Goal: Information Seeking & Learning: Learn about a topic

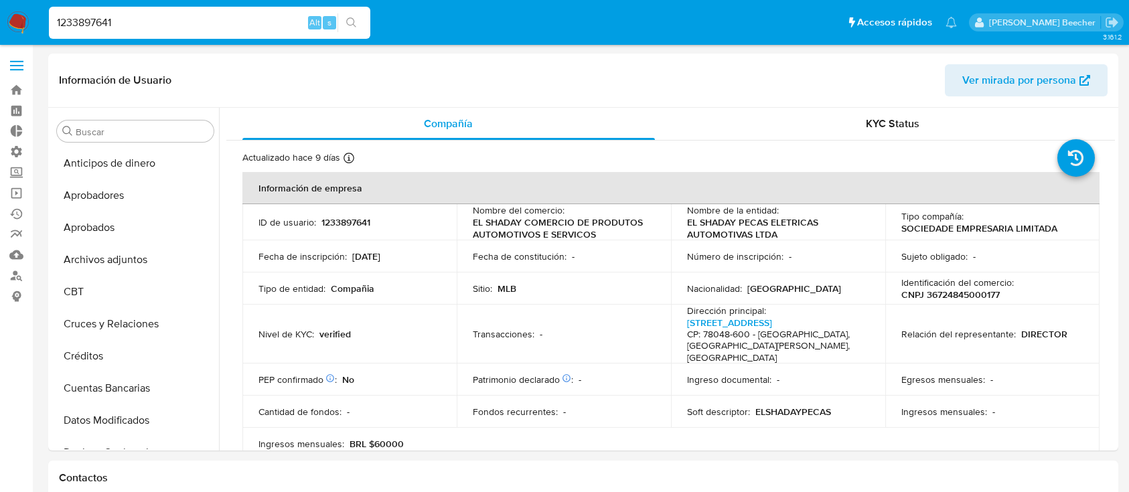
select select "10"
click at [221, 8] on div "1233897641 Alt s" at bounding box center [209, 23] width 321 height 32
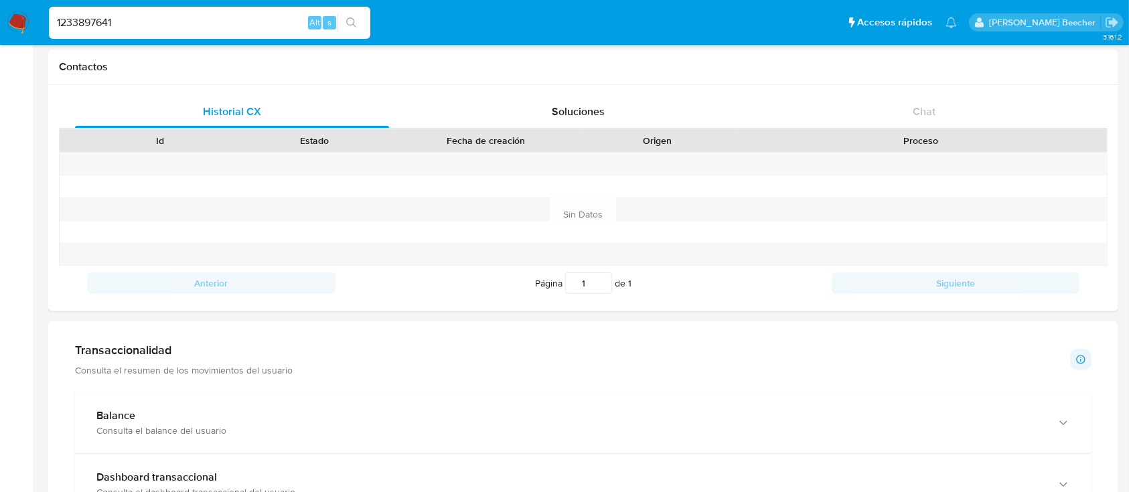
scroll to position [1055, 0]
click at [220, 14] on input "1233897641" at bounding box center [209, 22] width 321 height 17
paste input "023019239"
type input "1023019239"
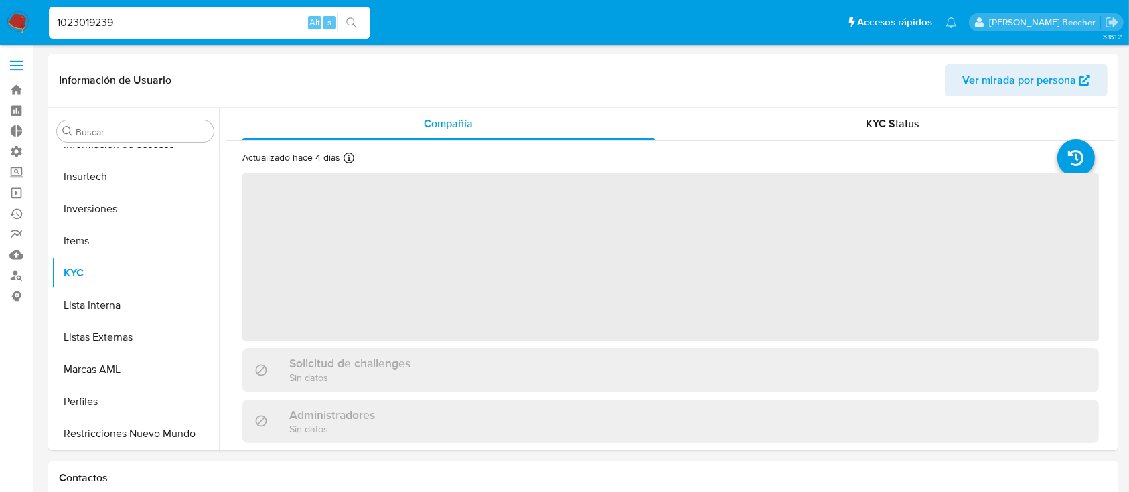
scroll to position [694, 0]
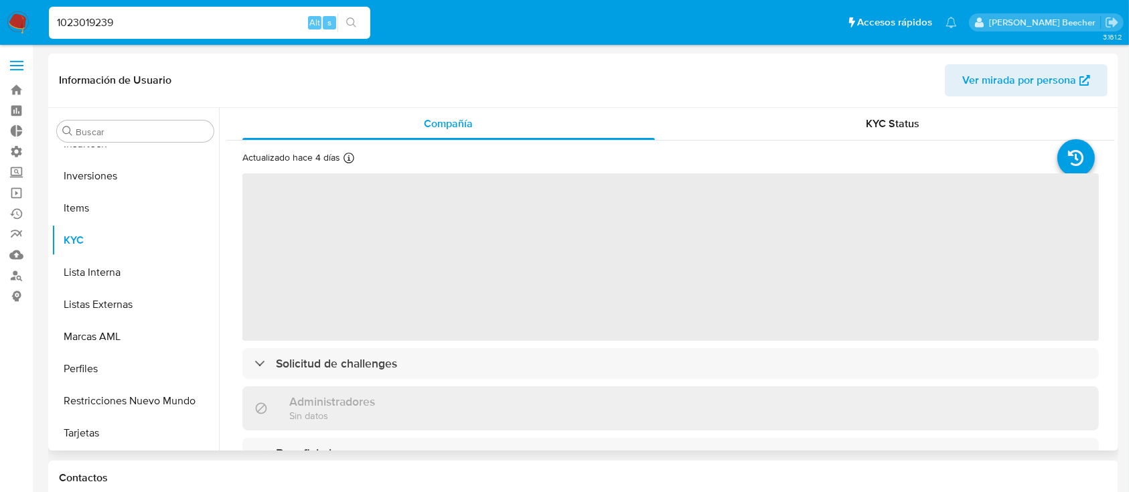
select select "10"
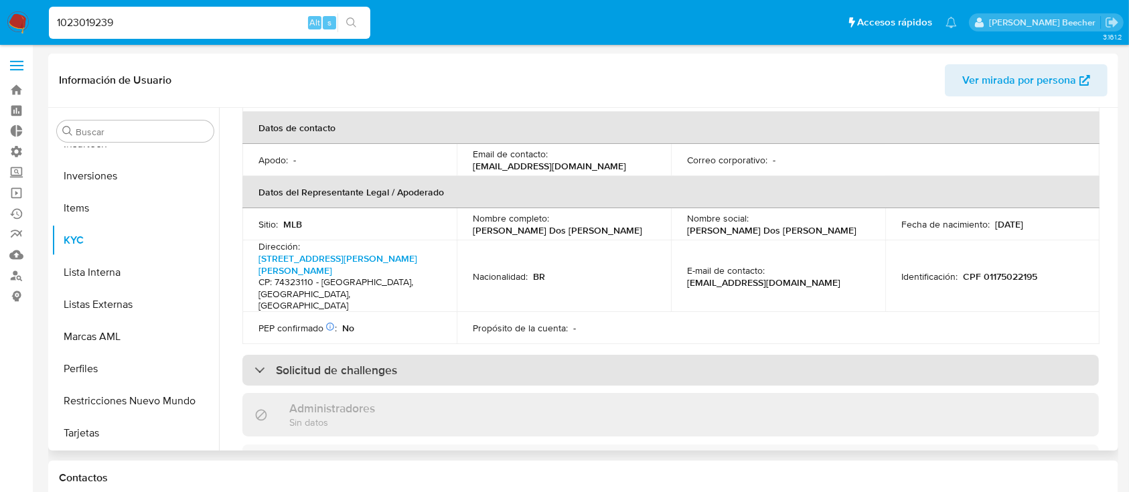
scroll to position [357, 0]
click at [334, 362] on h3 "Solicitud de challenges" at bounding box center [336, 369] width 121 height 15
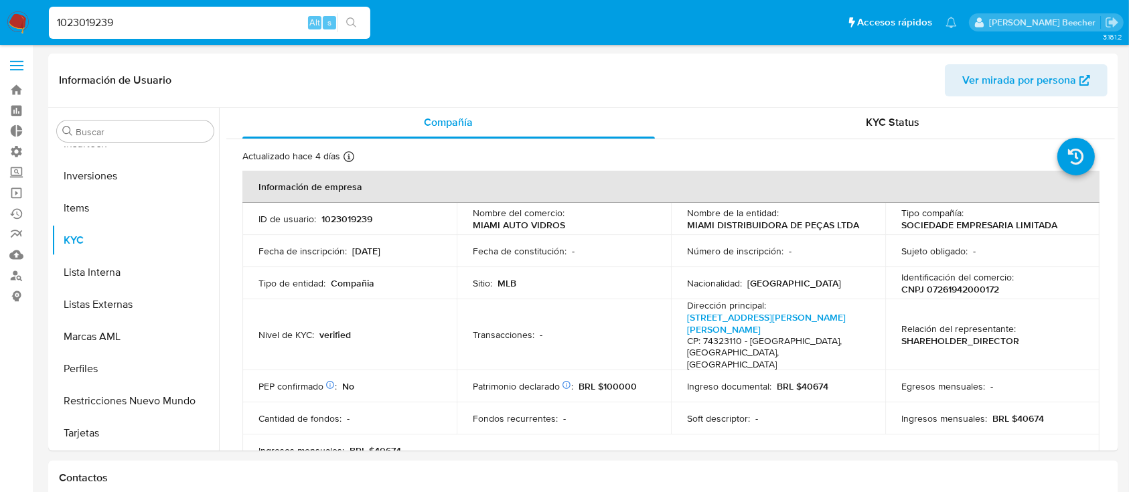
scroll to position [0, 0]
drag, startPoint x: 878, startPoint y: 124, endPoint x: 869, endPoint y: 131, distance: 11.4
click at [878, 125] on span "KYC Status" at bounding box center [893, 123] width 54 height 15
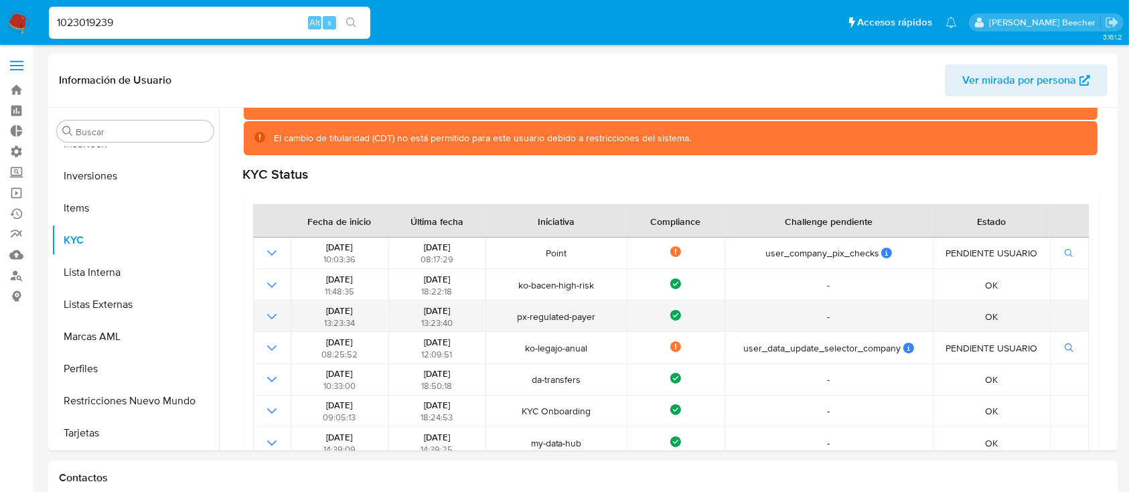
scroll to position [99, 0]
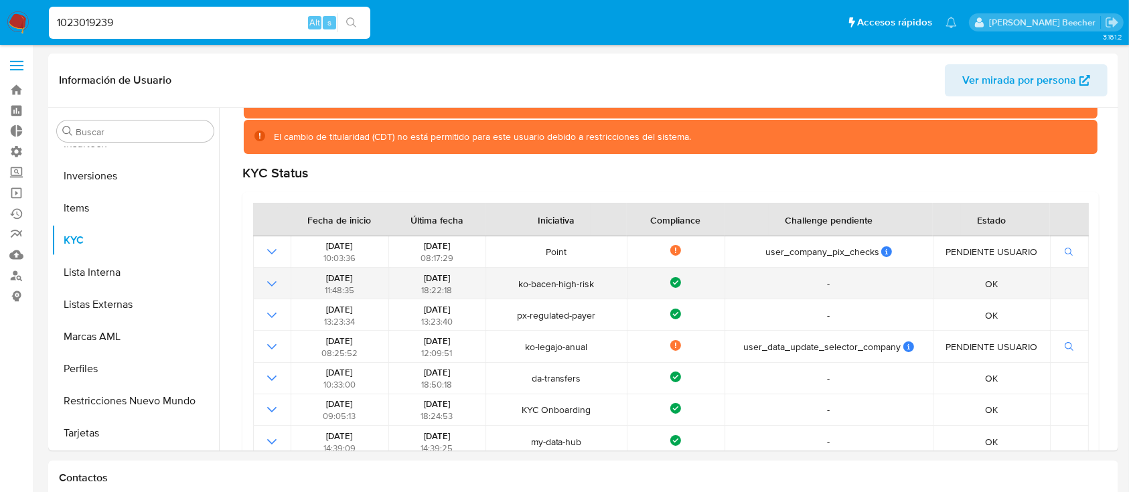
click at [523, 293] on td "ko-bacen-high-risk" at bounding box center [555, 283] width 141 height 31
click at [523, 295] on td "ko-bacen-high-risk" at bounding box center [555, 283] width 141 height 31
click at [542, 290] on td "ko-bacen-high-risk" at bounding box center [555, 283] width 141 height 31
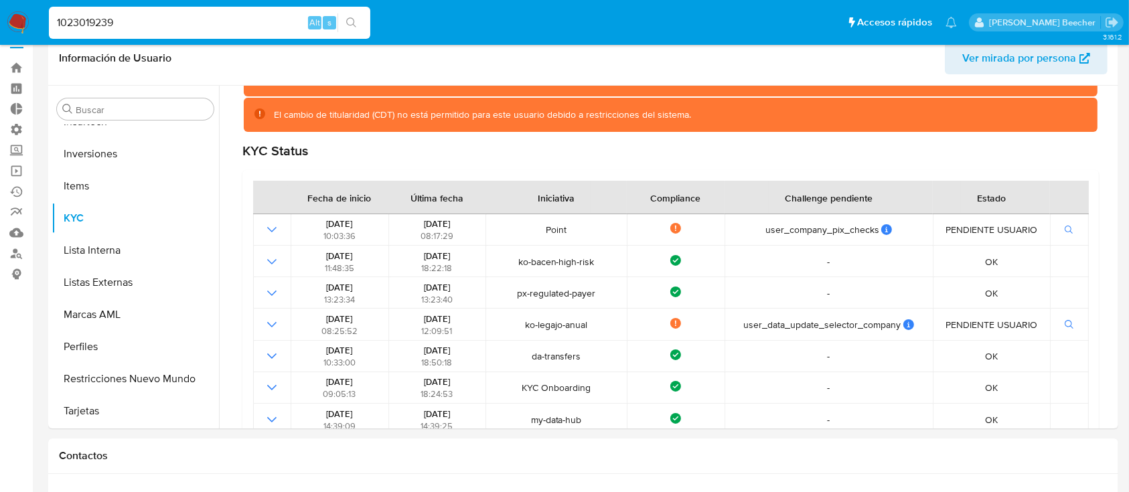
scroll to position [0, 0]
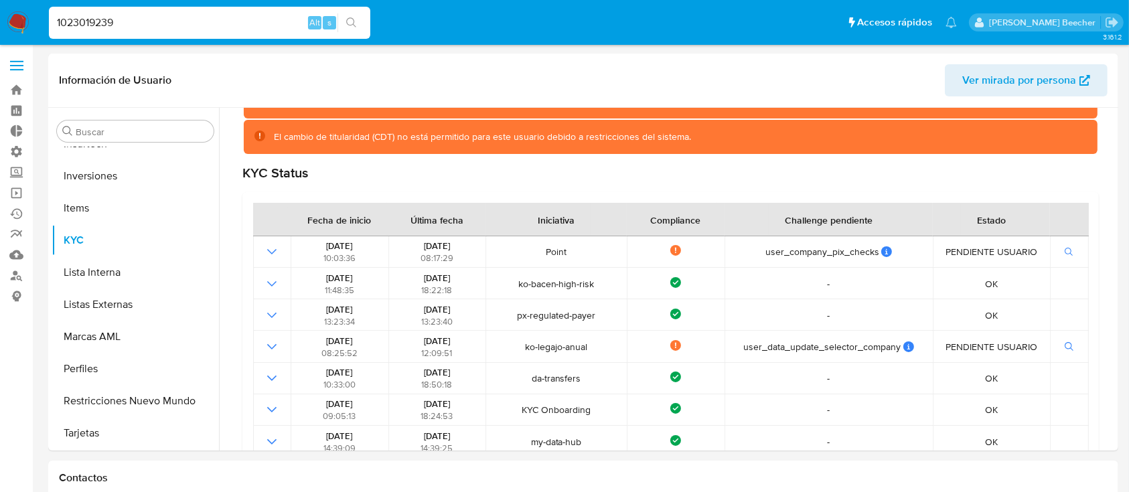
click at [112, 116] on div "Buscar Anticipos de dinero Aprobadores Aprobados Archivos adjuntos CBT Cruces y…" at bounding box center [135, 280] width 167 height 341
click at [124, 136] on input "Buscar" at bounding box center [142, 132] width 133 height 12
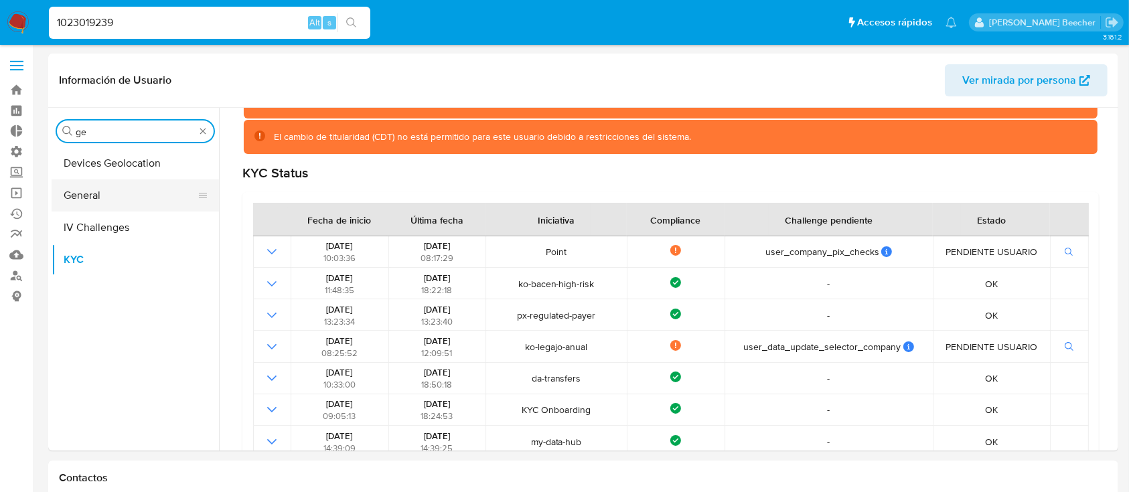
type input "ge"
click at [118, 180] on button "General" at bounding box center [130, 195] width 157 height 32
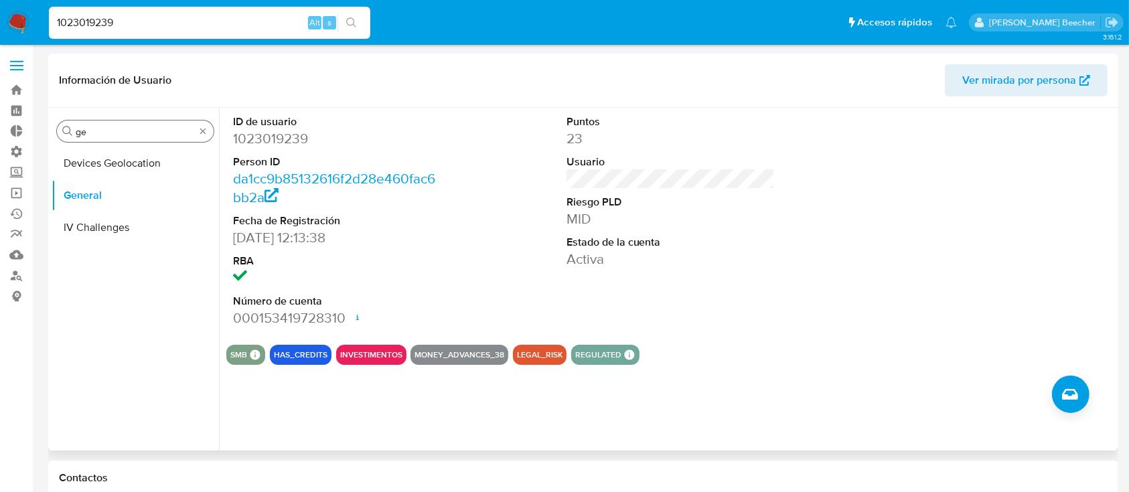
click at [162, 137] on input "ge" at bounding box center [135, 132] width 119 height 12
click at [158, 137] on input "ge" at bounding box center [135, 132] width 119 height 12
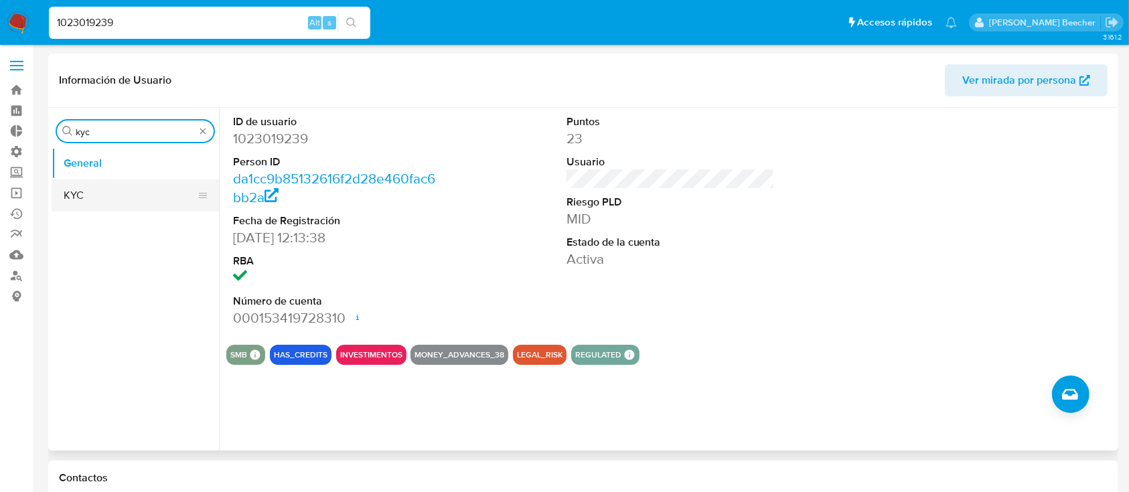
type input "kyc"
click at [117, 195] on button "KYC" at bounding box center [130, 195] width 157 height 32
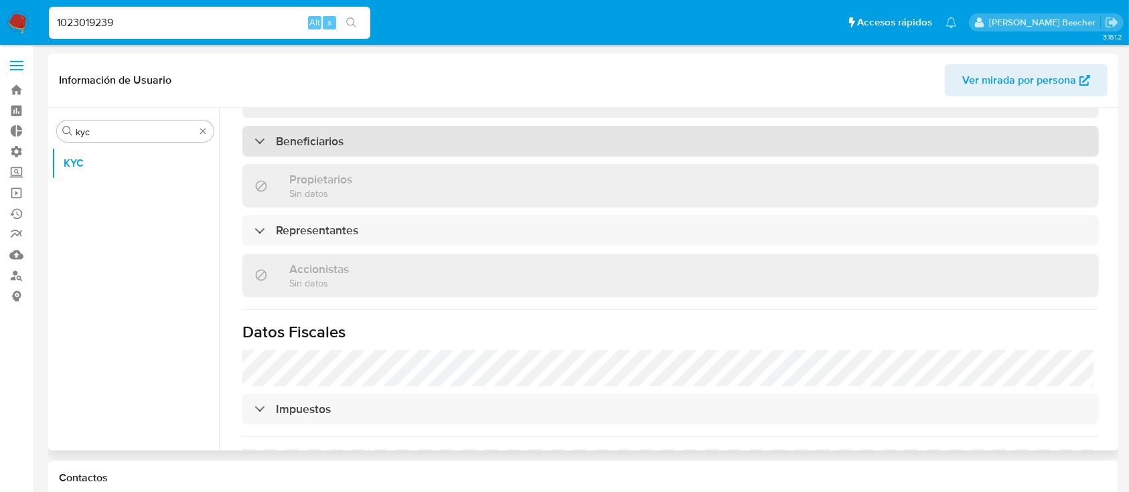
scroll to position [723, 0]
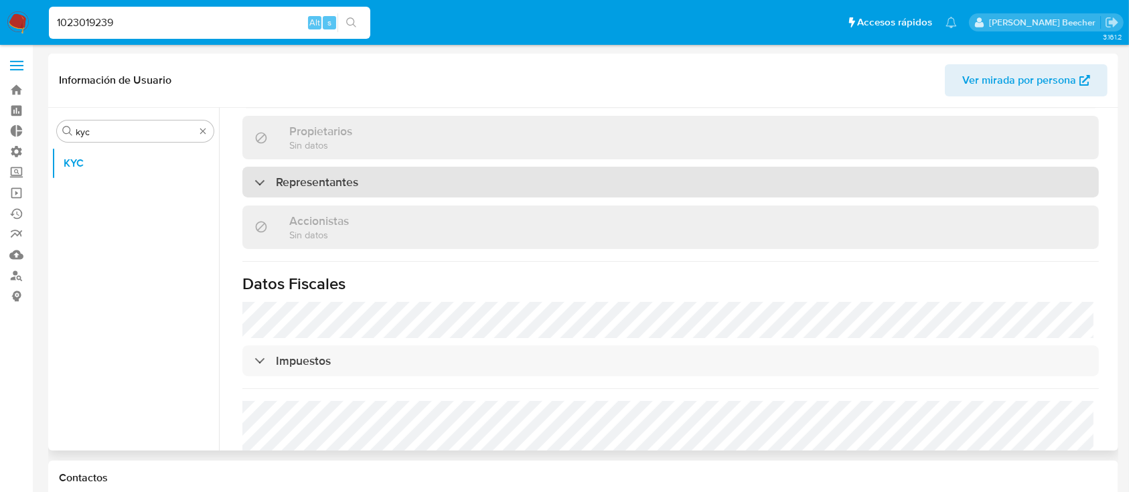
click at [567, 167] on div "Representantes" at bounding box center [670, 182] width 856 height 31
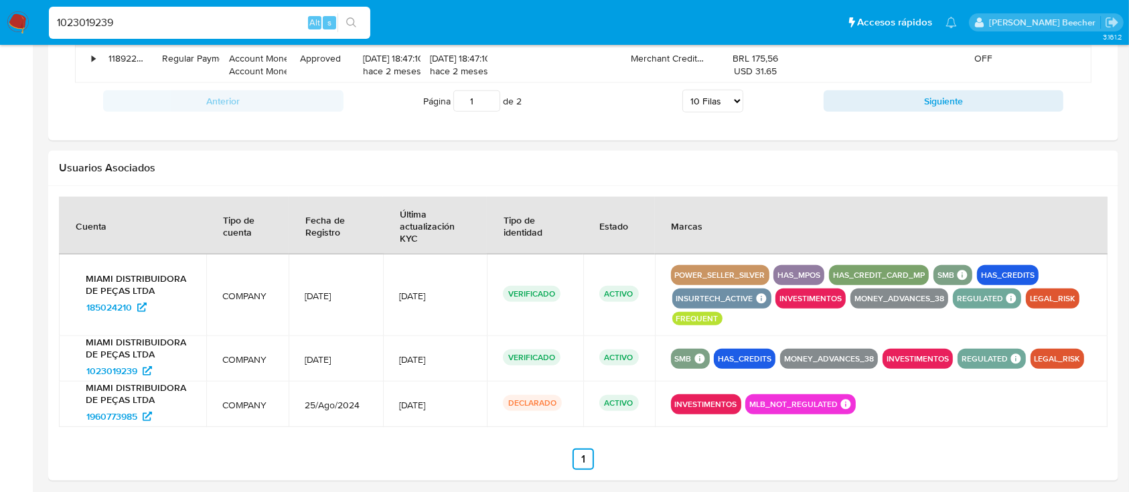
scroll to position [1403, 0]
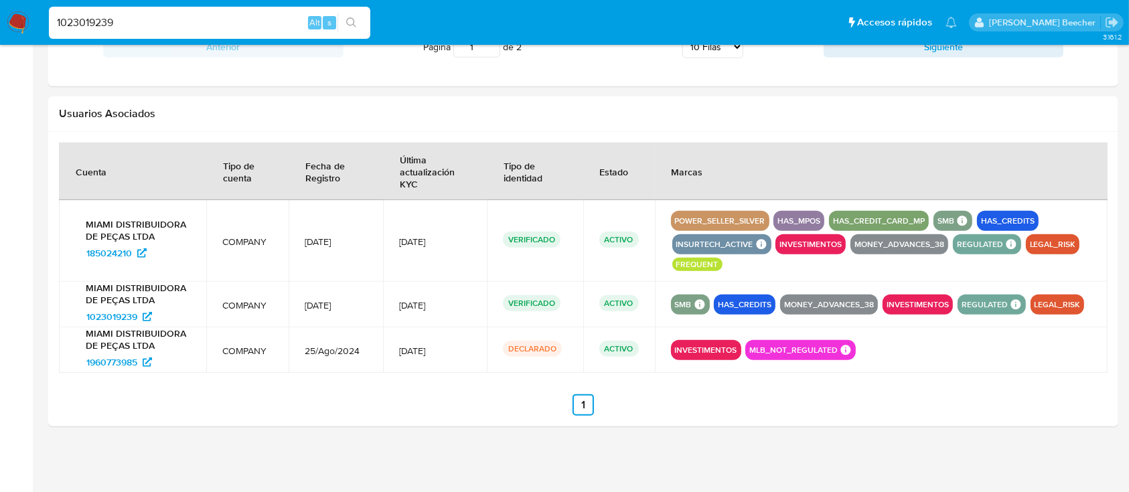
click at [284, 23] on input "1023019239" at bounding box center [209, 22] width 321 height 17
paste input "188207625"
type input "1188207625"
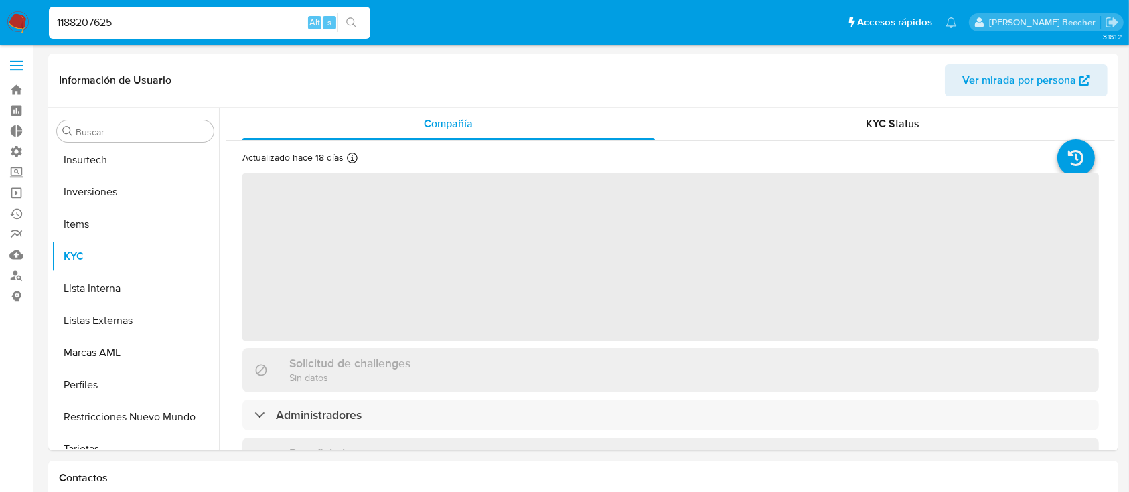
scroll to position [694, 0]
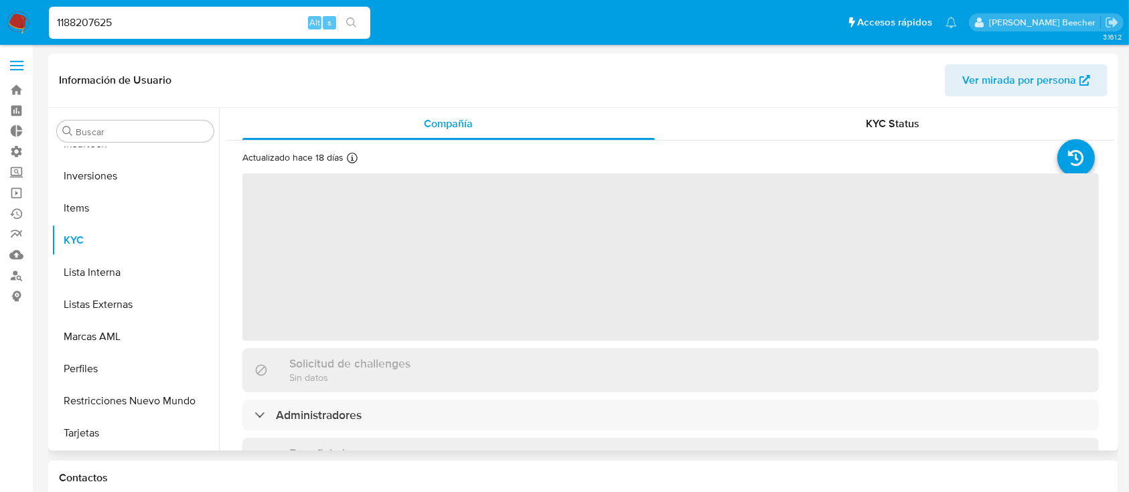
select select "10"
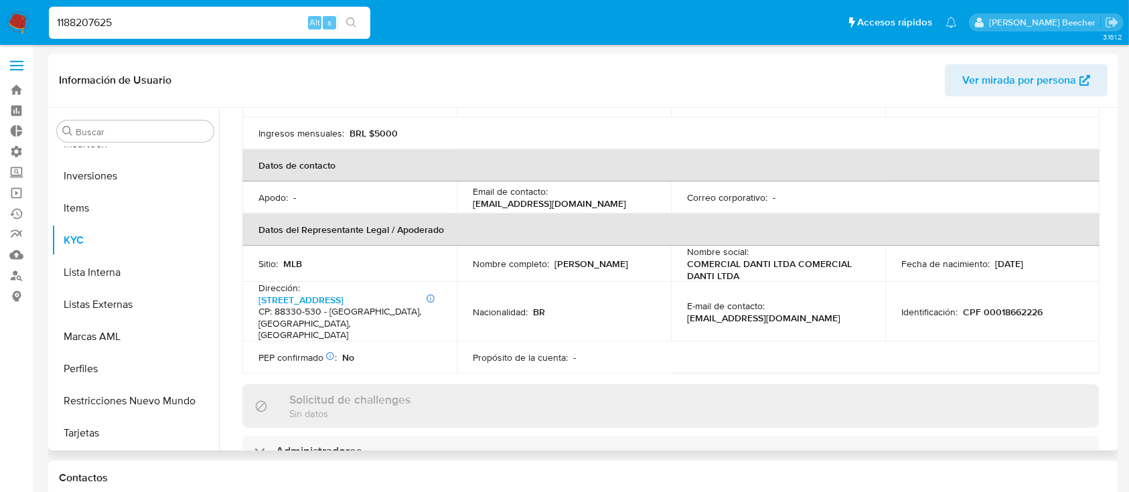
scroll to position [262, 0]
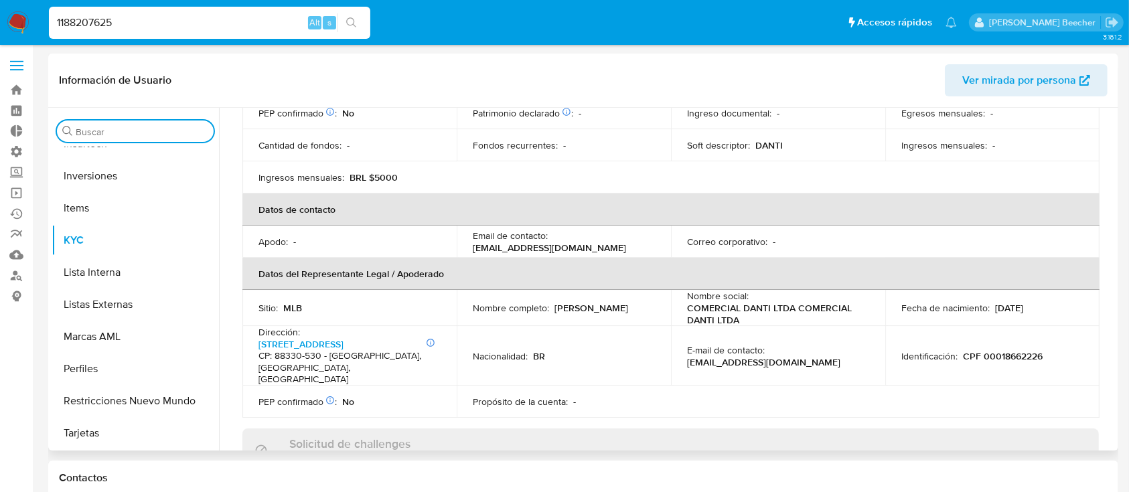
click at [177, 131] on input "Buscar" at bounding box center [142, 132] width 133 height 12
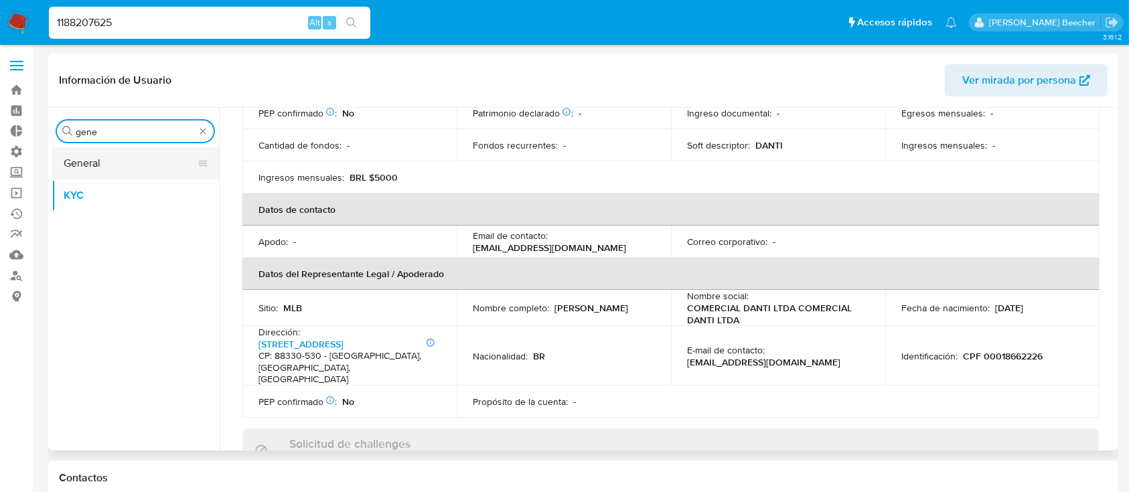
type input "gene"
click at [182, 160] on button "General" at bounding box center [130, 163] width 157 height 32
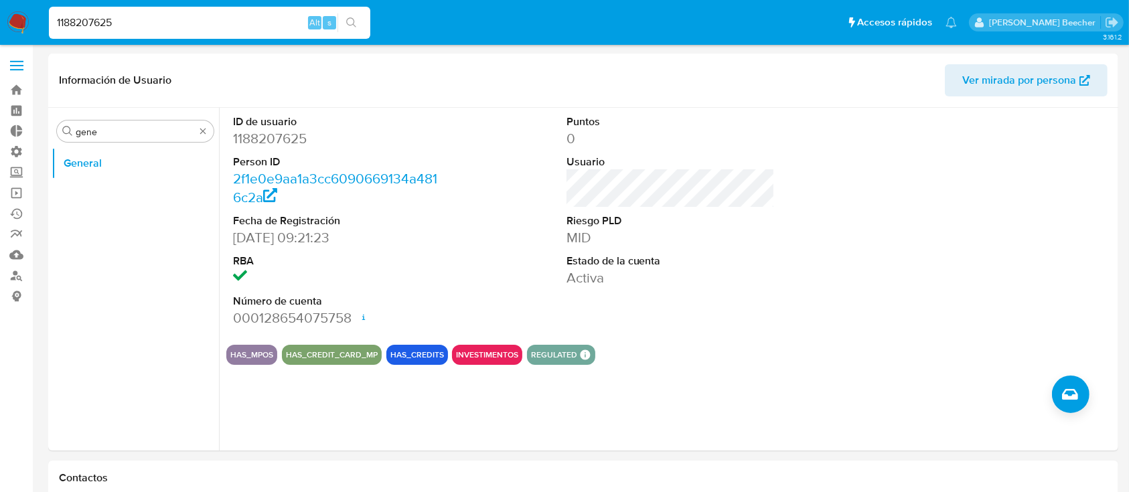
click at [293, 25] on input "1188207625" at bounding box center [209, 22] width 321 height 17
paste input "73720572"
type input "73720572"
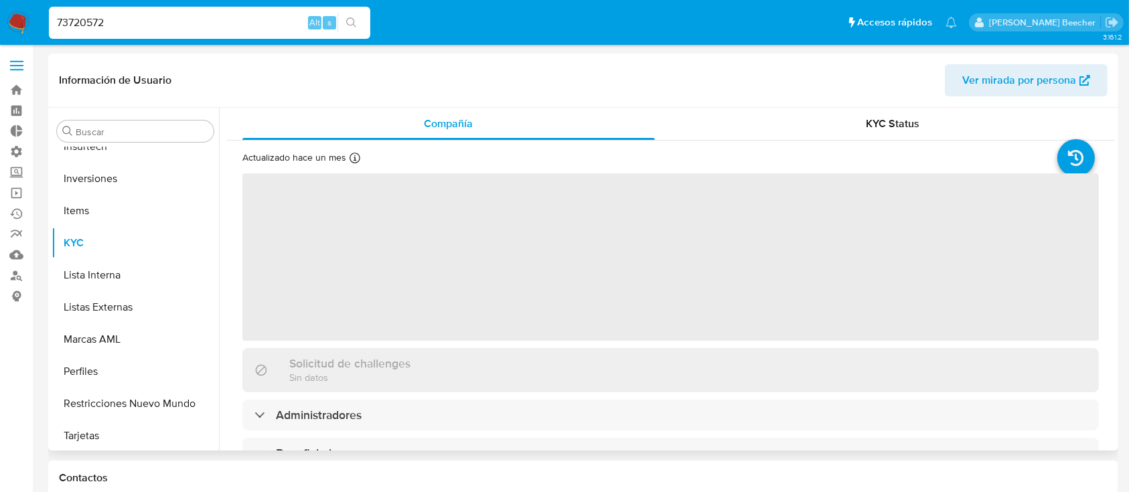
scroll to position [694, 0]
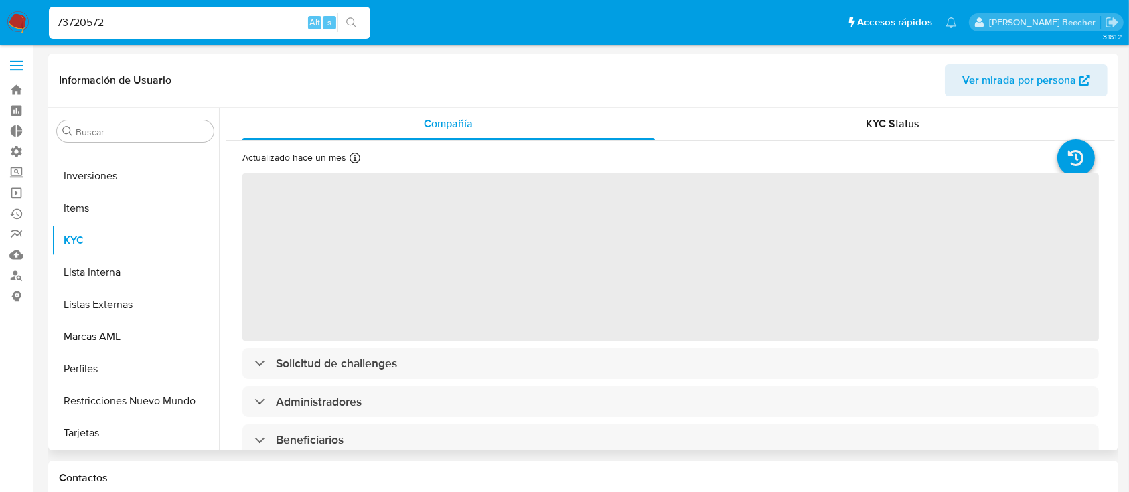
select select "10"
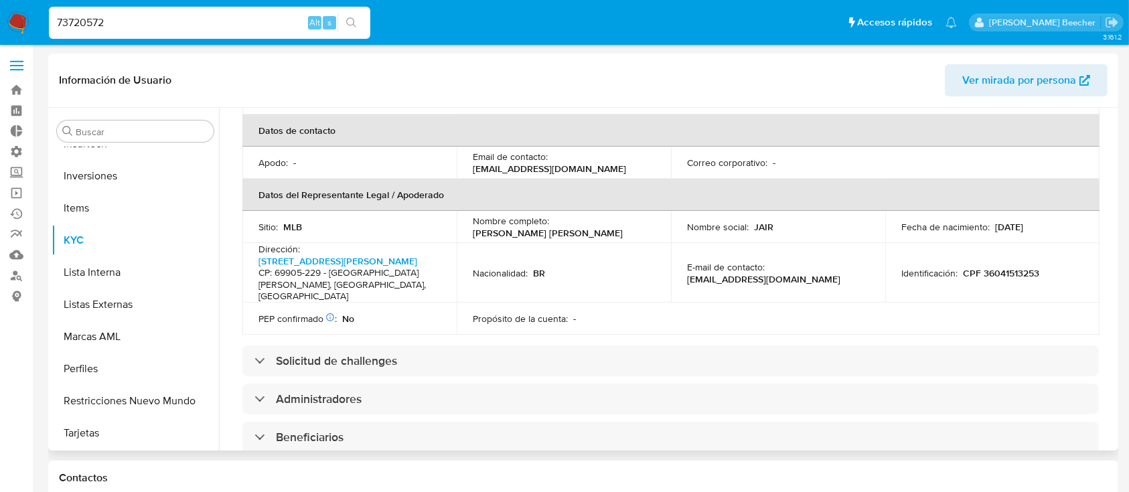
scroll to position [346, 0]
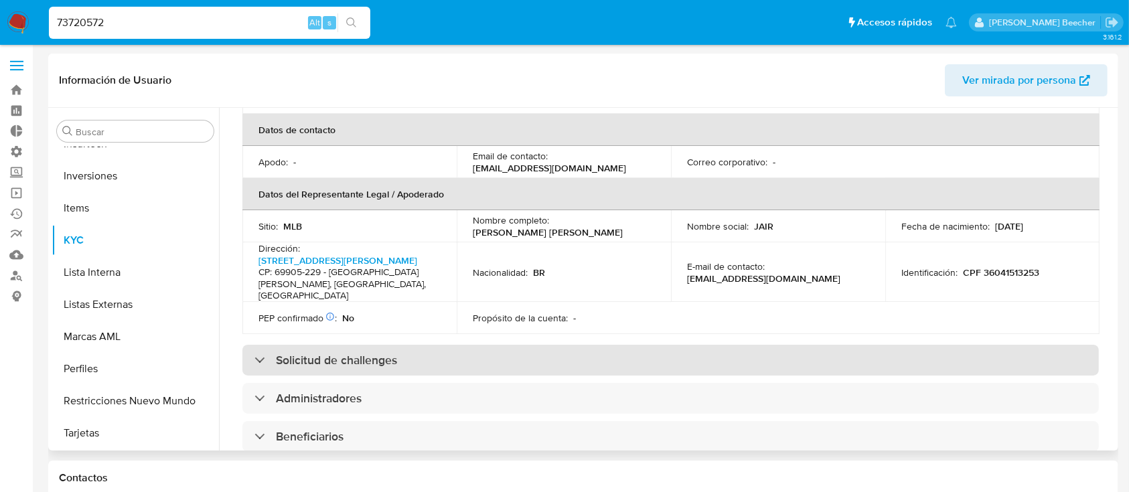
click at [471, 345] on div "Solicitud de challenges" at bounding box center [670, 360] width 856 height 31
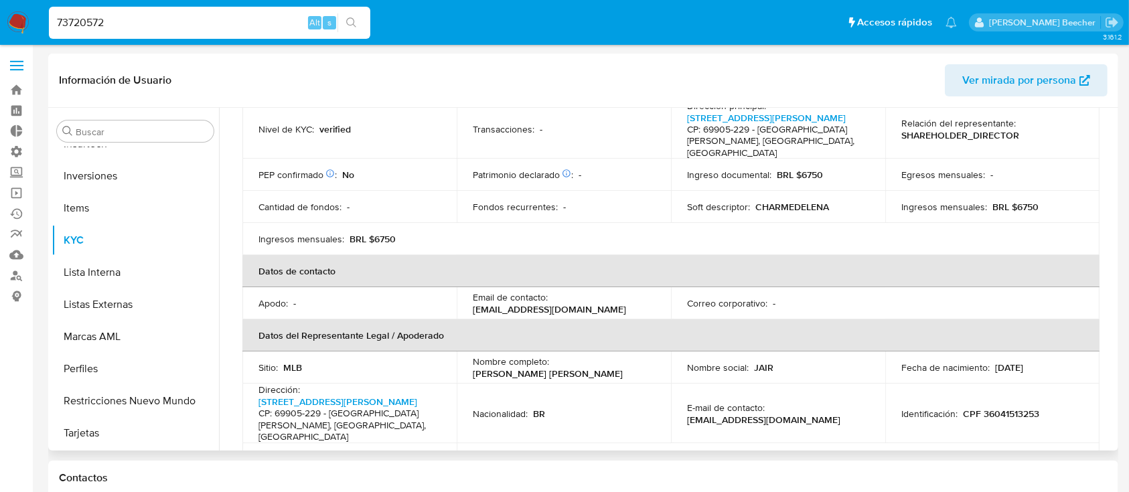
scroll to position [0, 0]
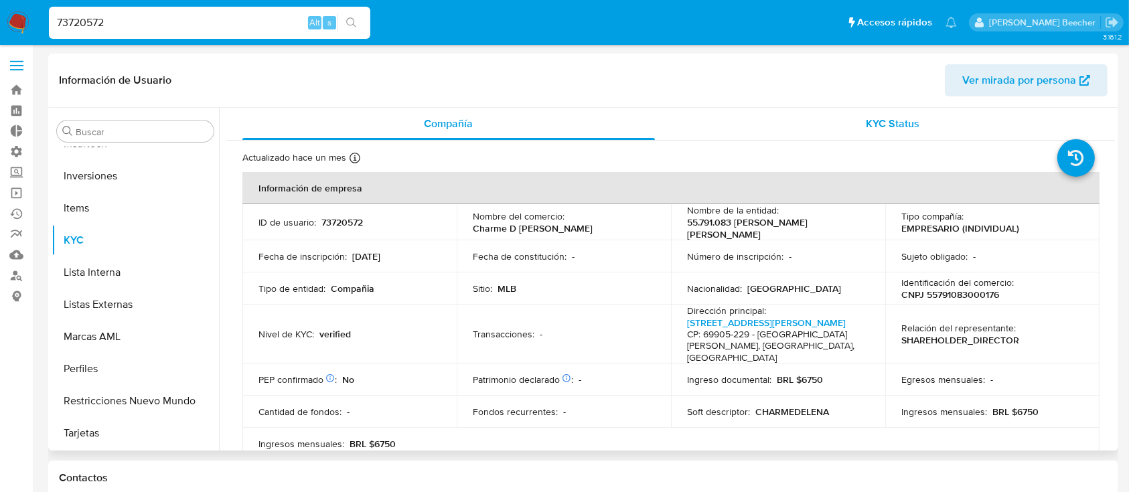
click at [862, 131] on div "KYC Status" at bounding box center [893, 124] width 412 height 32
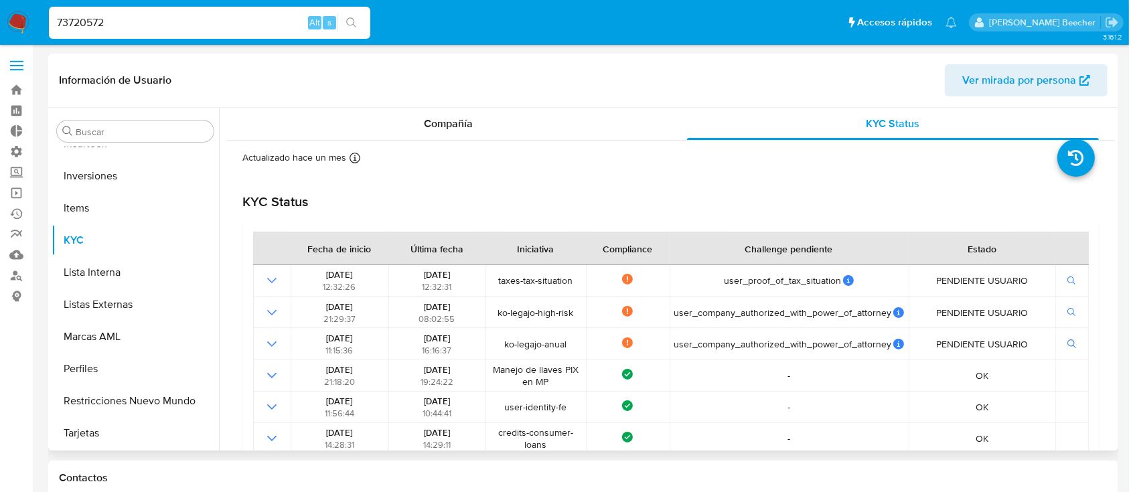
click at [434, 137] on div "Compañía" at bounding box center [448, 124] width 412 height 32
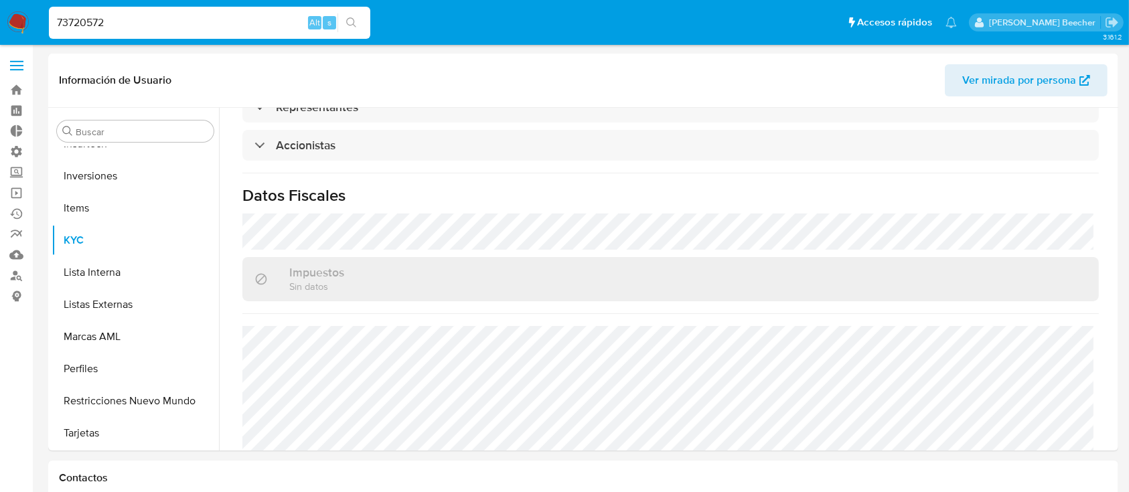
click at [17, 19] on img at bounding box center [18, 22] width 23 height 23
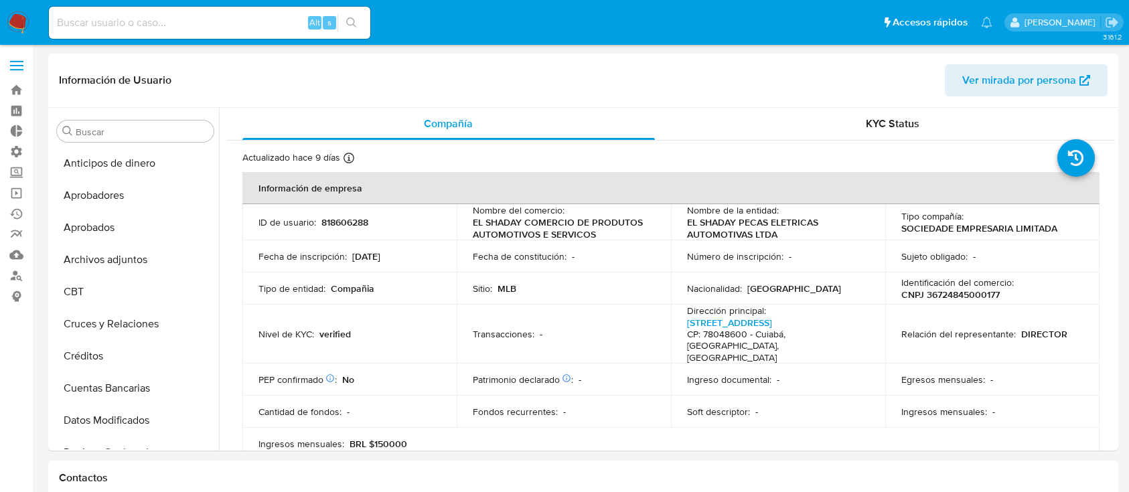
select select "10"
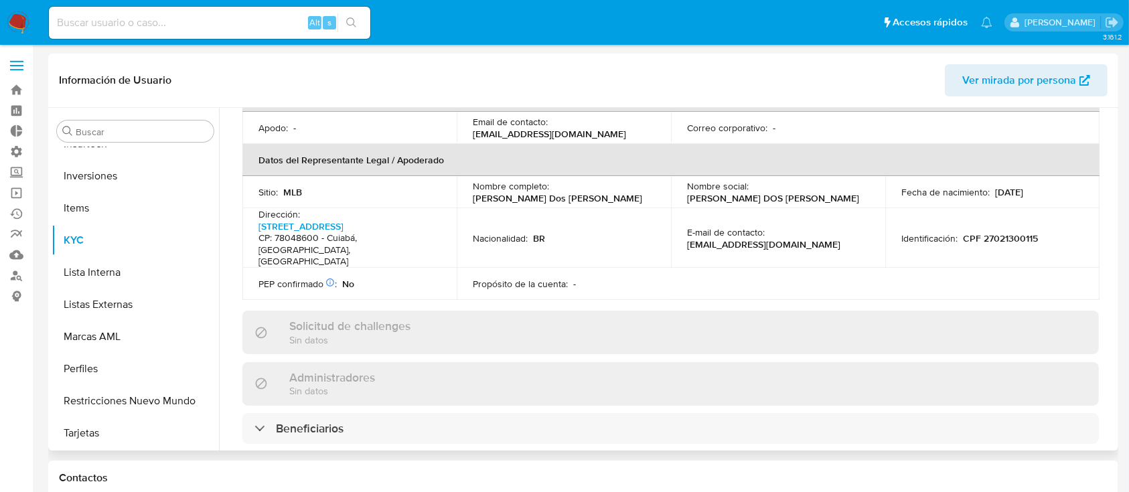
scroll to position [382, 0]
drag, startPoint x: 432, startPoint y: 398, endPoint x: 471, endPoint y: 292, distance: 112.7
click at [471, 292] on div "Información de empresa ID de usuario : 818606288 Nombre del comercio : EL SHADA…" at bounding box center [670, 344] width 856 height 1109
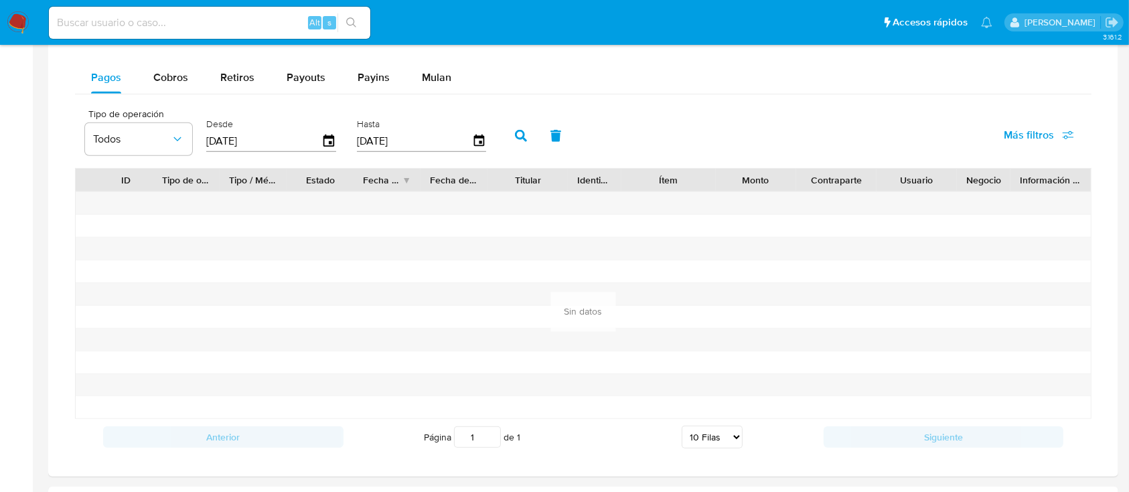
scroll to position [1195, 0]
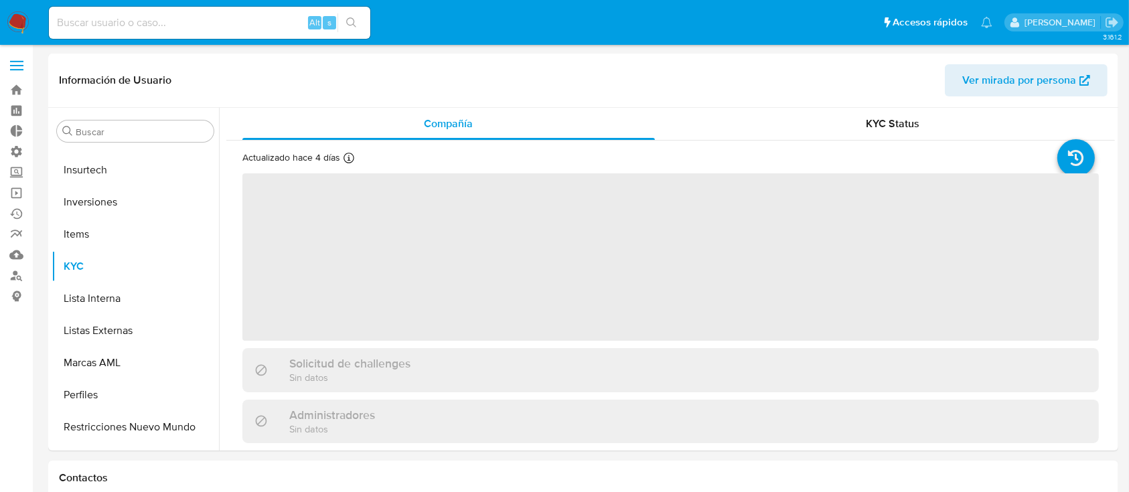
scroll to position [694, 0]
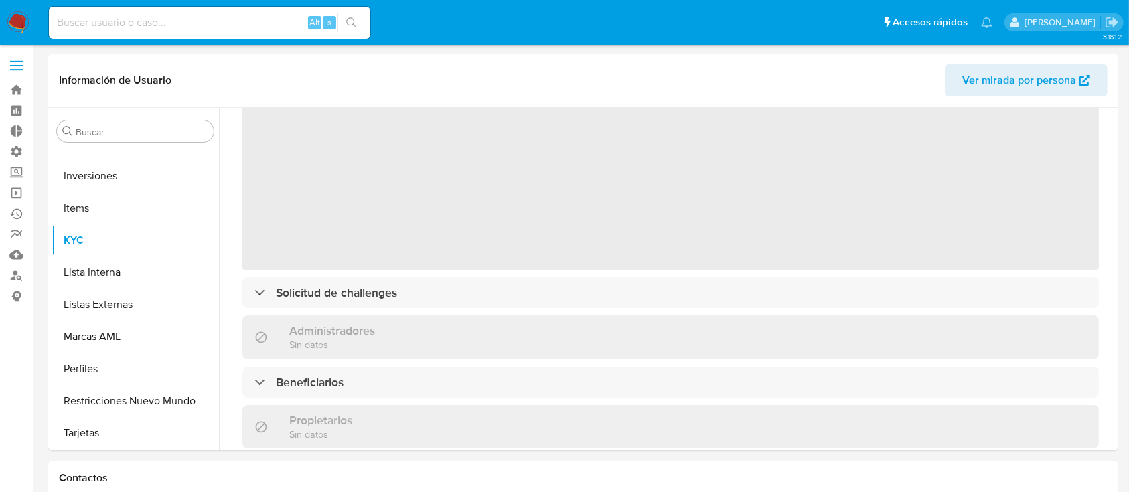
select select "10"
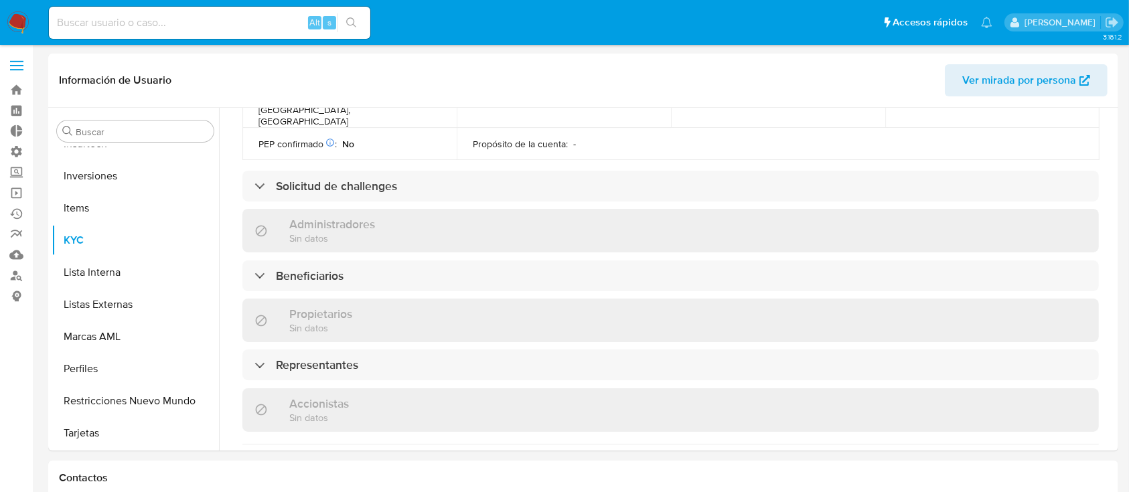
scroll to position [539, 0]
click at [444, 303] on div "Información de empresa ID de usuario : 185024210 Nombre del comercio : MIAMI AU…" at bounding box center [670, 191] width 856 height 1117
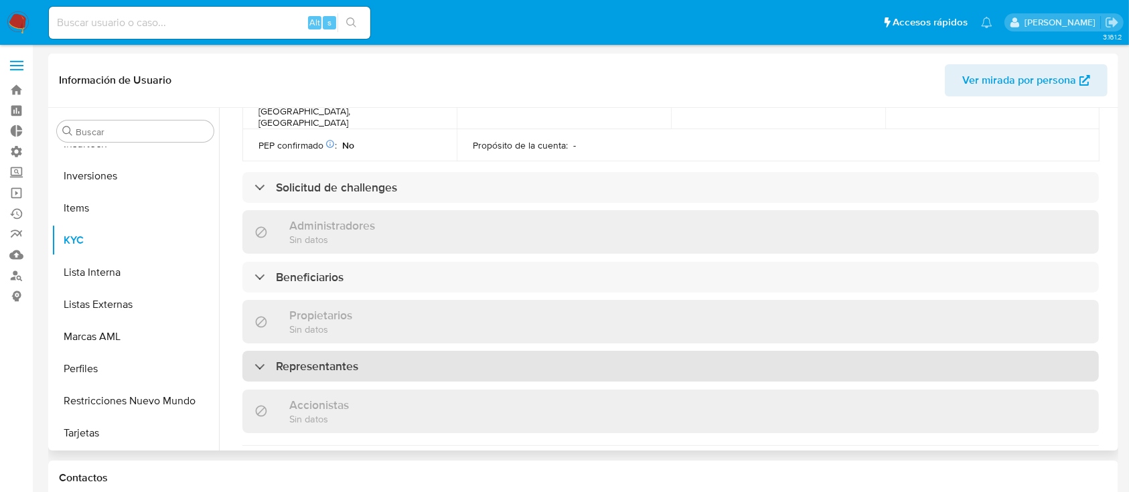
click at [448, 351] on div "Representantes" at bounding box center [670, 366] width 856 height 31
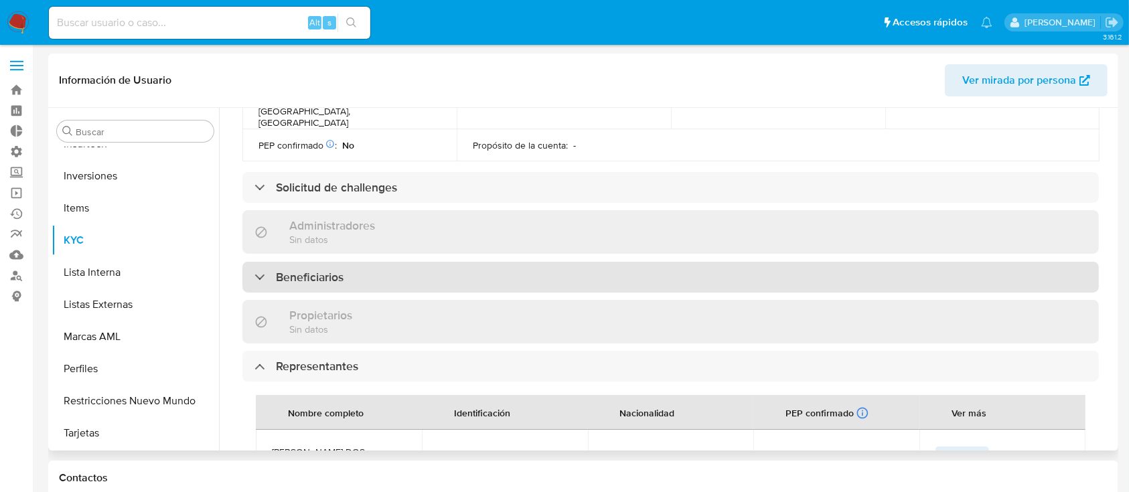
click at [401, 262] on div "Beneficiarios" at bounding box center [670, 277] width 856 height 31
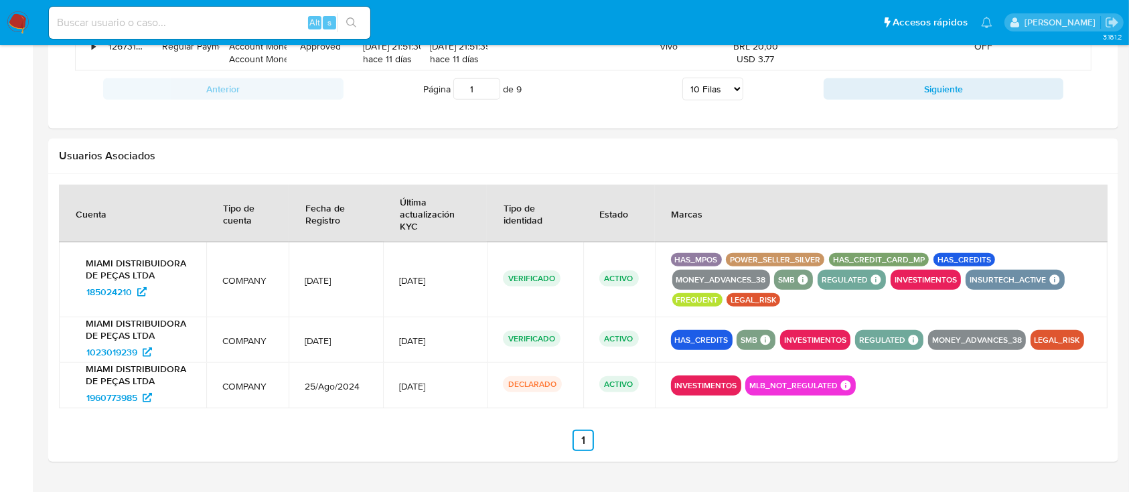
scroll to position [1396, 0]
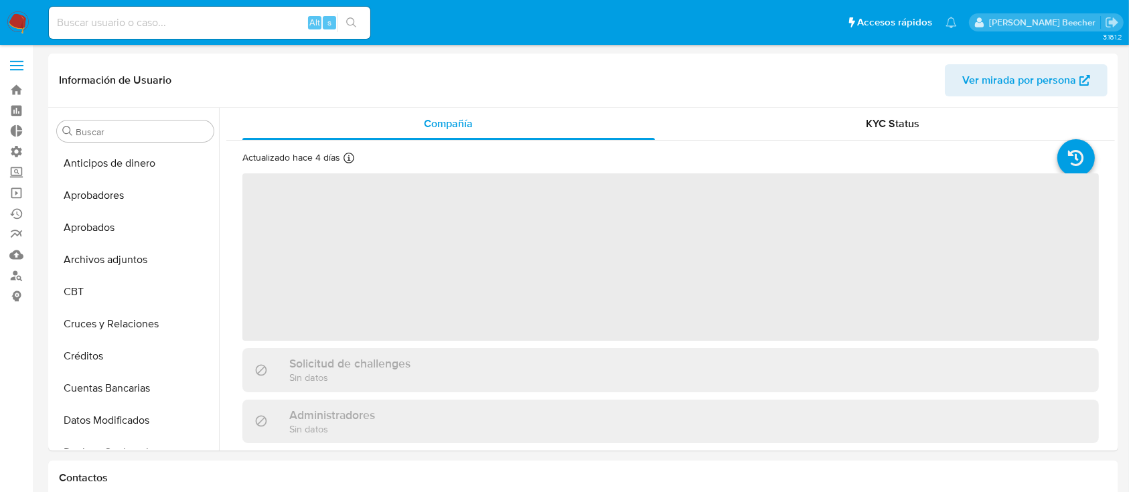
scroll to position [694, 0]
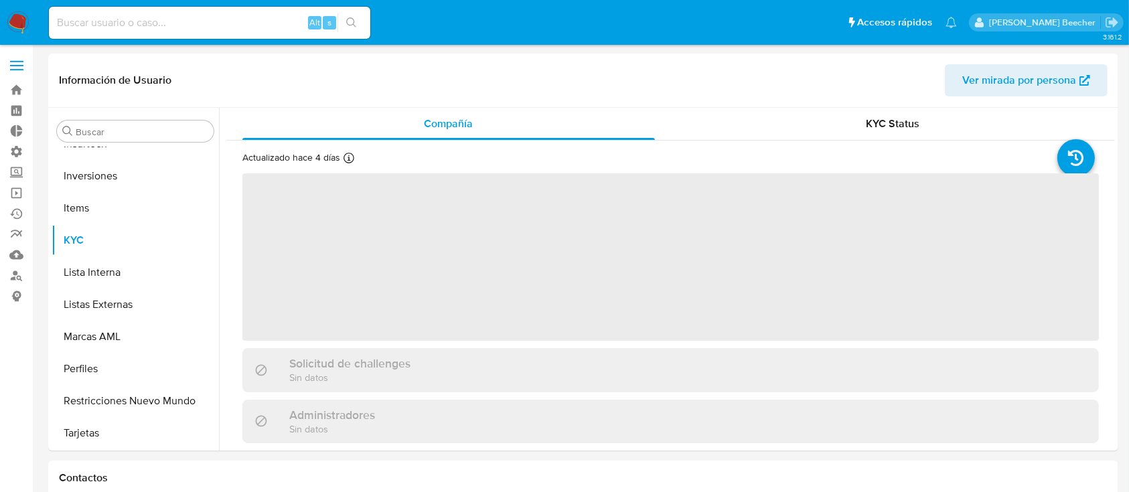
select select "10"
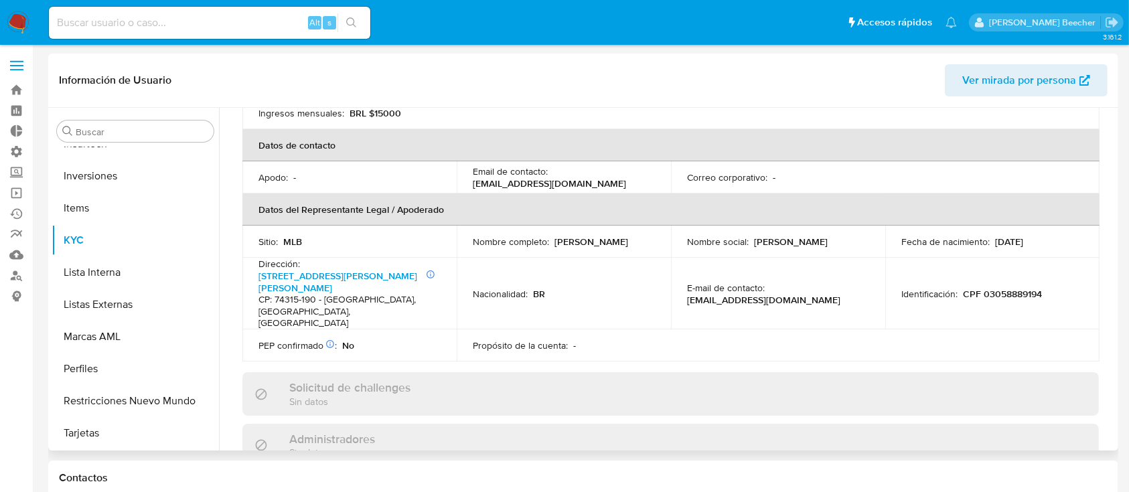
scroll to position [584, 0]
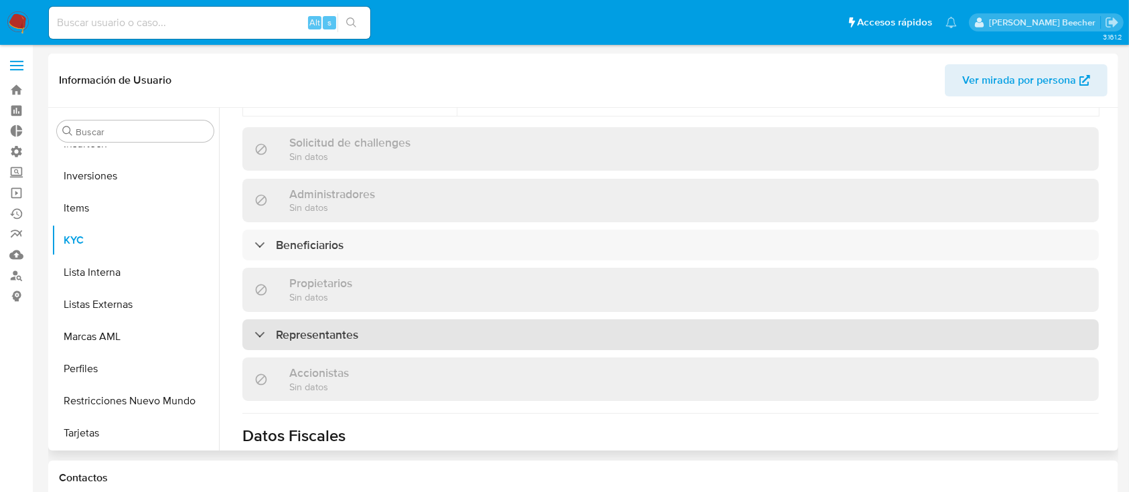
click at [621, 319] on div "Representantes" at bounding box center [670, 334] width 856 height 31
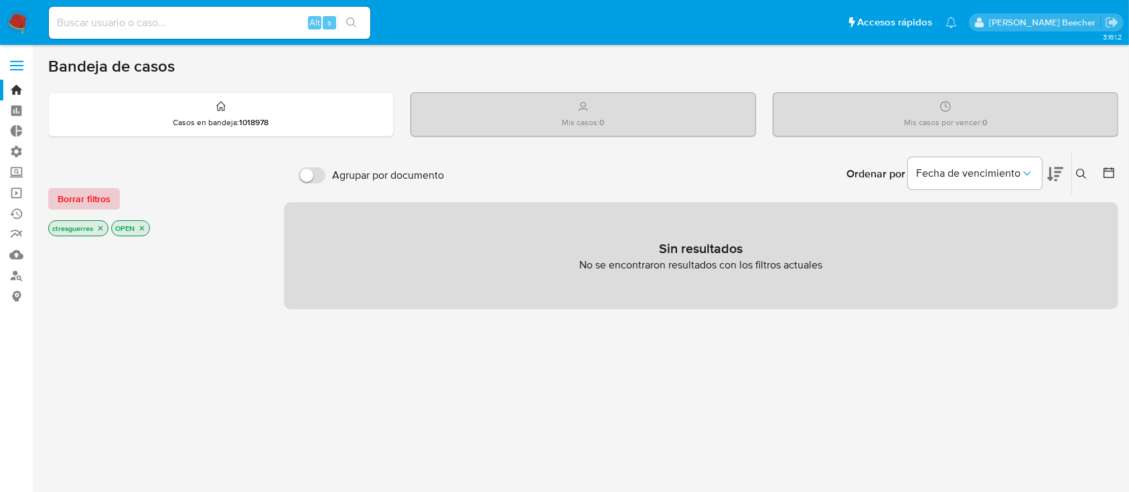
click at [91, 193] on span "Borrar filtros" at bounding box center [84, 198] width 53 height 19
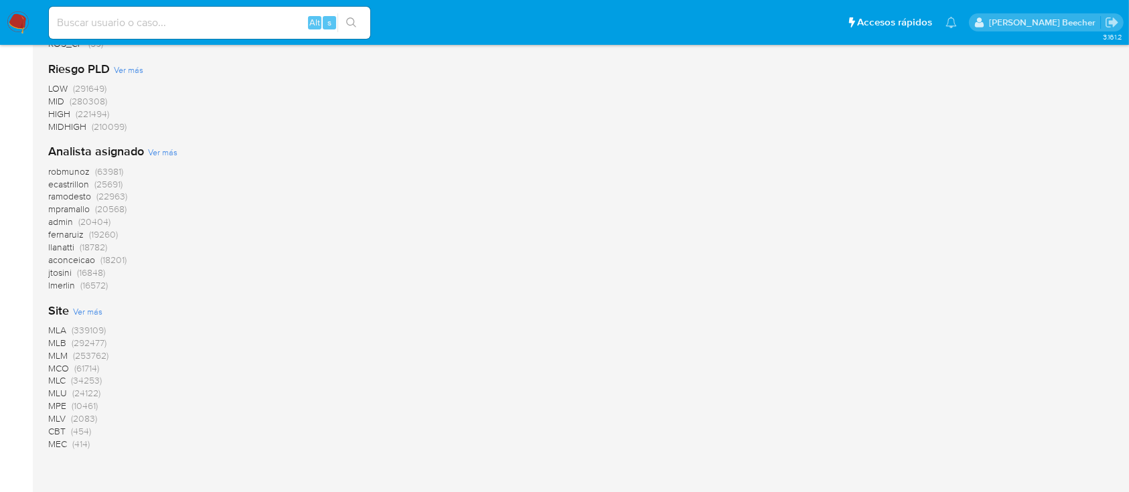
scroll to position [1184, 0]
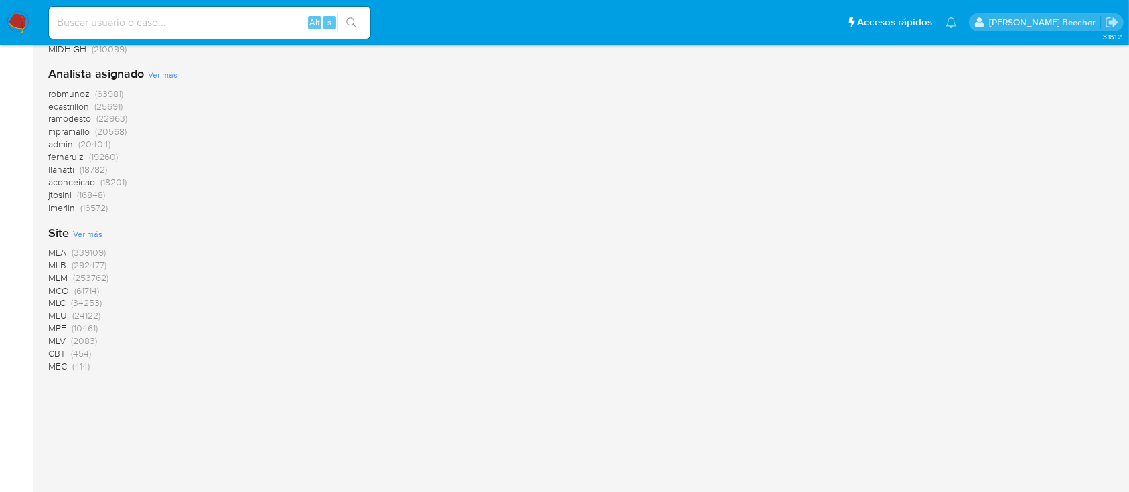
click at [61, 263] on span "MLB" at bounding box center [57, 264] width 18 height 13
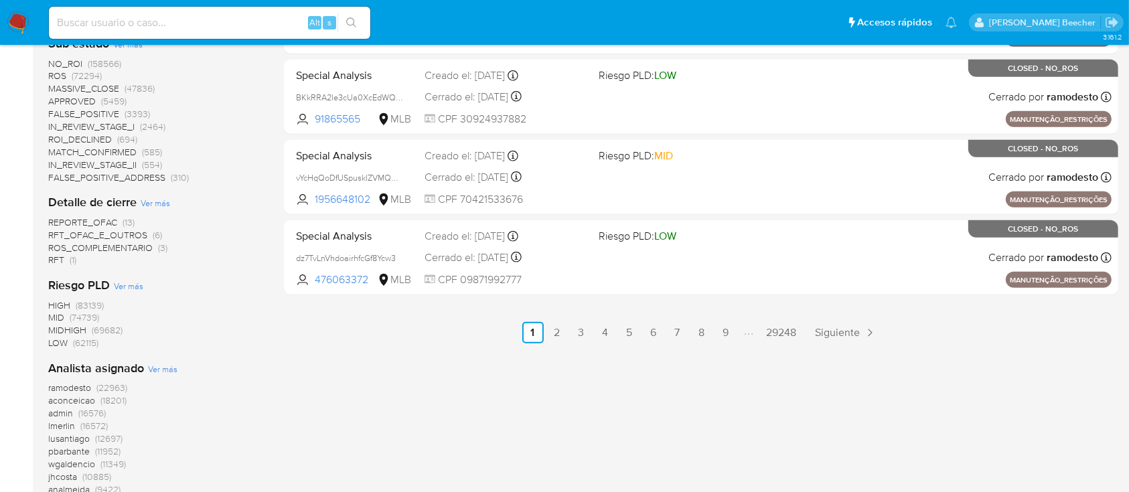
scroll to position [705, 0]
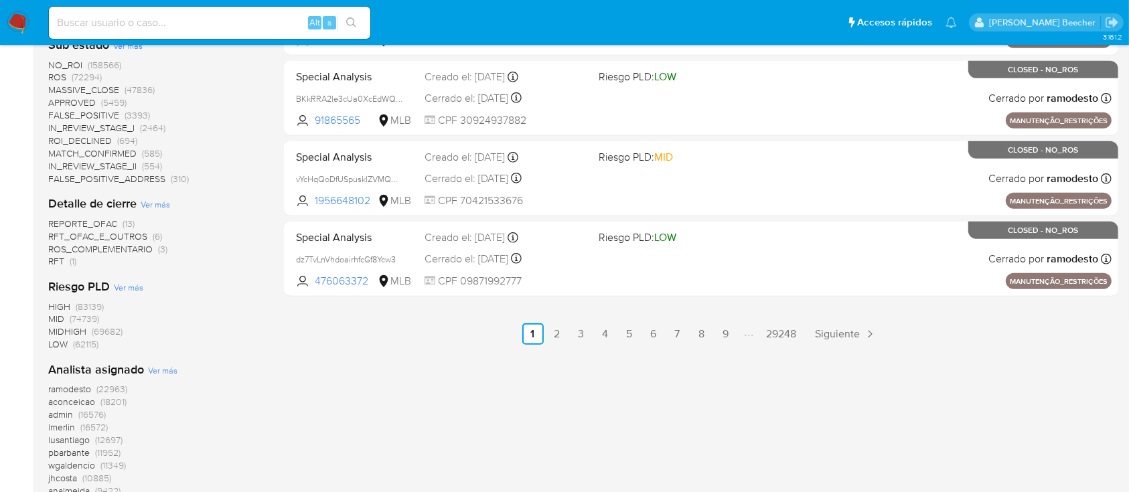
click at [61, 343] on span "LOW" at bounding box center [57, 343] width 19 height 13
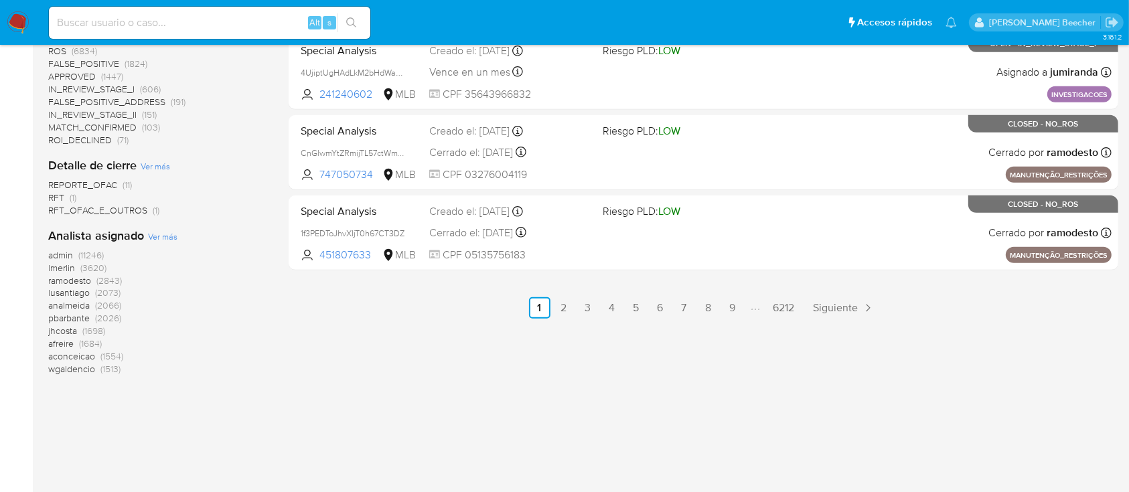
scroll to position [732, 0]
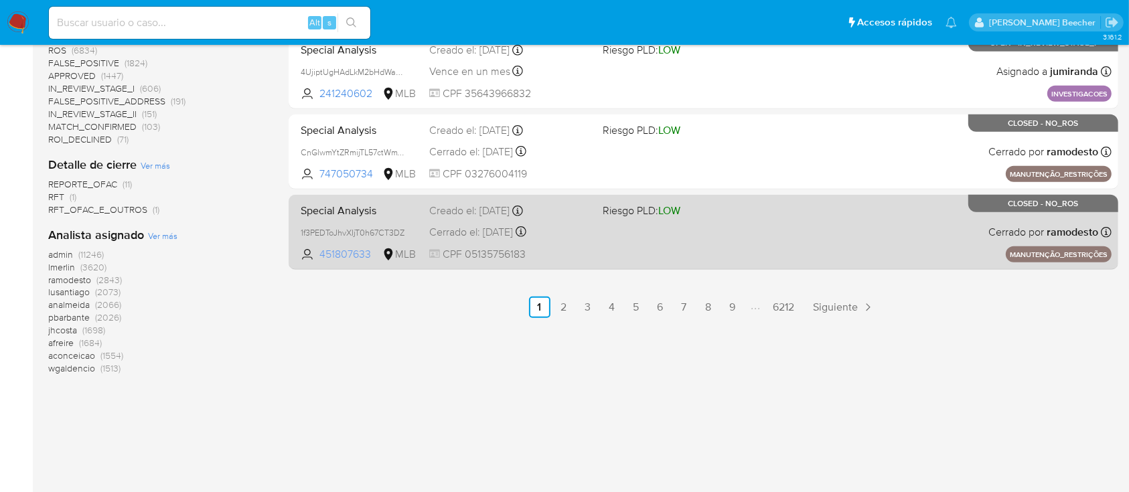
click at [343, 254] on span "451807633" at bounding box center [349, 254] width 60 height 15
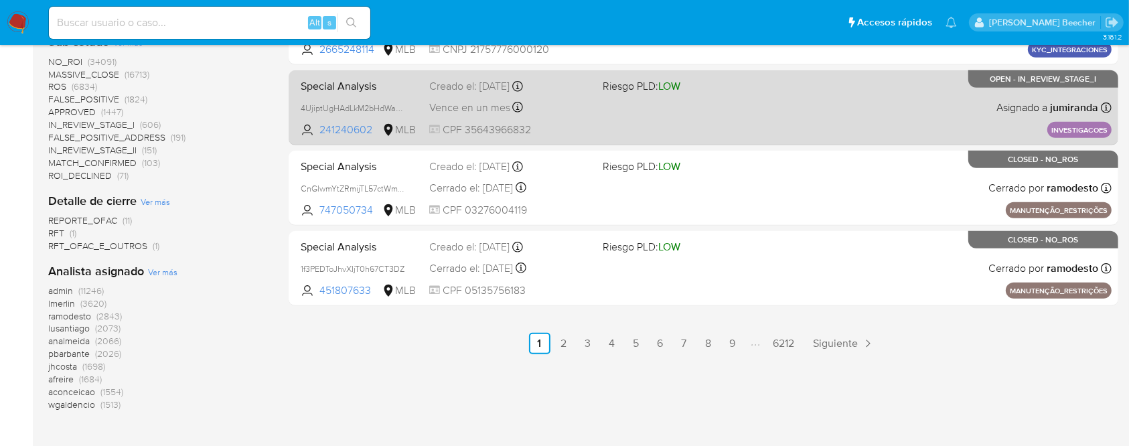
scroll to position [0, 0]
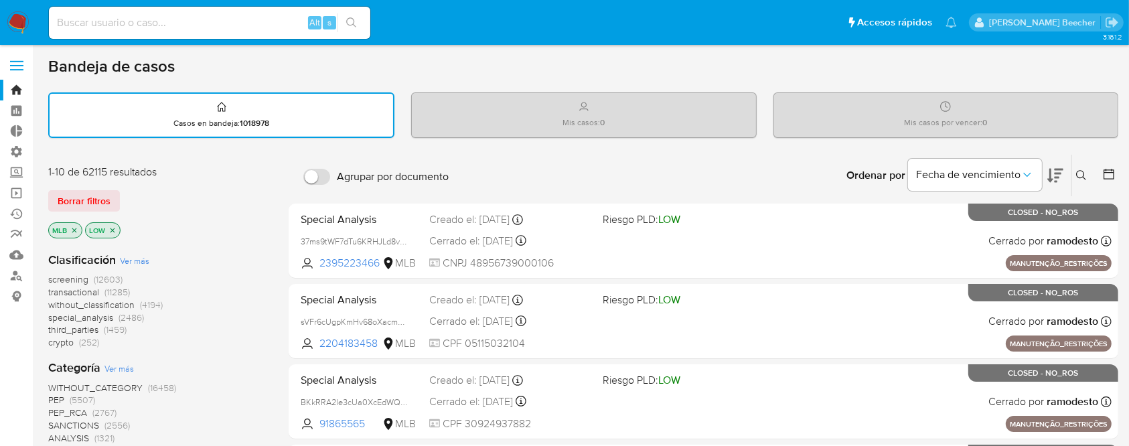
click at [236, 14] on input at bounding box center [209, 22] width 321 height 17
paste input "1936896142"
type input "1936896142"
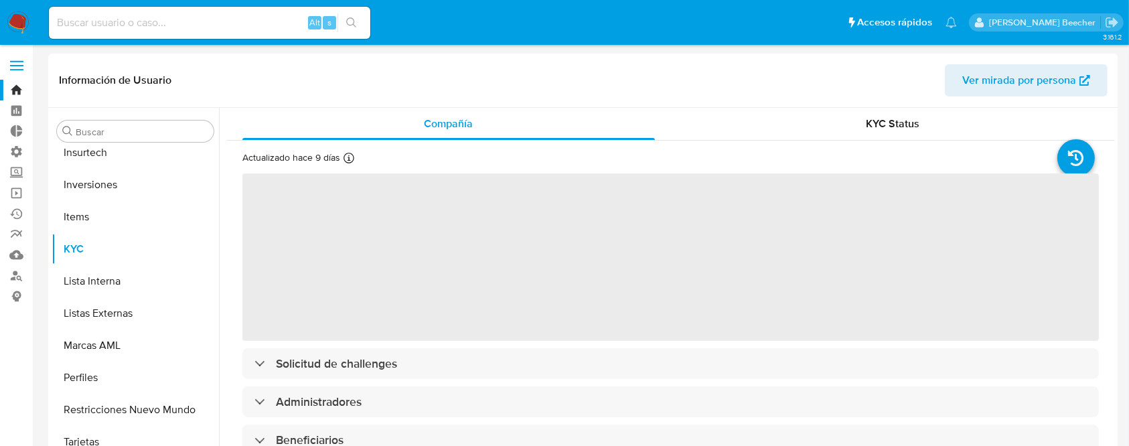
scroll to position [694, 0]
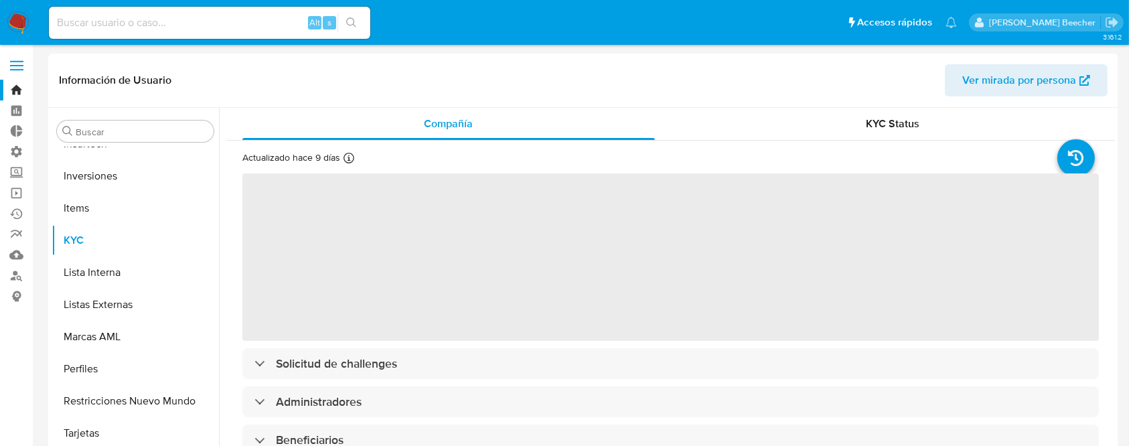
select select "10"
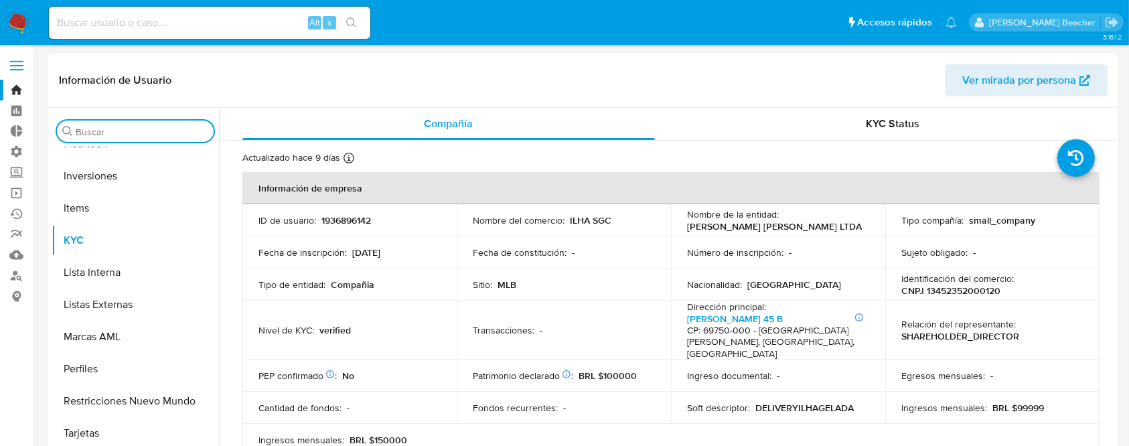
click at [135, 127] on input "Buscar" at bounding box center [142, 132] width 133 height 12
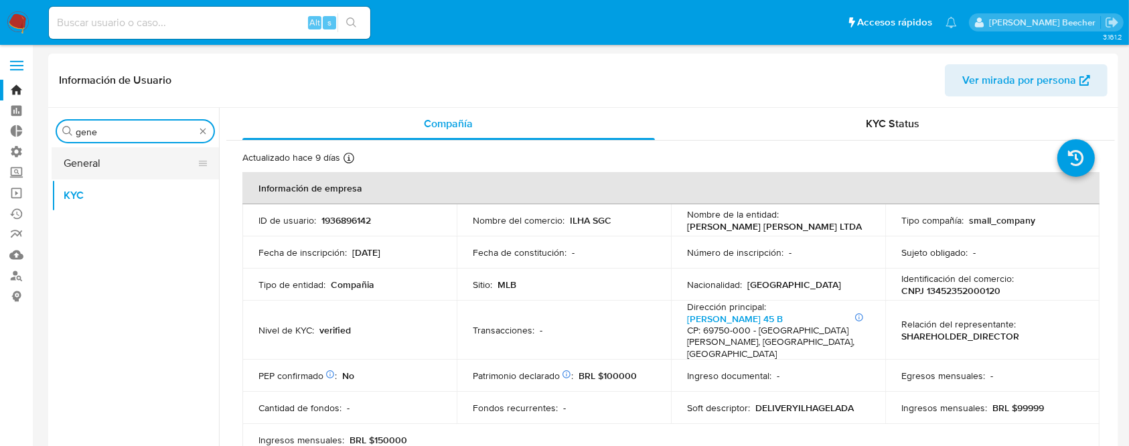
type input "gene"
click at [136, 170] on button "General" at bounding box center [130, 163] width 157 height 32
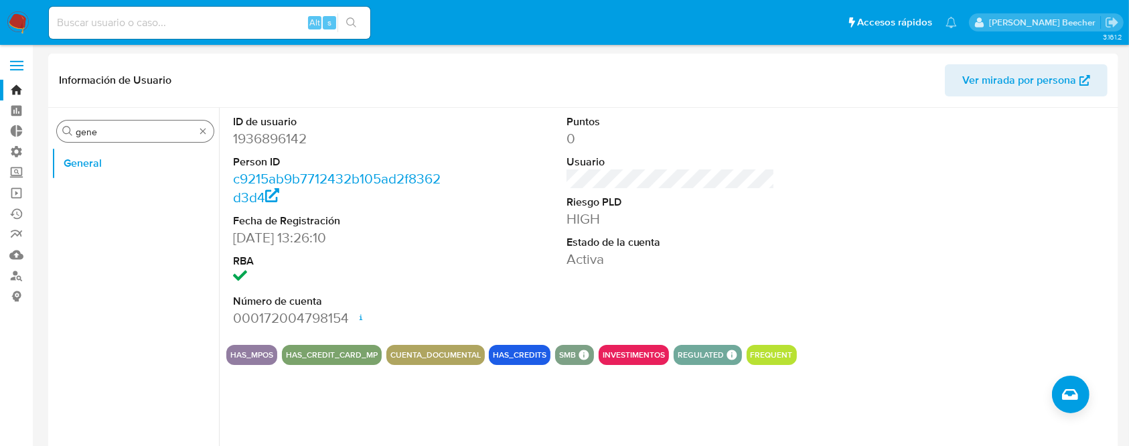
click at [190, 135] on input "gene" at bounding box center [135, 132] width 119 height 12
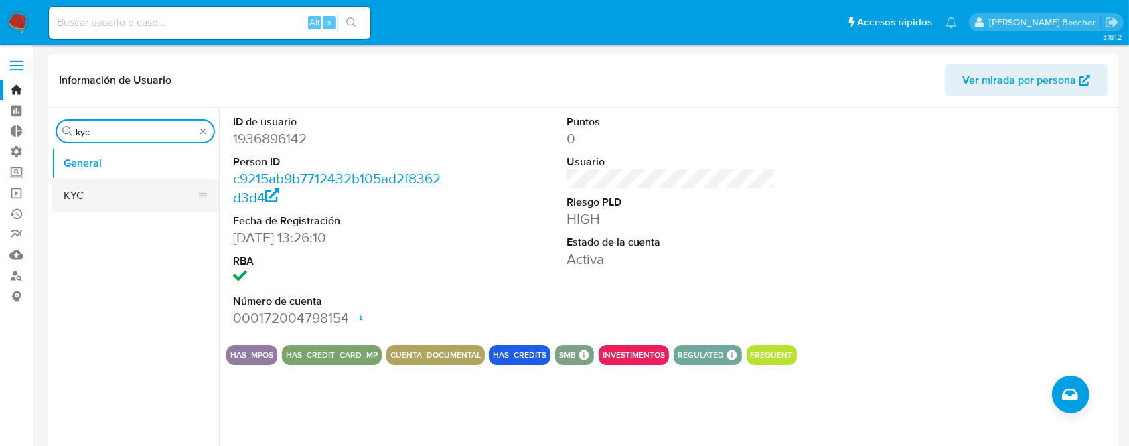
type input "kyc"
click at [179, 198] on button "KYC" at bounding box center [130, 195] width 157 height 32
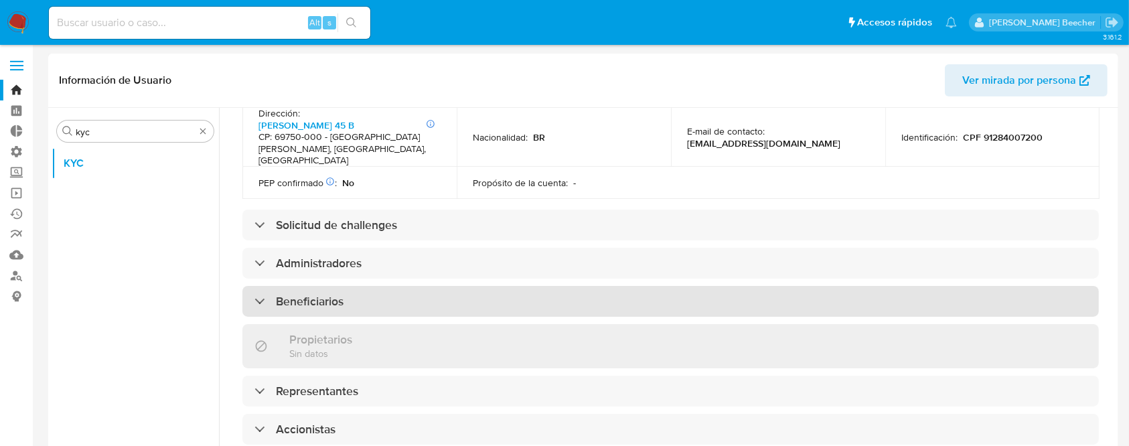
scroll to position [480, 0]
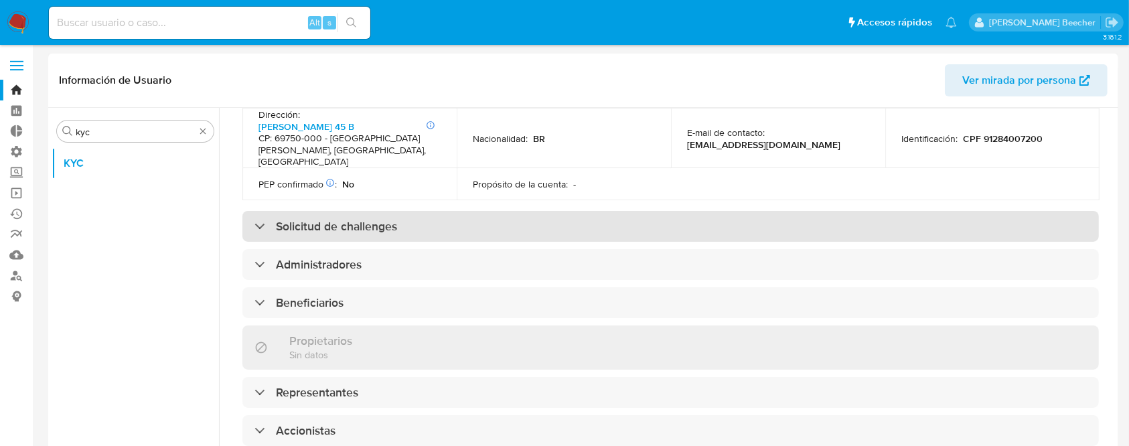
click at [476, 211] on div "Solicitud de challenges" at bounding box center [670, 226] width 856 height 31
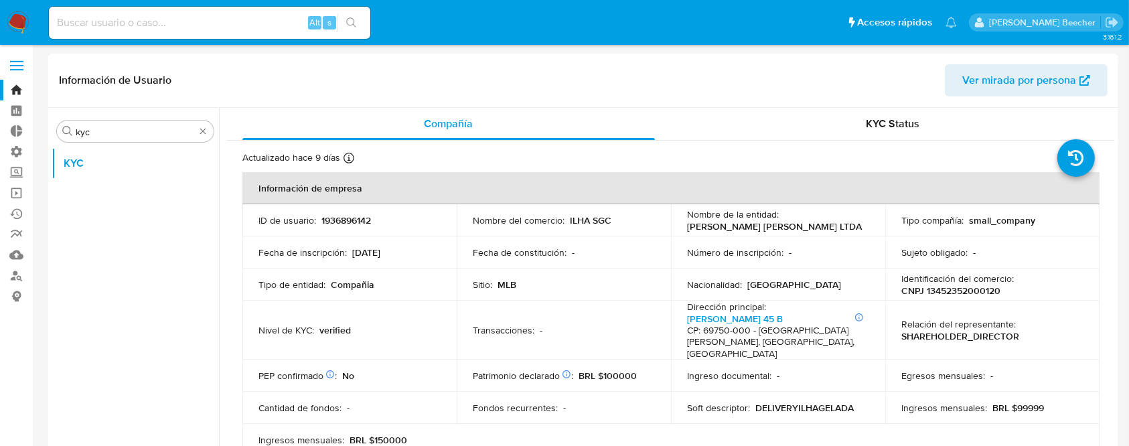
scroll to position [1449, 0]
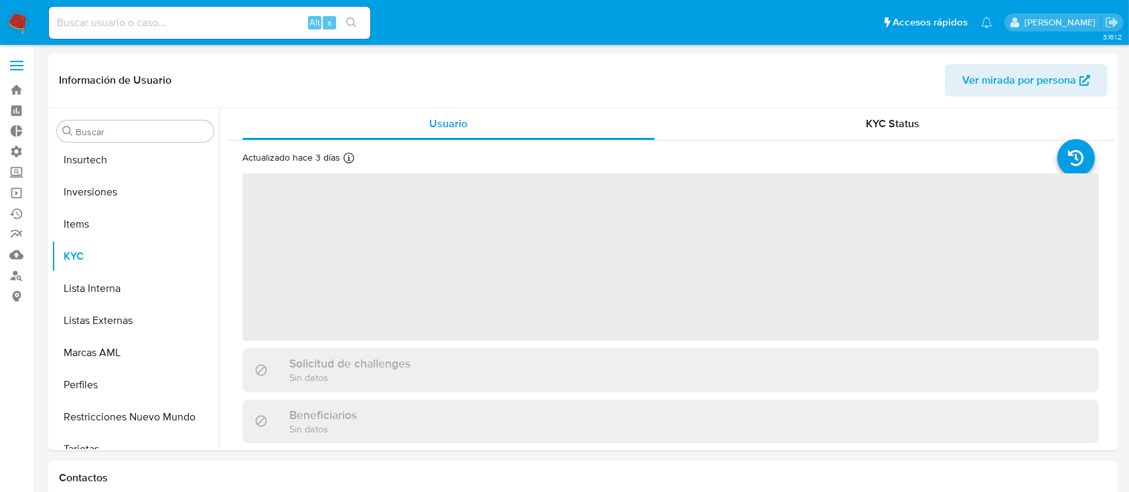
scroll to position [694, 0]
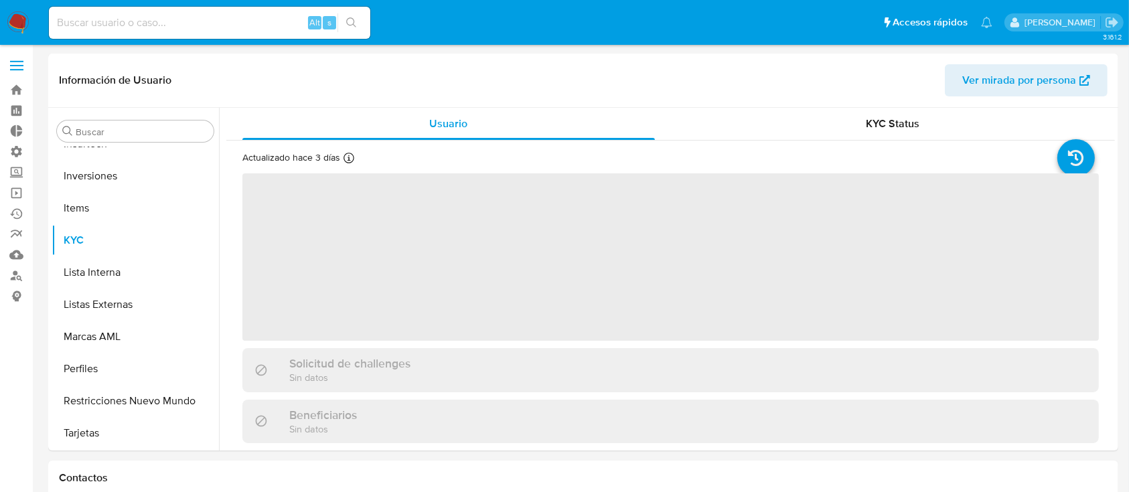
select select "10"
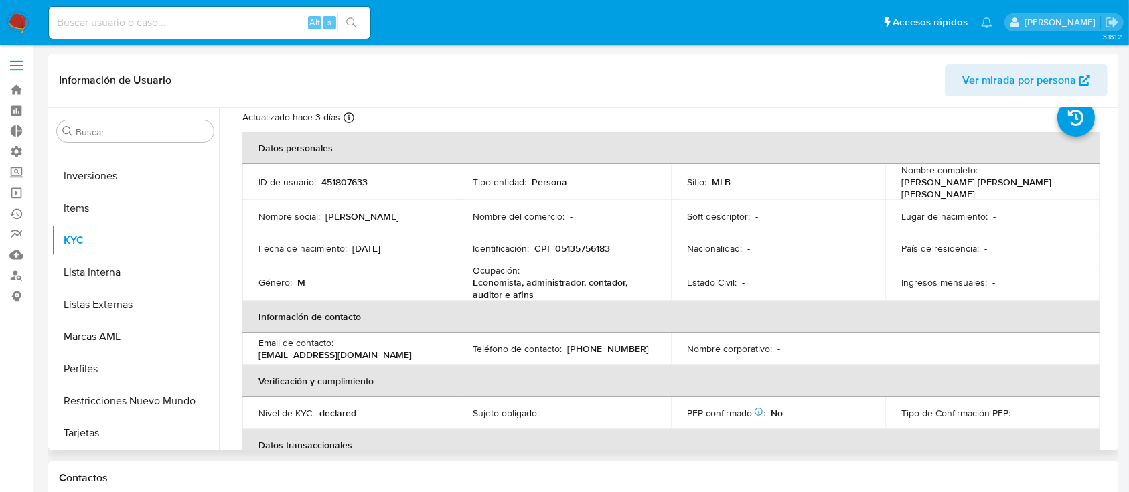
scroll to position [0, 0]
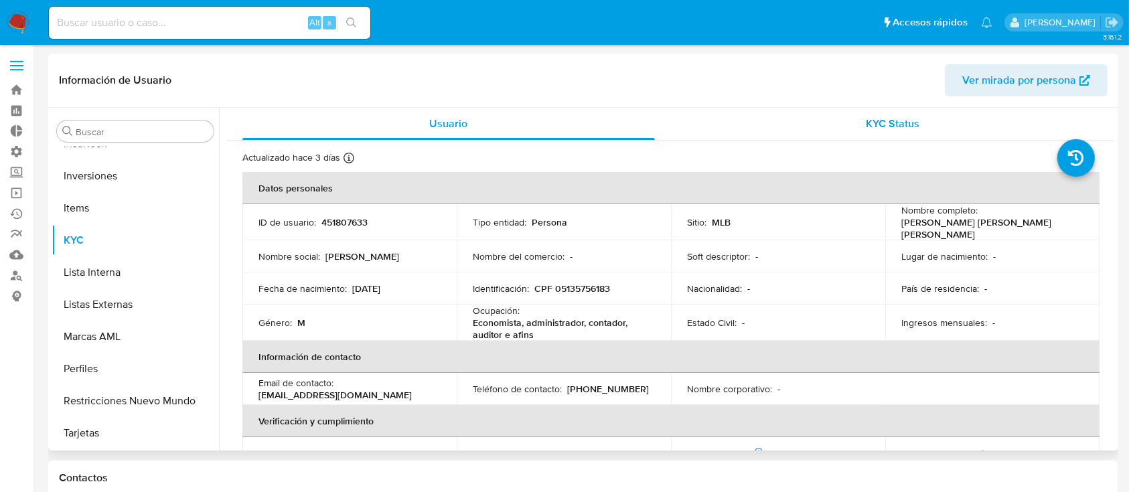
click at [825, 121] on div "KYC Status" at bounding box center [893, 124] width 412 height 32
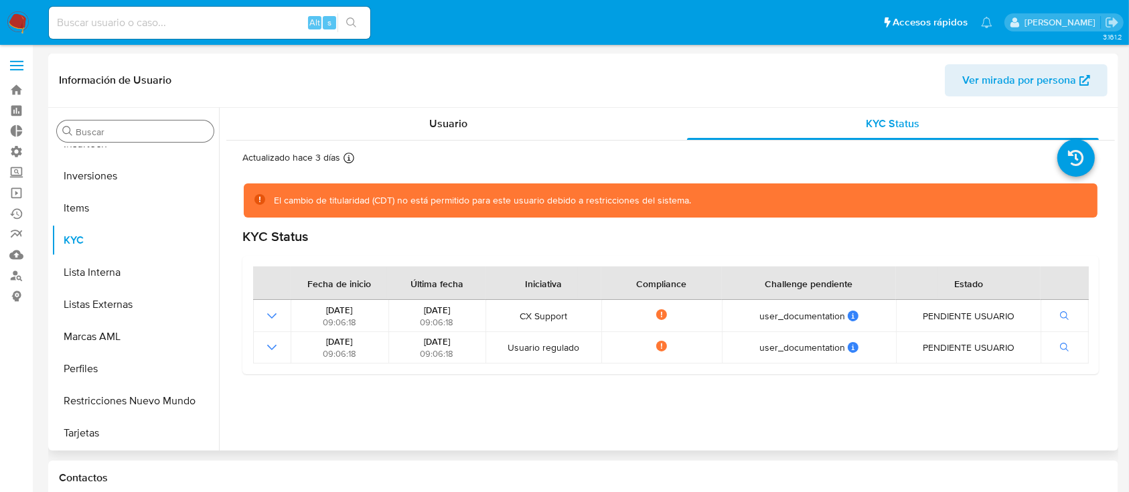
click at [126, 137] on input "Buscar" at bounding box center [142, 132] width 133 height 12
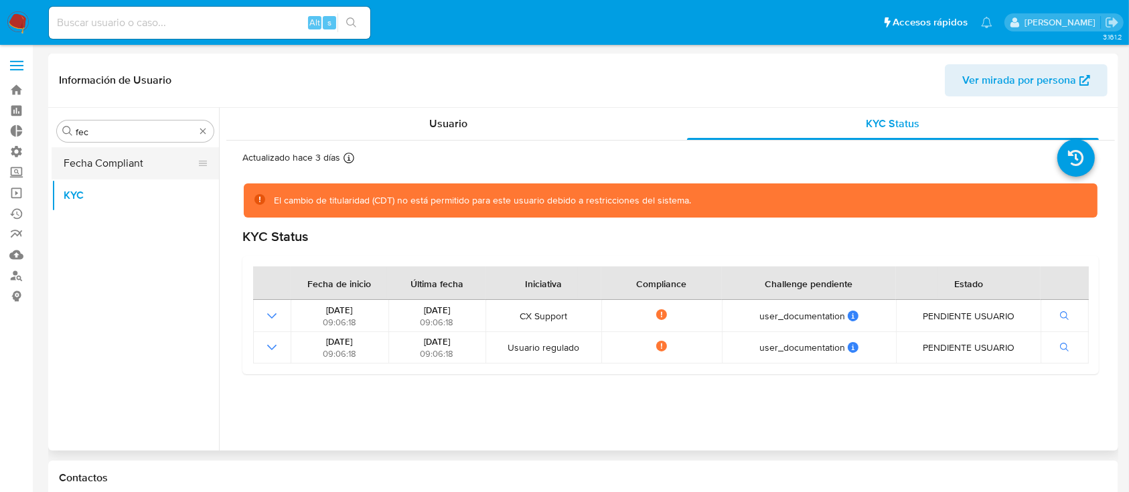
click at [140, 163] on button "Fecha Compliant" at bounding box center [130, 163] width 157 height 32
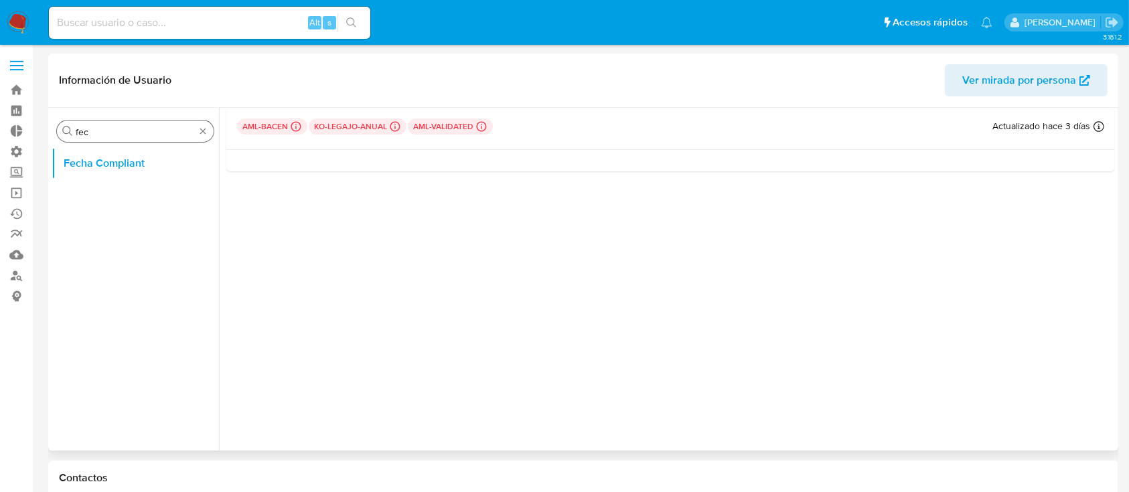
click at [160, 131] on input "fec" at bounding box center [135, 132] width 119 height 12
click at [108, 204] on button "General" at bounding box center [130, 195] width 157 height 32
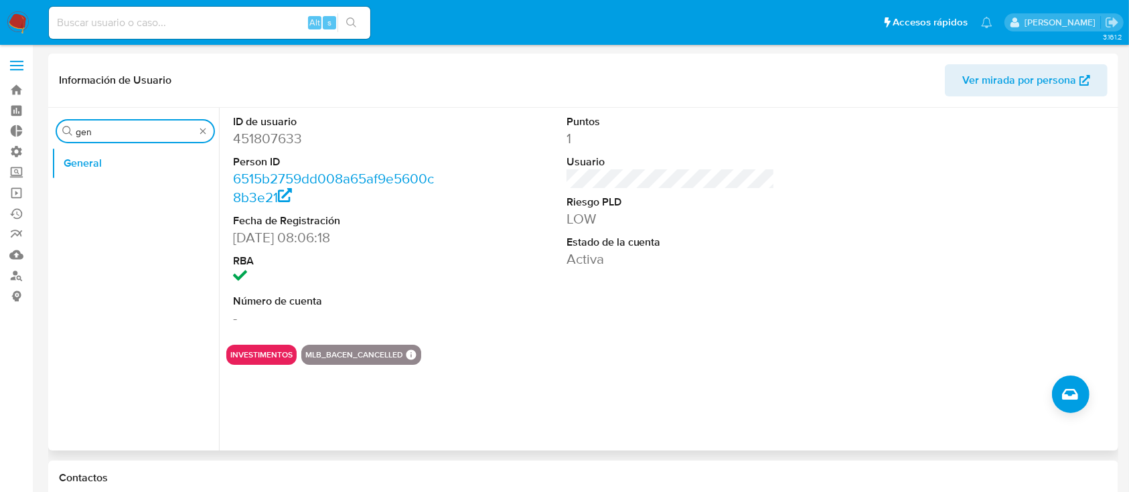
click at [131, 129] on input "gen" at bounding box center [135, 132] width 119 height 12
type input "kyc"
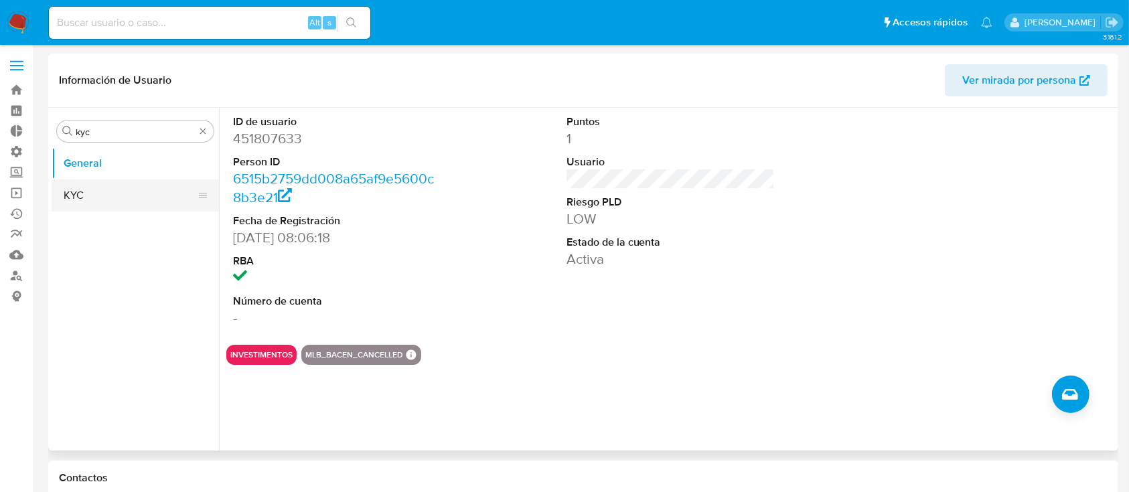
drag, startPoint x: 150, startPoint y: 165, endPoint x: 157, endPoint y: 190, distance: 25.7
click at [157, 190] on ul "General KYC" at bounding box center [135, 298] width 167 height 302
click at [157, 190] on button "KYC" at bounding box center [130, 195] width 157 height 32
click at [157, 190] on ul "General KYC" at bounding box center [135, 298] width 167 height 302
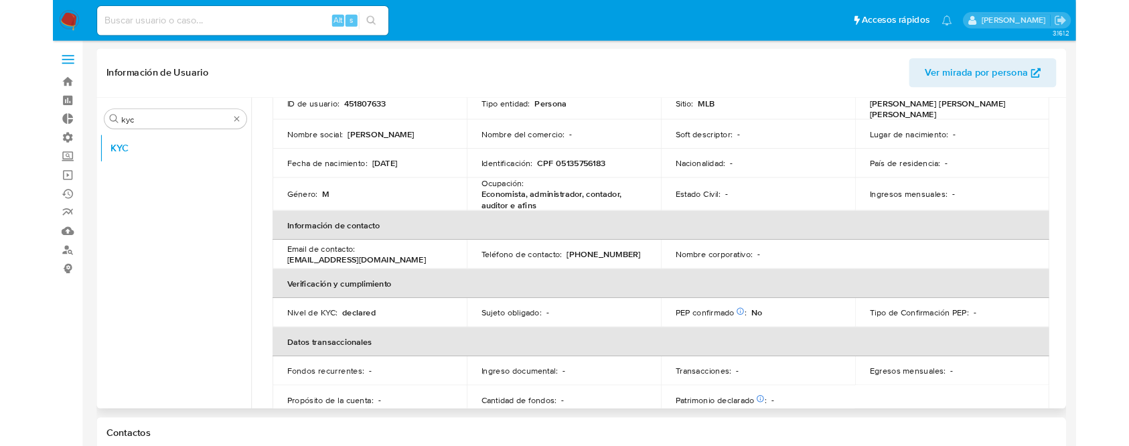
scroll to position [112, 0]
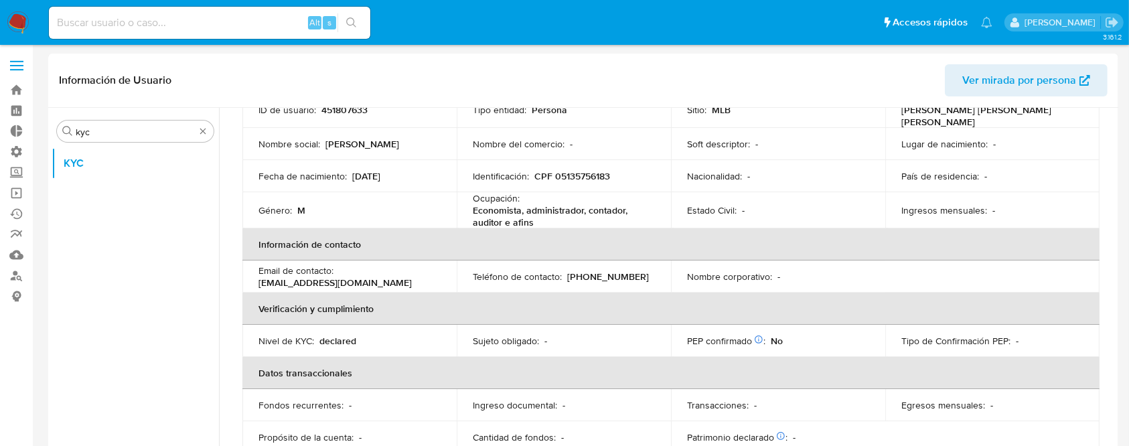
click at [216, 15] on input at bounding box center [209, 22] width 321 height 17
paste input "254911113"
type input "254911113"
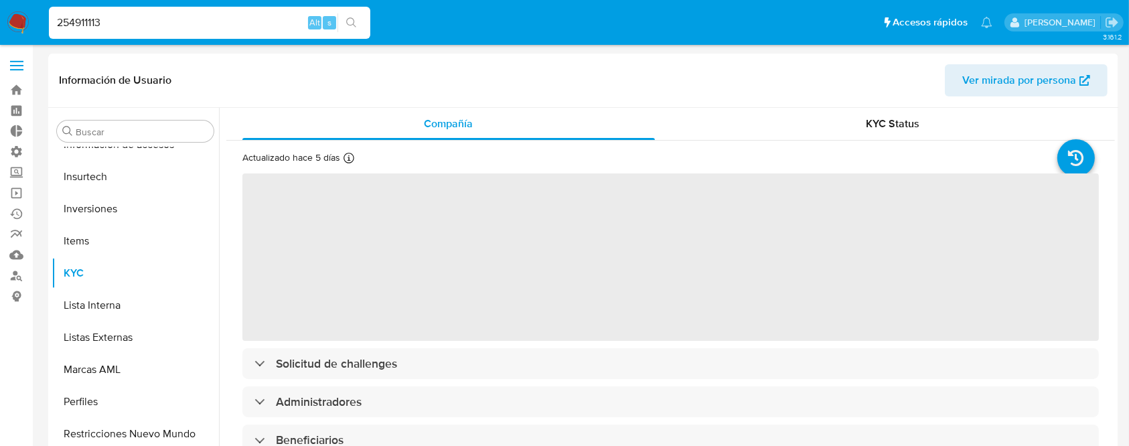
scroll to position [694, 0]
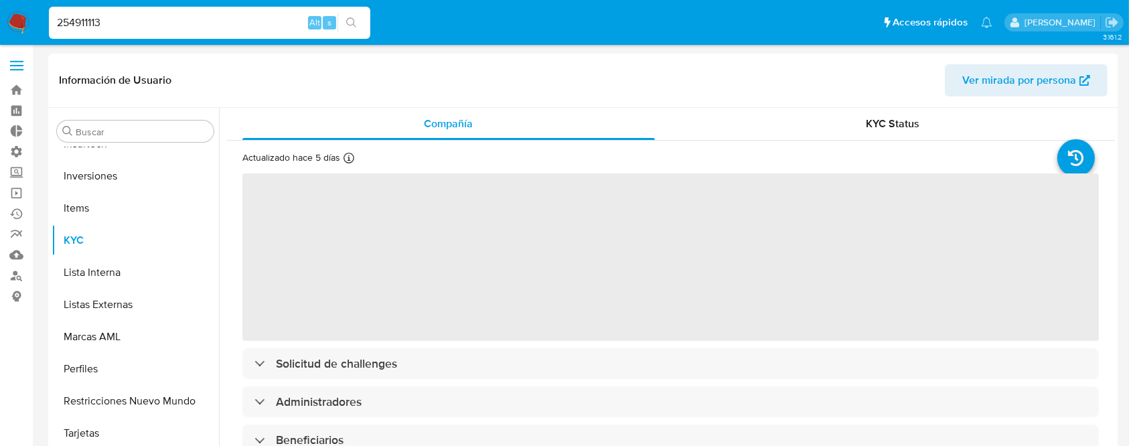
select select "10"
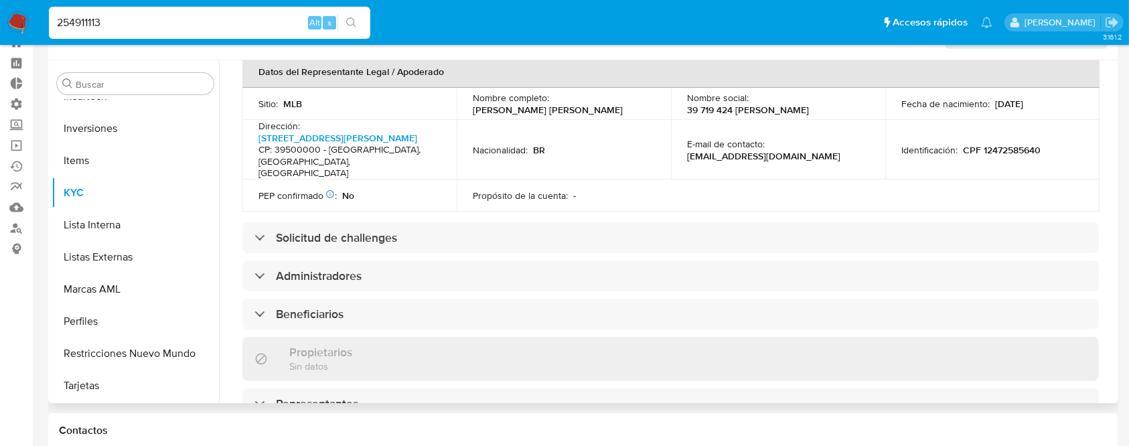
scroll to position [398, 0]
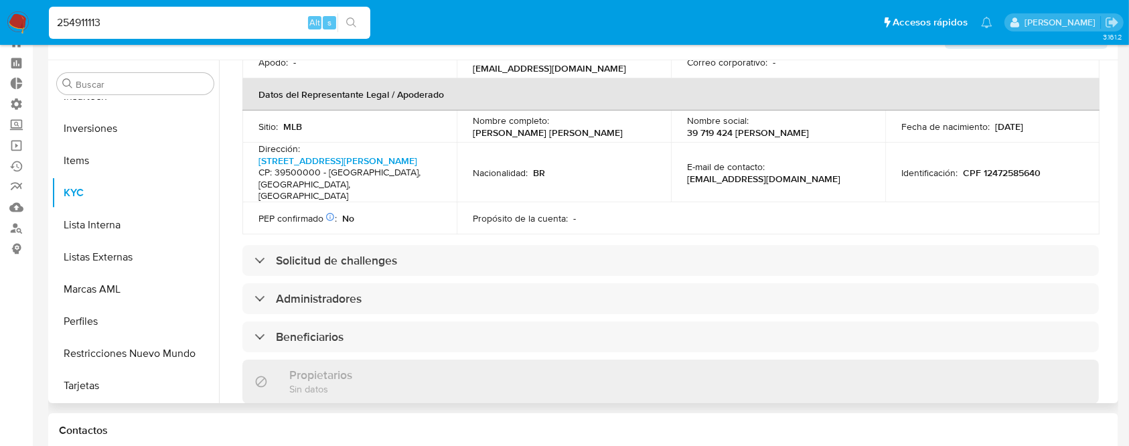
click at [396, 275] on div "Información de empresa ID de usuario : 254911113 Nombre del comercio : 39.719.4…" at bounding box center [670, 230] width 856 height 1009
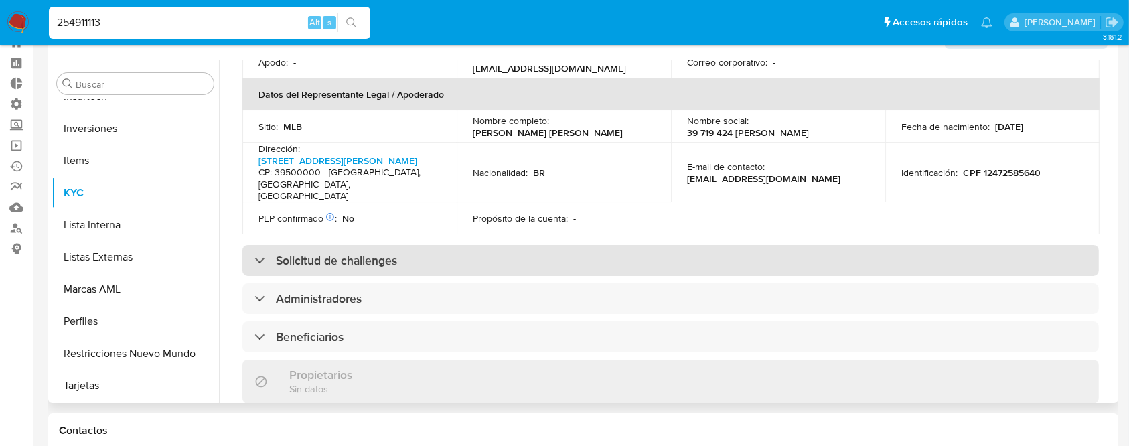
click at [372, 259] on h3 "Solicitud de challenges" at bounding box center [336, 260] width 121 height 15
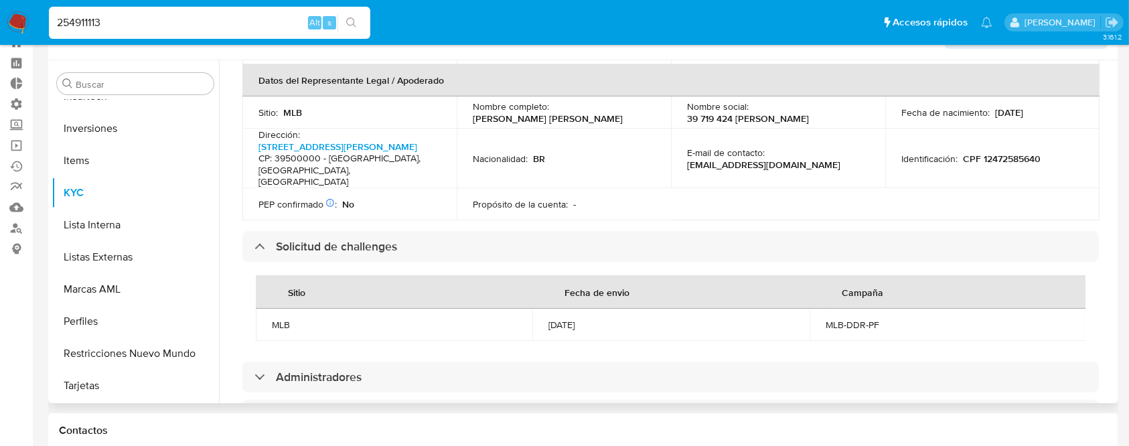
scroll to position [0, 0]
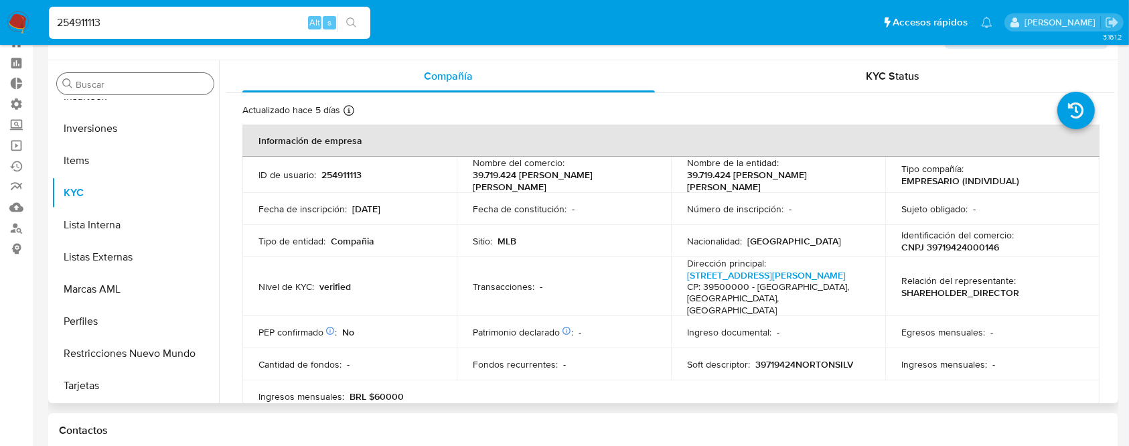
click at [169, 85] on input "Buscar" at bounding box center [142, 84] width 133 height 12
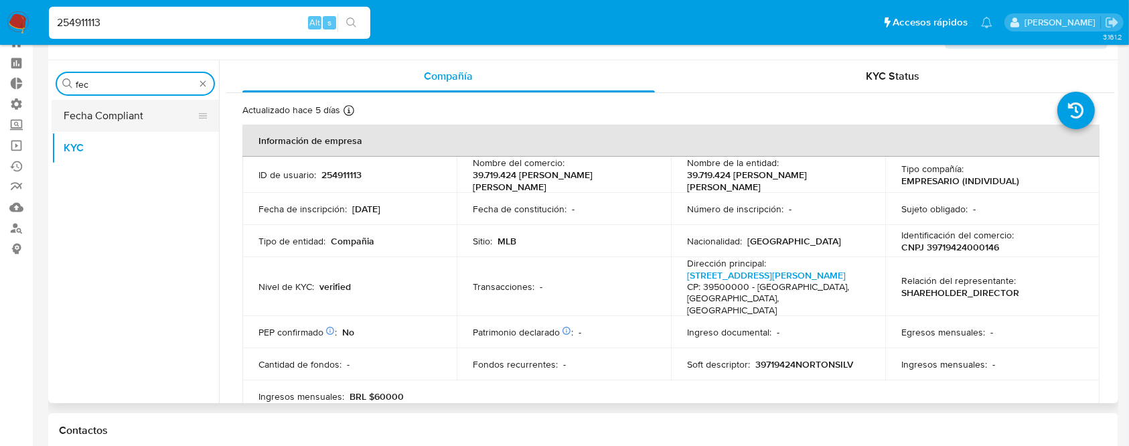
type input "fec"
click at [127, 118] on button "Fecha Compliant" at bounding box center [130, 116] width 157 height 32
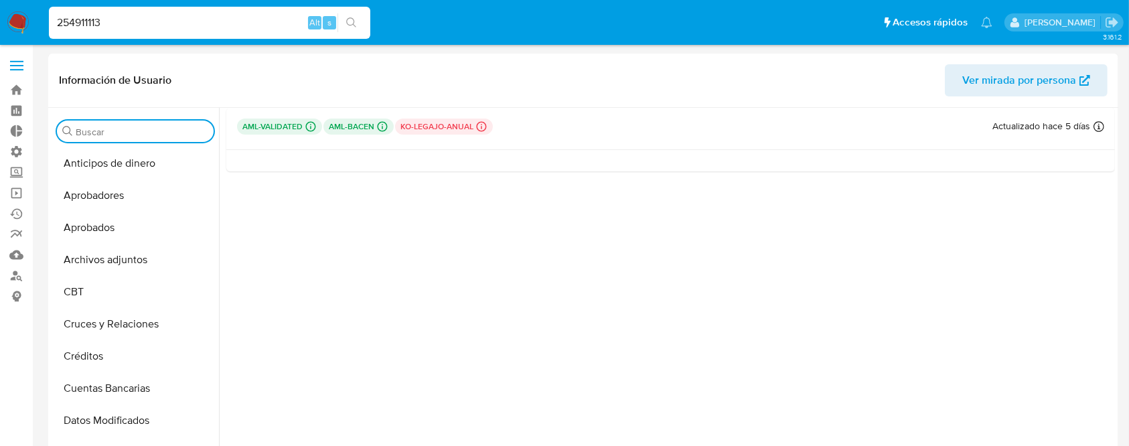
click at [165, 131] on input "Buscar" at bounding box center [142, 132] width 133 height 12
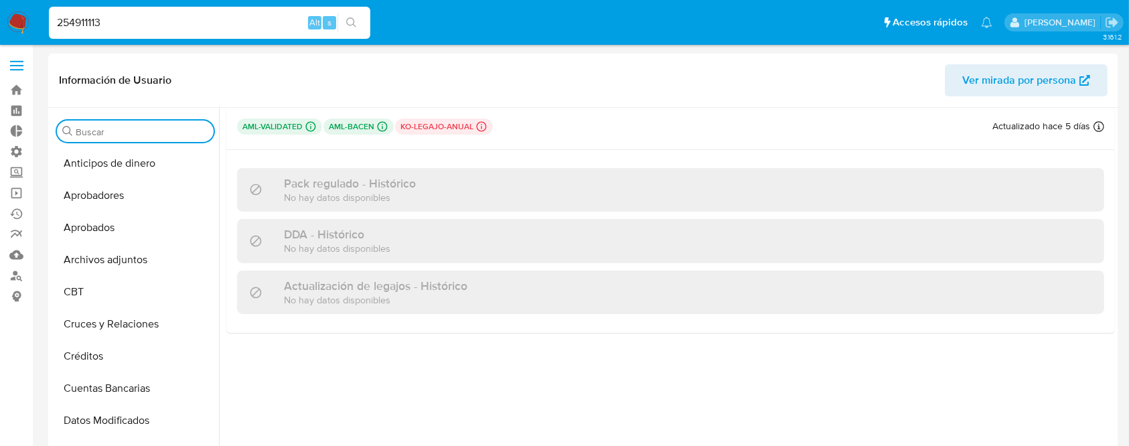
click at [165, 131] on input "Buscar" at bounding box center [142, 132] width 133 height 12
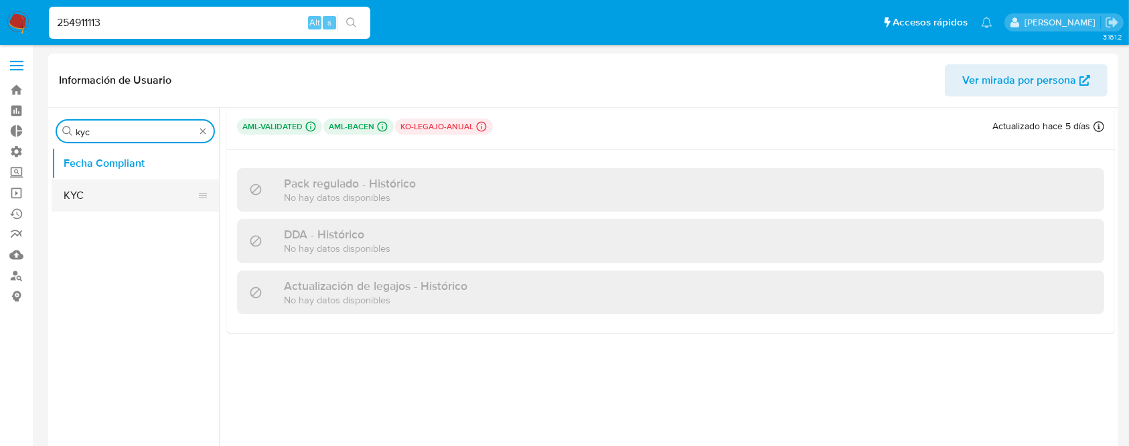
type input "kyc"
click at [130, 184] on button "KYC" at bounding box center [130, 195] width 157 height 32
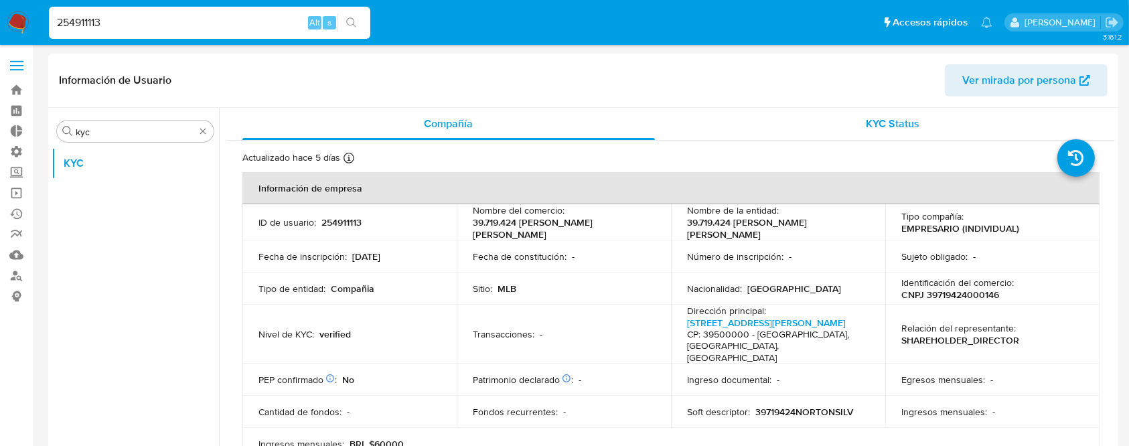
click at [938, 109] on div "KYC Status" at bounding box center [893, 124] width 412 height 32
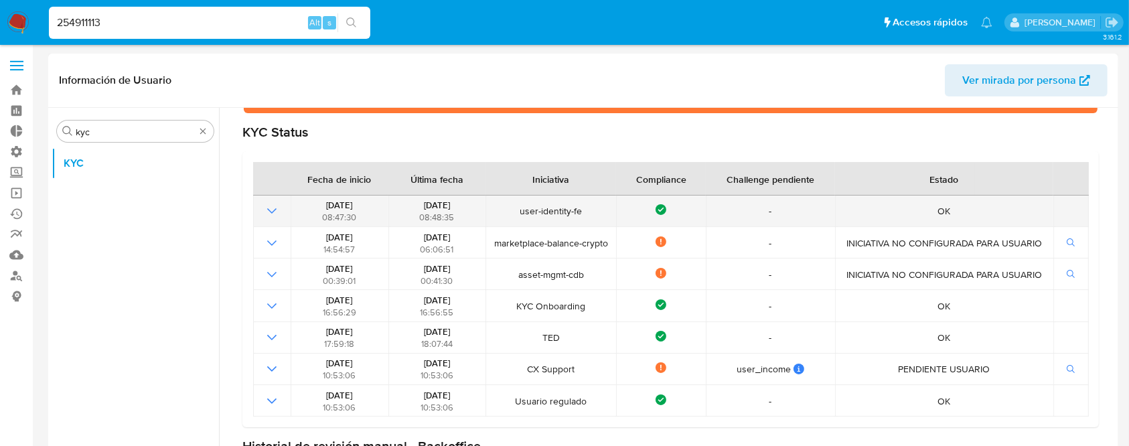
scroll to position [252, 0]
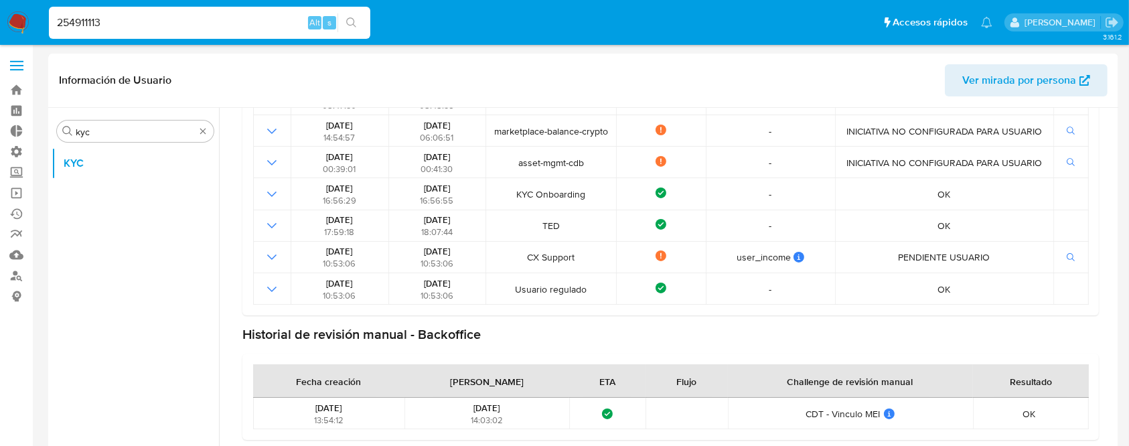
click at [284, 17] on input "254911113" at bounding box center [209, 22] width 321 height 17
paste input "1947735491"
type input "1947735491"
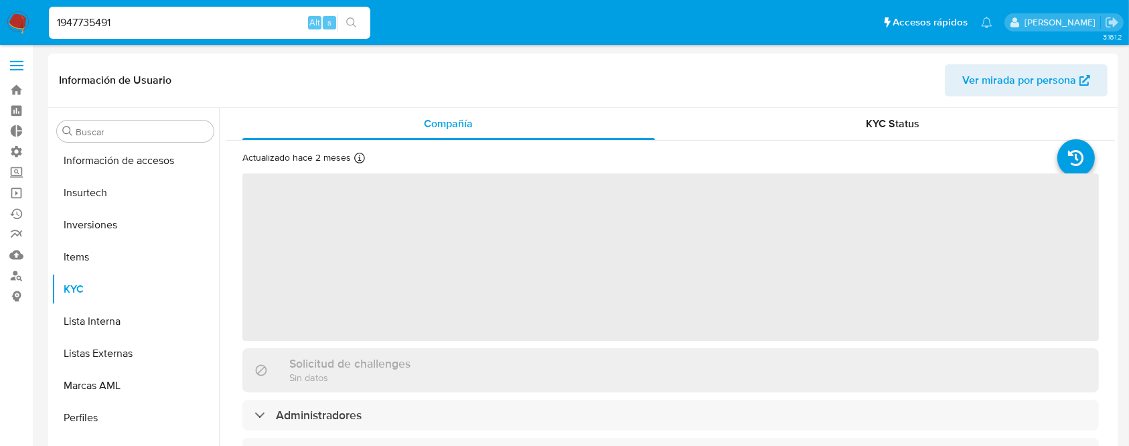
scroll to position [694, 0]
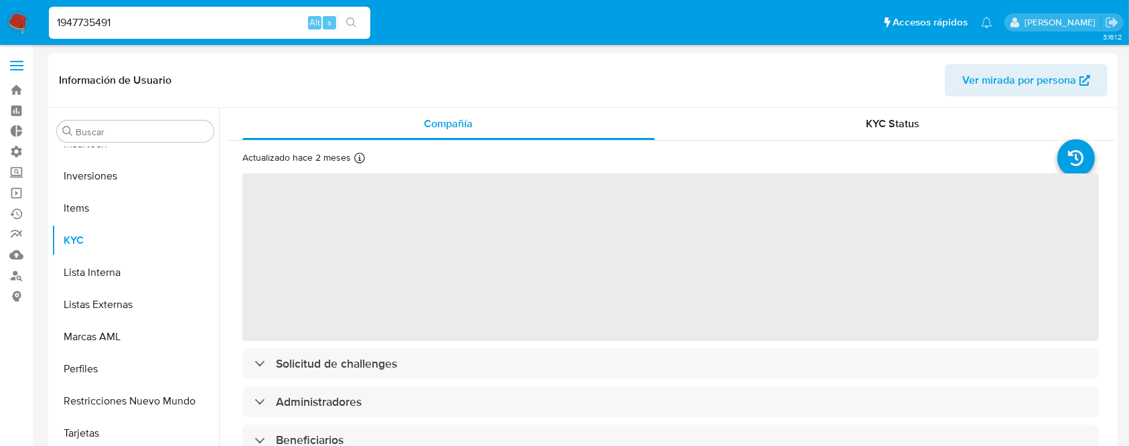
select select "10"
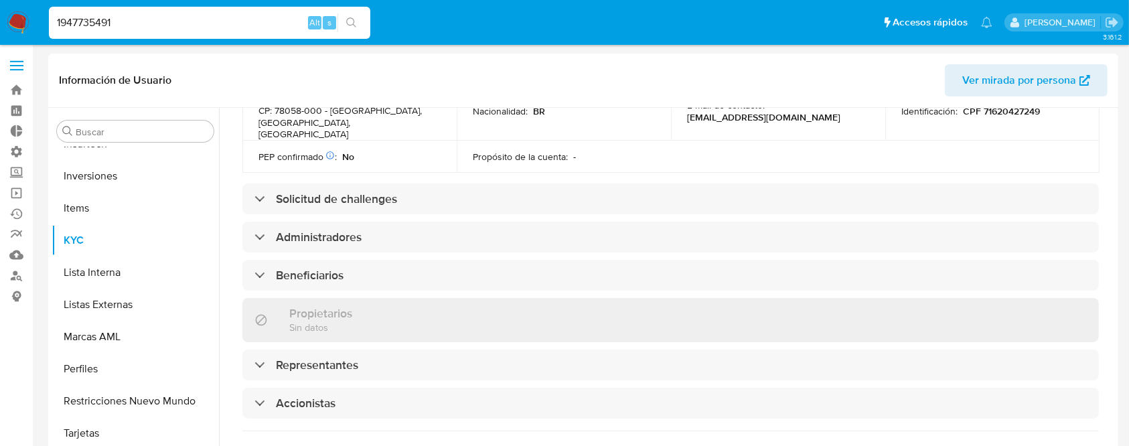
scroll to position [509, 0]
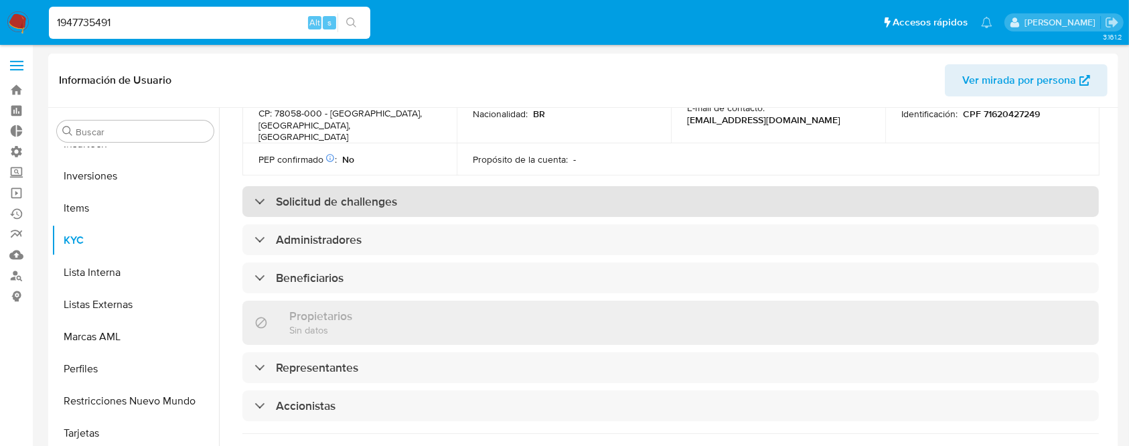
click at [533, 186] on div "Solicitud de challenges" at bounding box center [670, 201] width 856 height 31
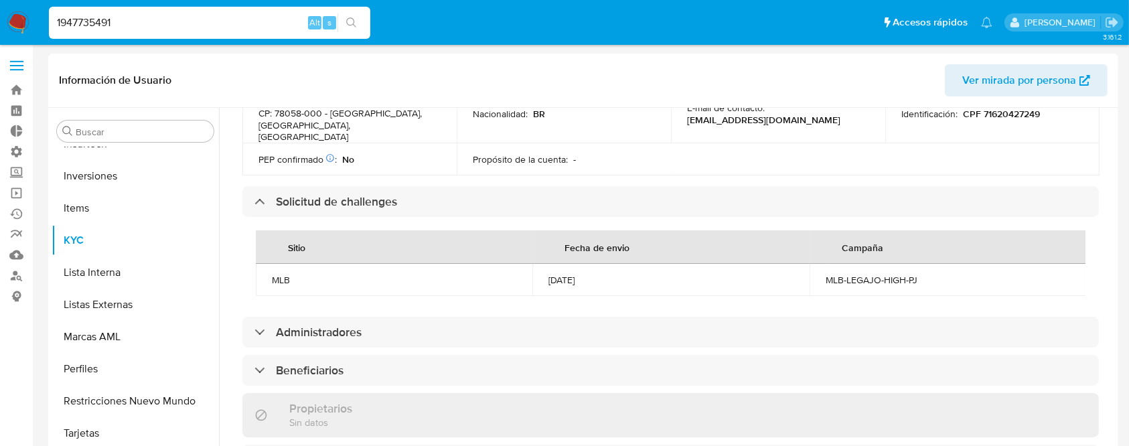
scroll to position [0, 0]
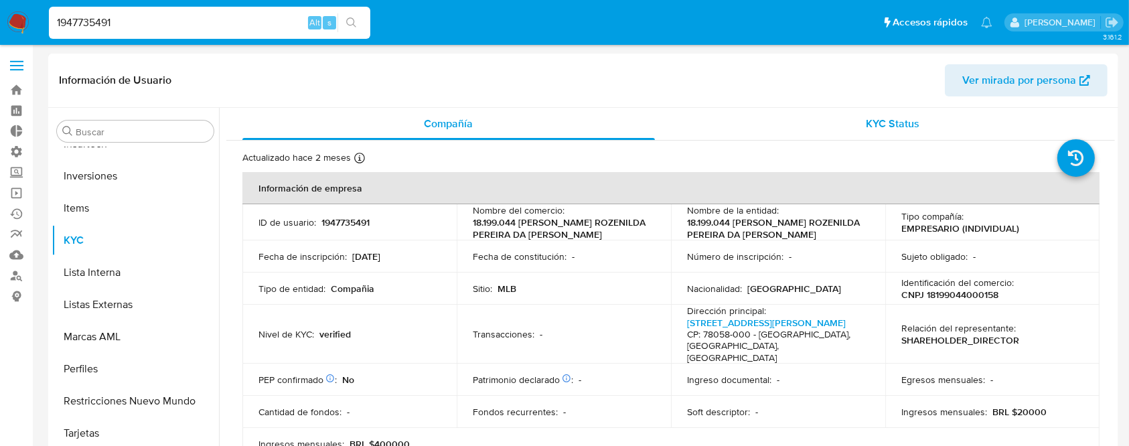
click at [885, 127] on span "KYC Status" at bounding box center [893, 123] width 54 height 15
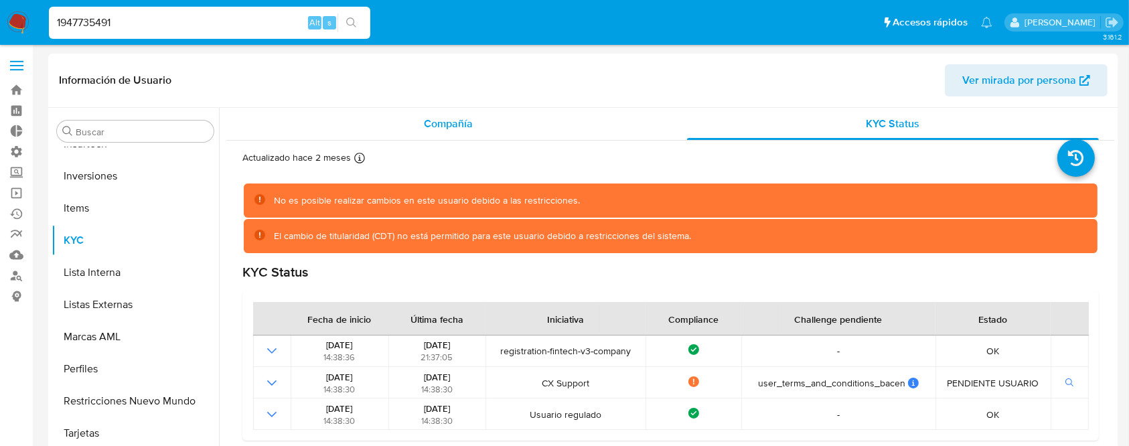
click at [532, 110] on div "Compañía" at bounding box center [448, 124] width 412 height 32
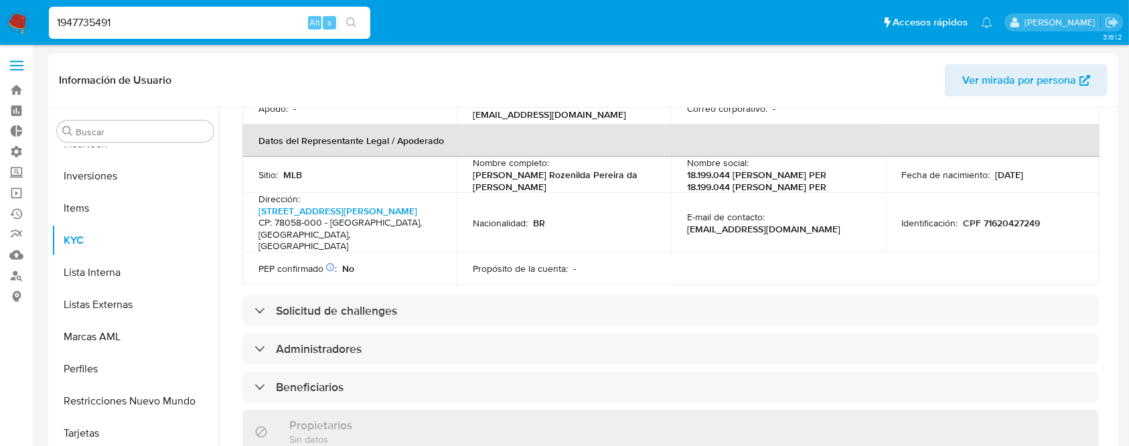
scroll to position [401, 0]
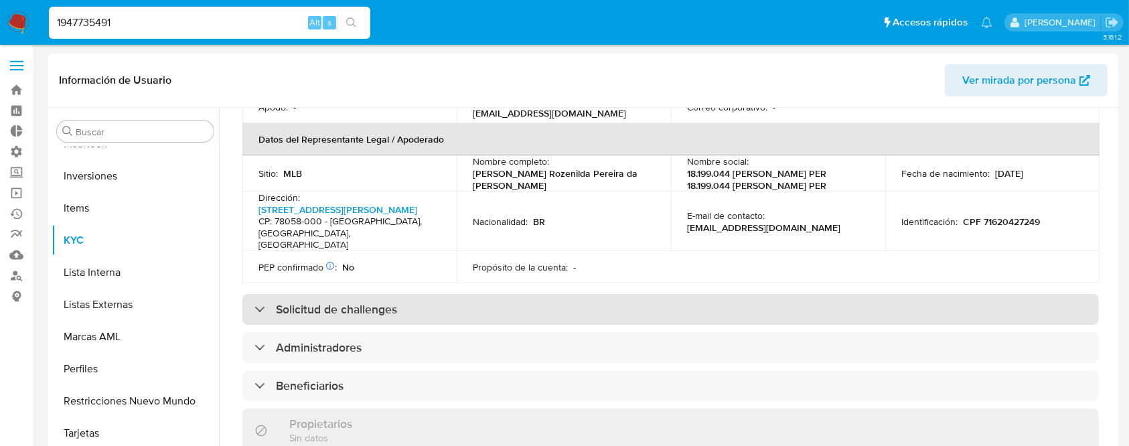
click at [375, 296] on div "Solicitud de challenges" at bounding box center [670, 309] width 856 height 31
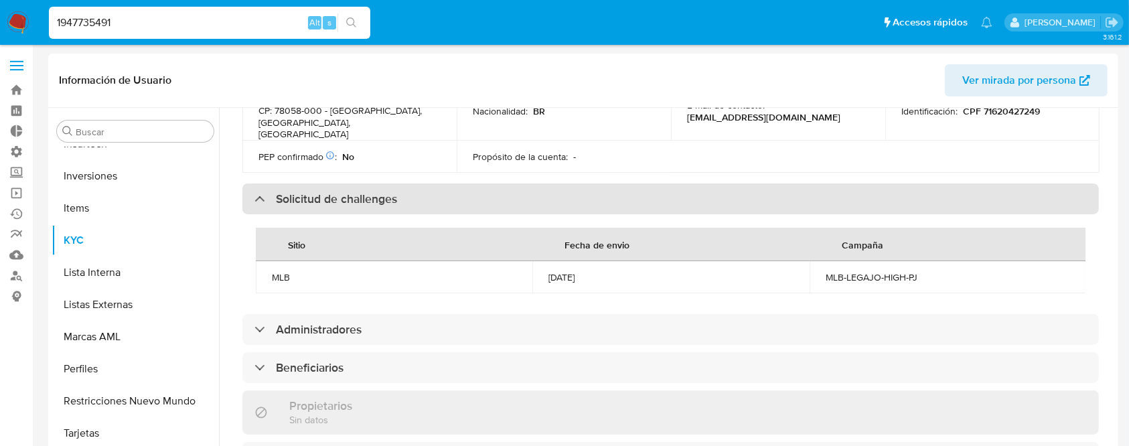
scroll to position [493, 0]
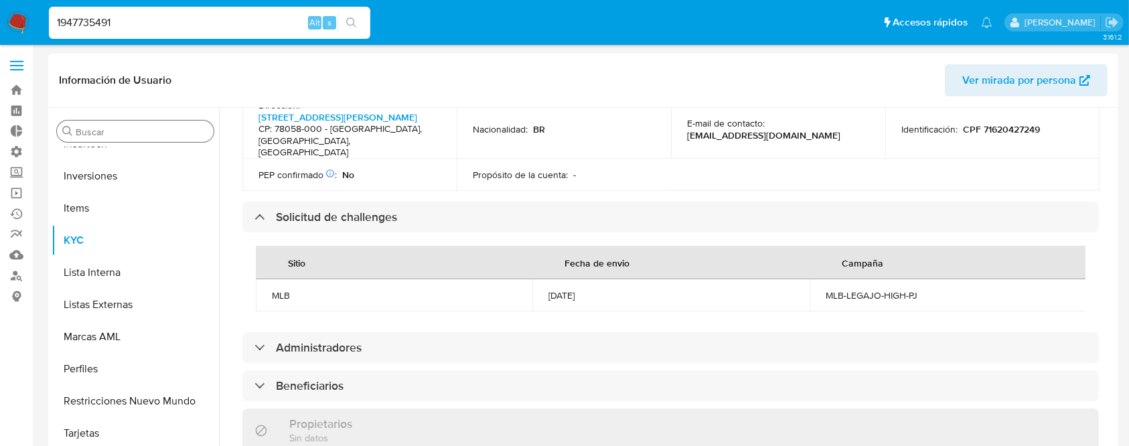
click at [139, 126] on input "Buscar" at bounding box center [142, 132] width 133 height 12
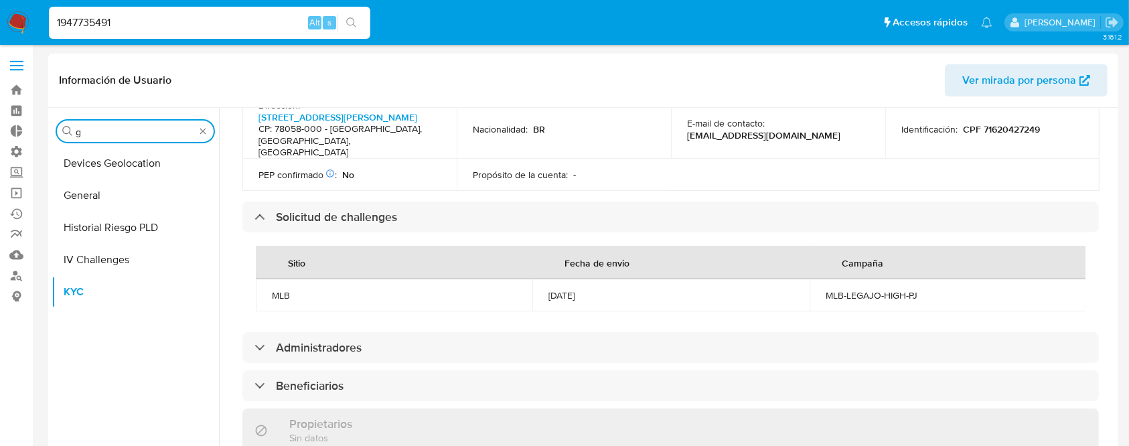
scroll to position [0, 0]
type input "gener"
click at [122, 159] on button "General" at bounding box center [130, 163] width 157 height 32
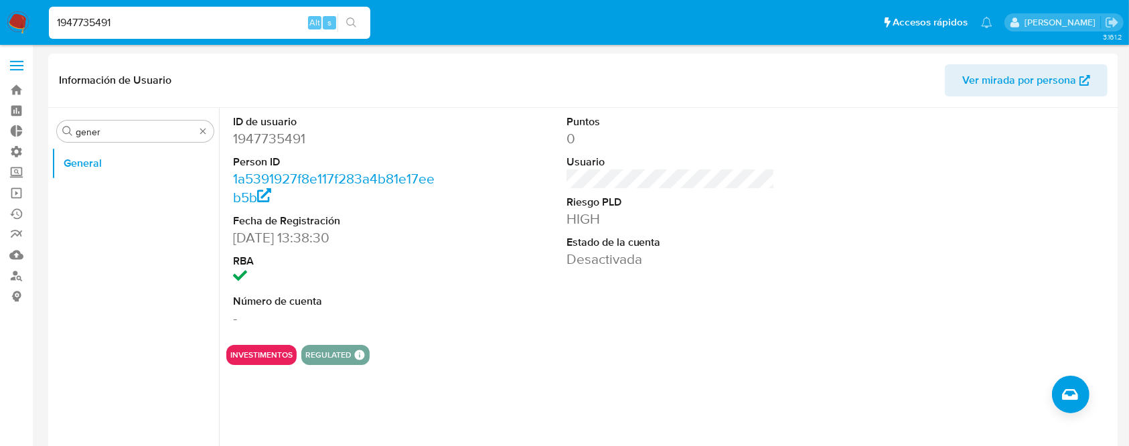
click at [262, 27] on input "1947735491" at bounding box center [209, 22] width 321 height 17
paste input "583779284"
type input "583779284"
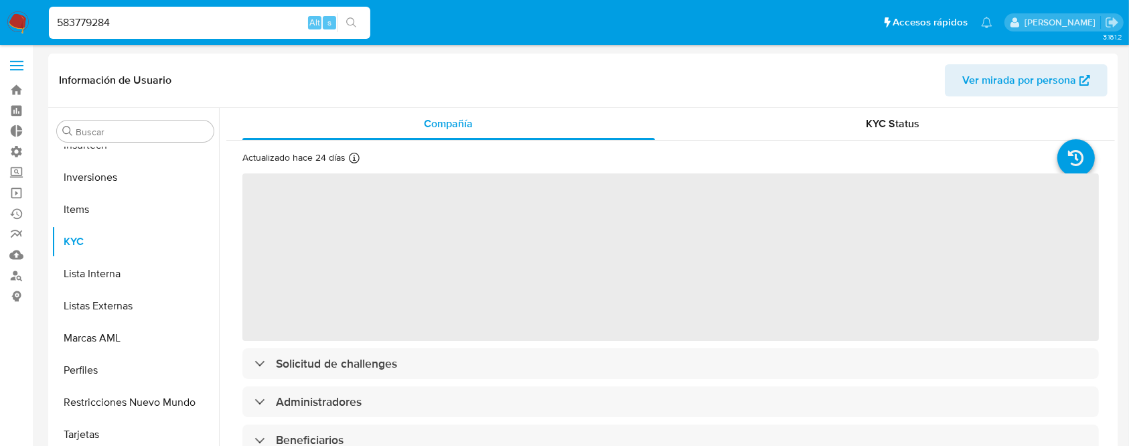
scroll to position [694, 0]
select select "10"
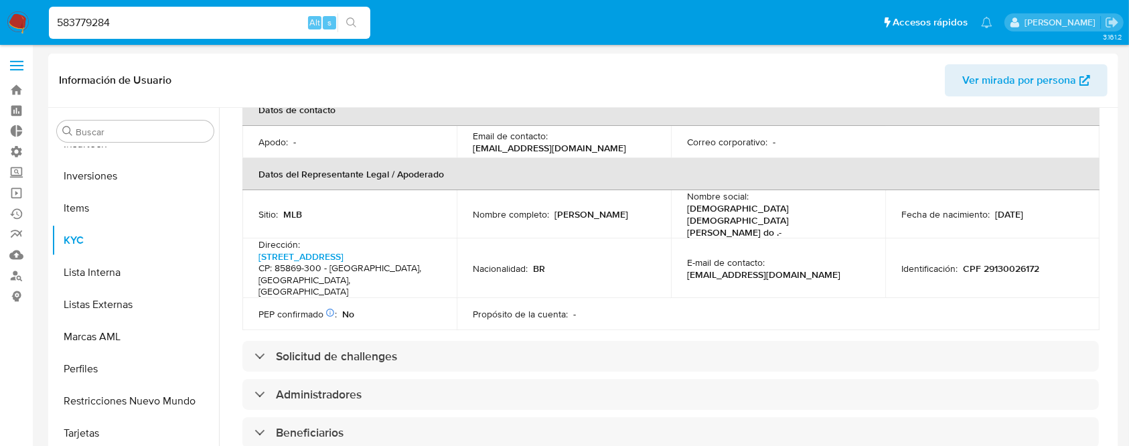
scroll to position [380, 0]
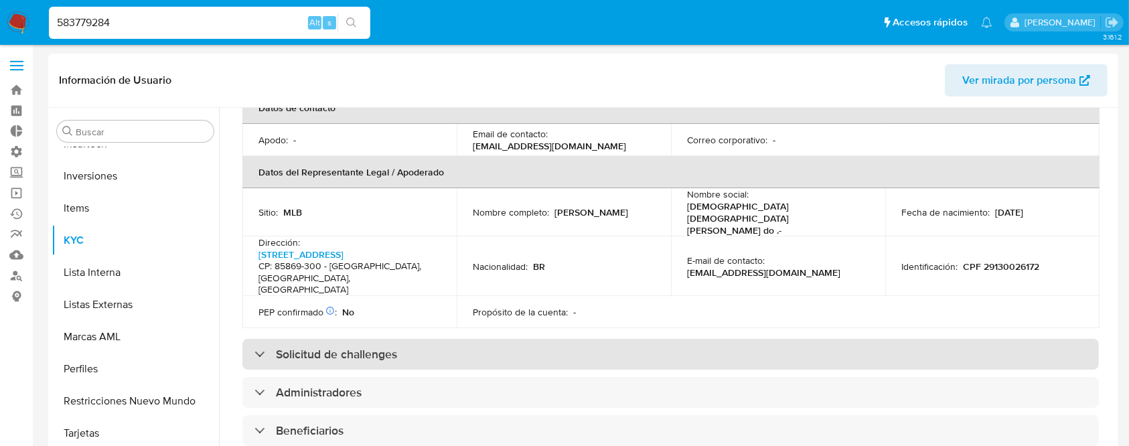
click at [468, 339] on div "Solicitud de challenges" at bounding box center [670, 354] width 856 height 31
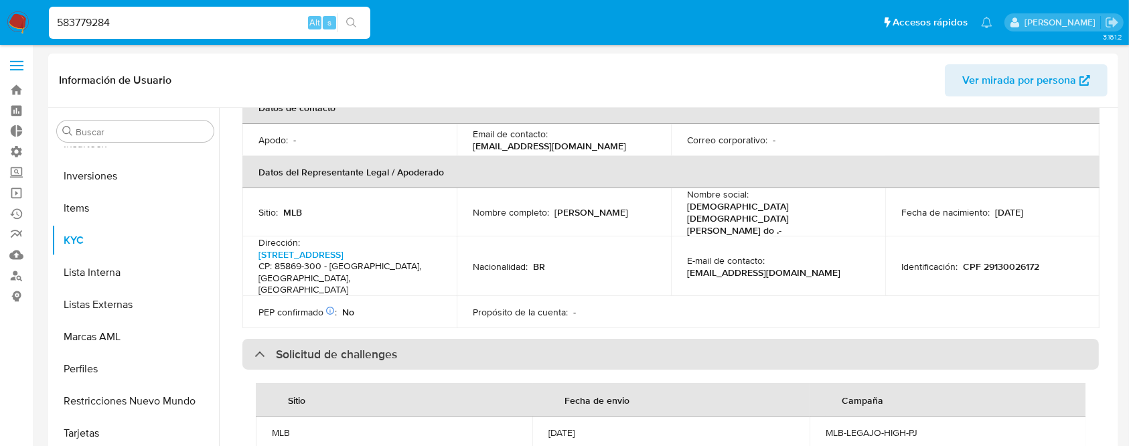
scroll to position [0, 0]
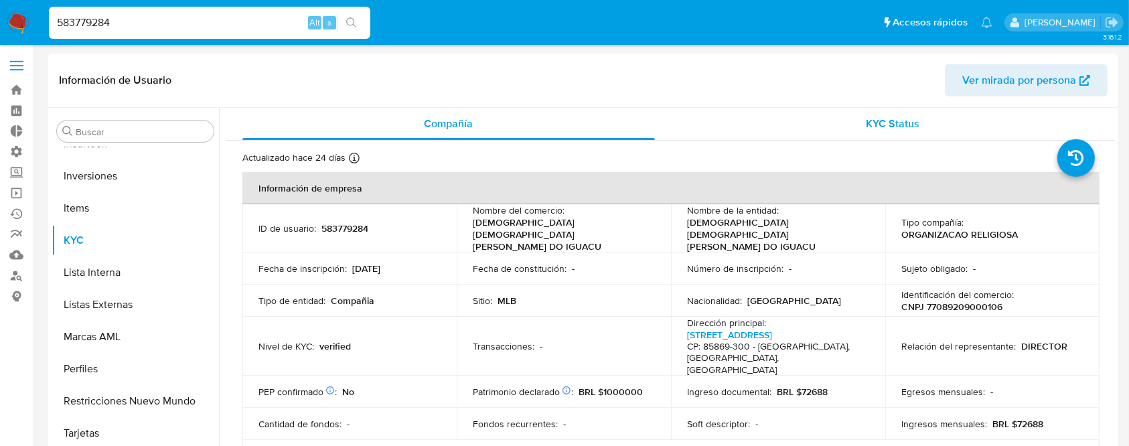
click at [908, 121] on span "KYC Status" at bounding box center [893, 123] width 54 height 15
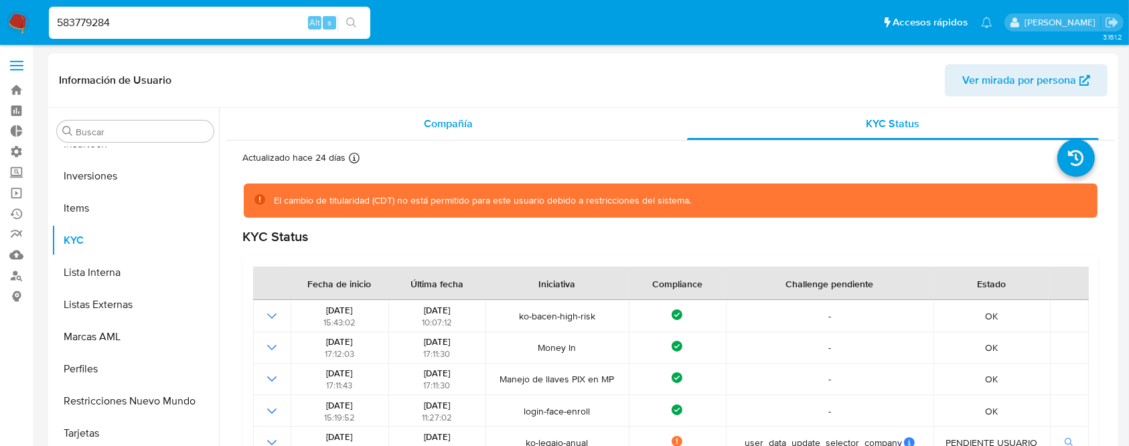
click at [424, 127] on span "Compañía" at bounding box center [448, 123] width 49 height 15
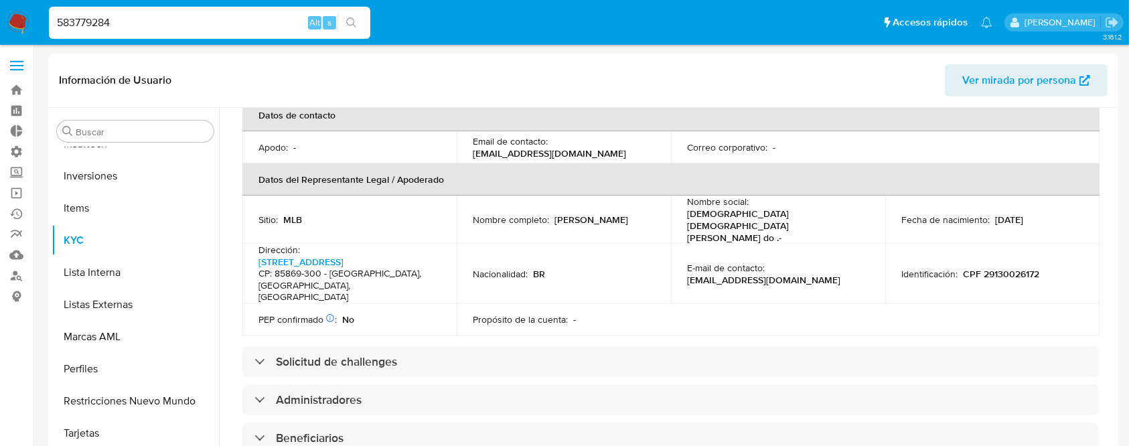
scroll to position [493, 0]
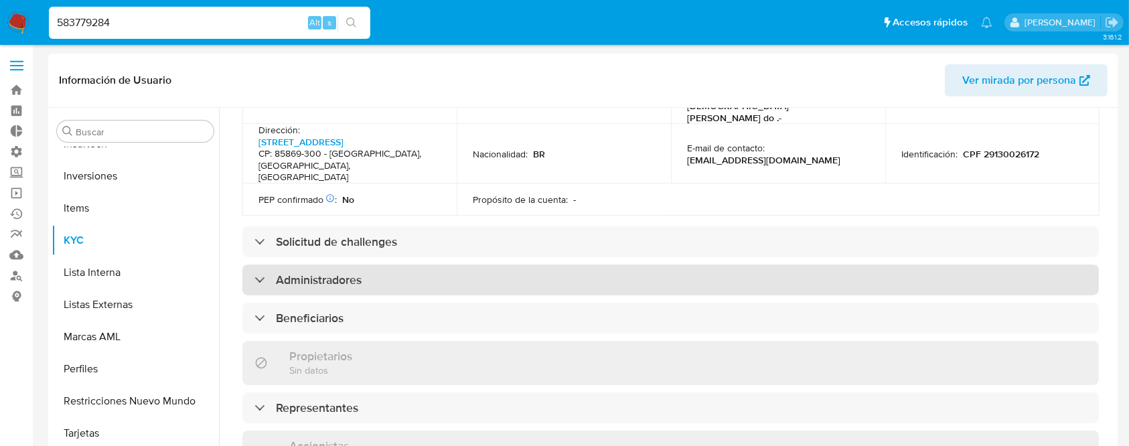
click at [436, 264] on div "Administradores" at bounding box center [670, 279] width 856 height 31
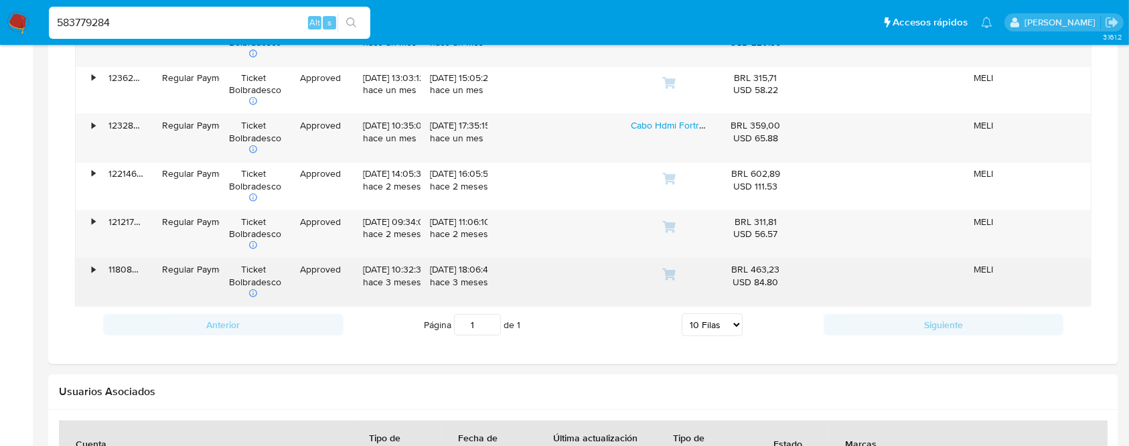
scroll to position [1183, 0]
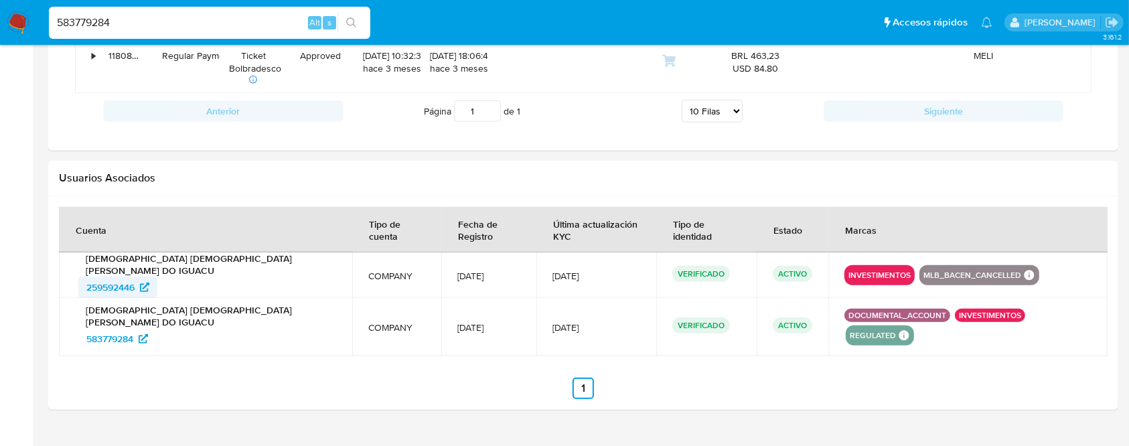
click at [127, 276] on span "259592446" at bounding box center [110, 286] width 48 height 21
click at [131, 25] on input "583779284" at bounding box center [209, 22] width 321 height 17
paste input "1968700448"
type input "1968700448"
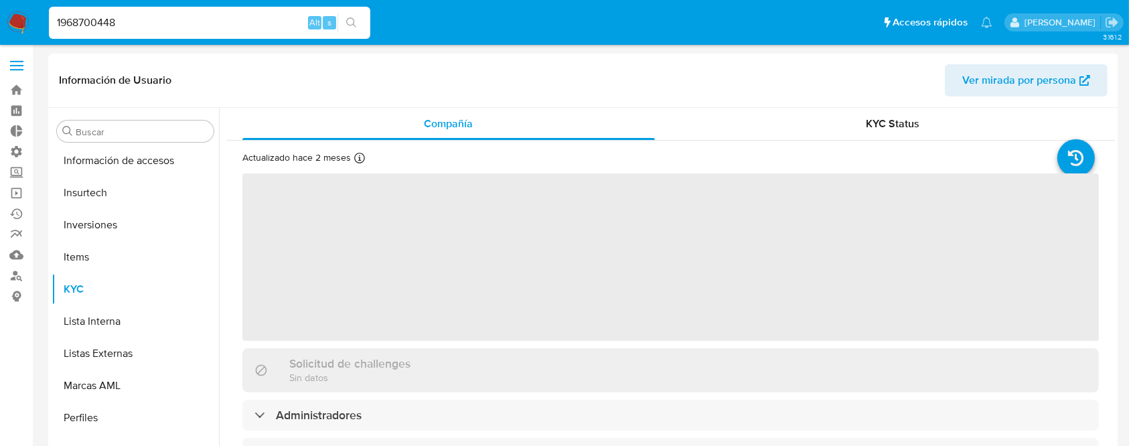
scroll to position [694, 0]
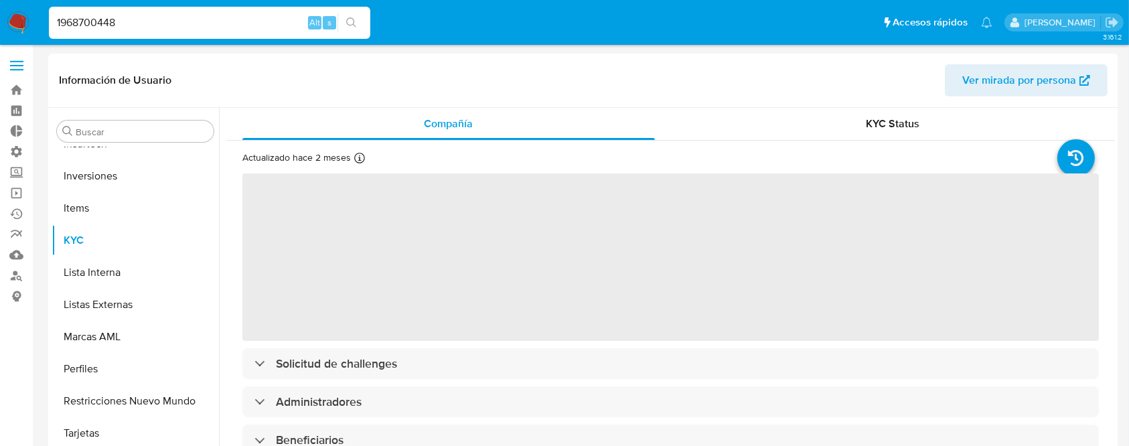
select select "10"
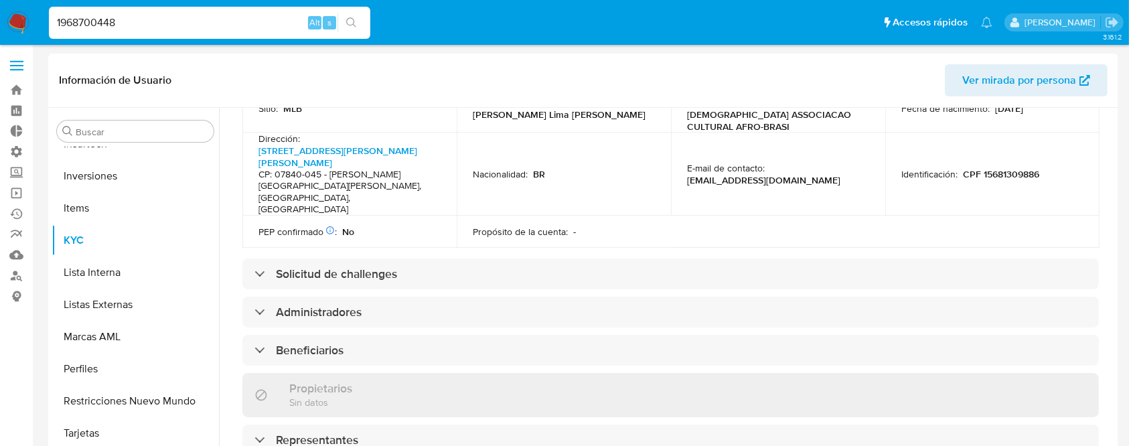
scroll to position [498, 0]
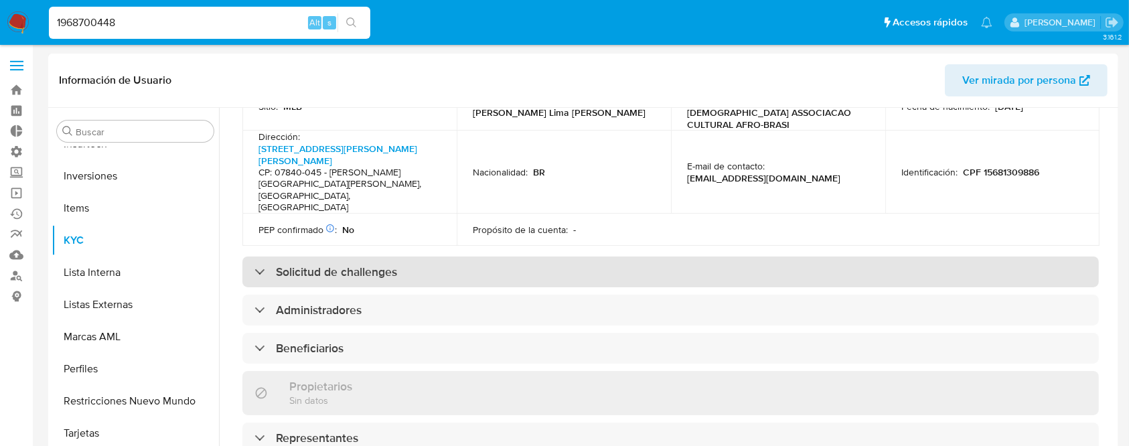
click at [345, 256] on div "Solicitud de challenges" at bounding box center [670, 271] width 856 height 31
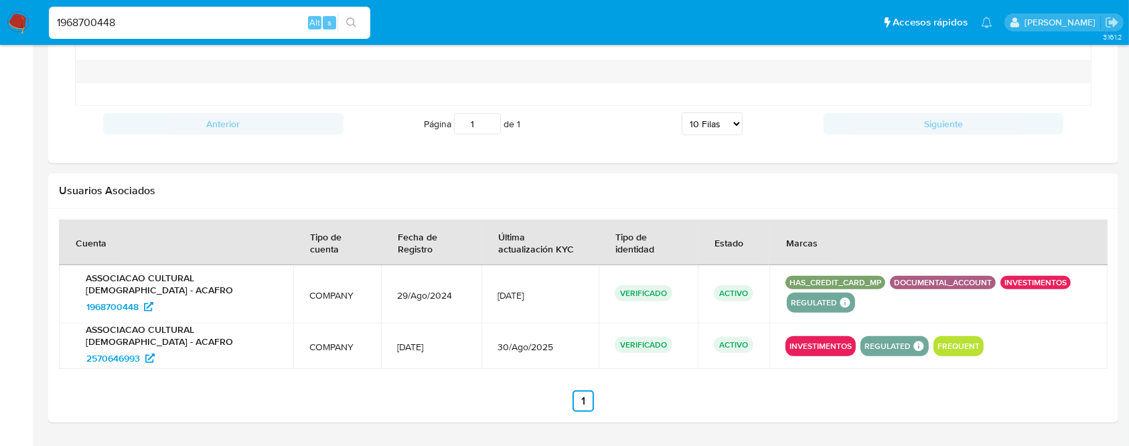
scroll to position [1242, 0]
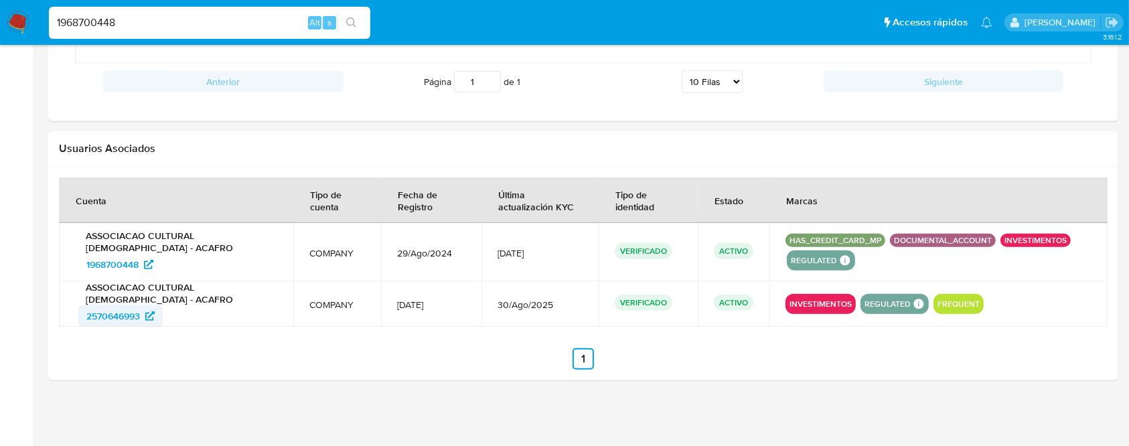
click at [122, 316] on span "2570646993" at bounding box center [113, 315] width 54 height 21
click at [220, 19] on input "1968700448" at bounding box center [209, 22] width 321 height 17
paste input "672026950"
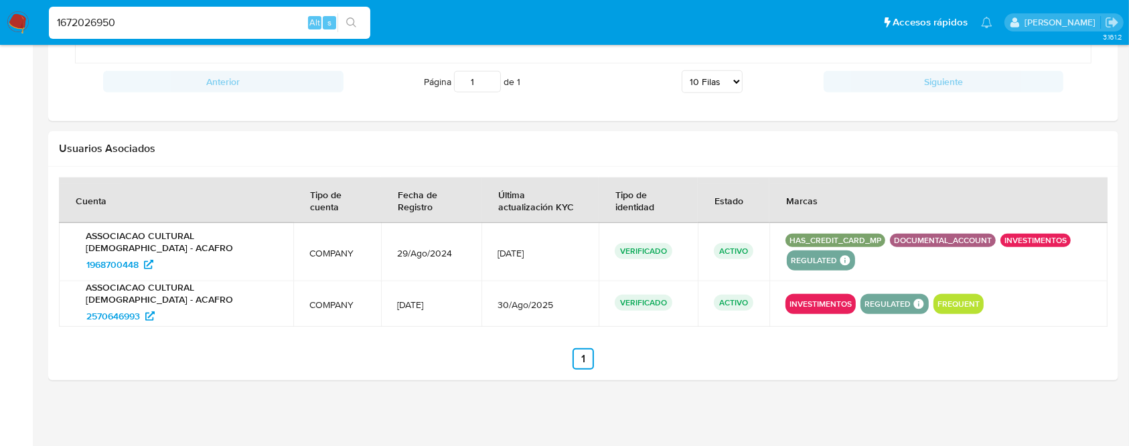
type input "1672026950"
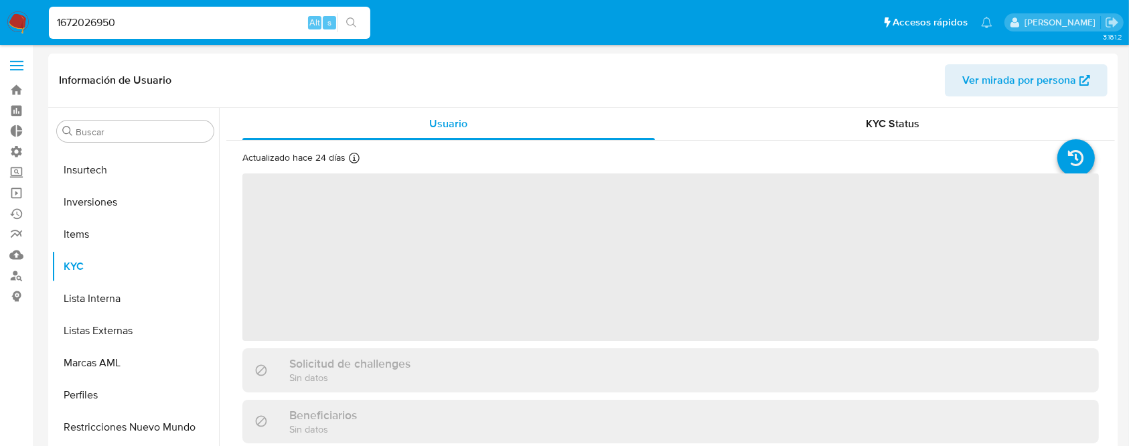
scroll to position [694, 0]
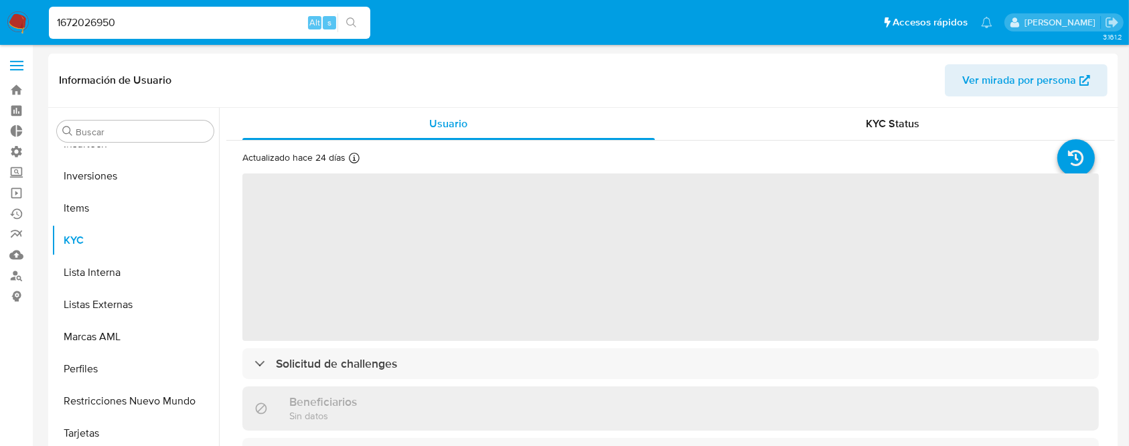
select select "10"
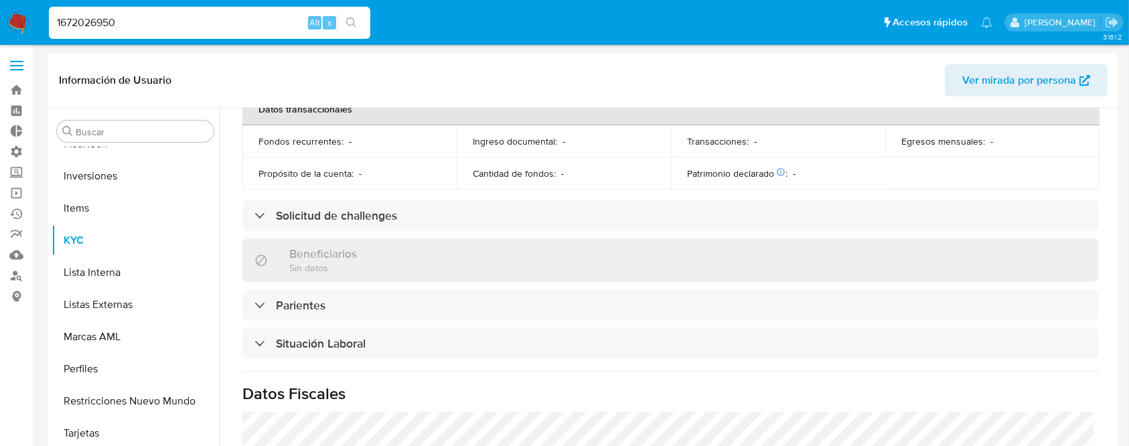
scroll to position [360, 0]
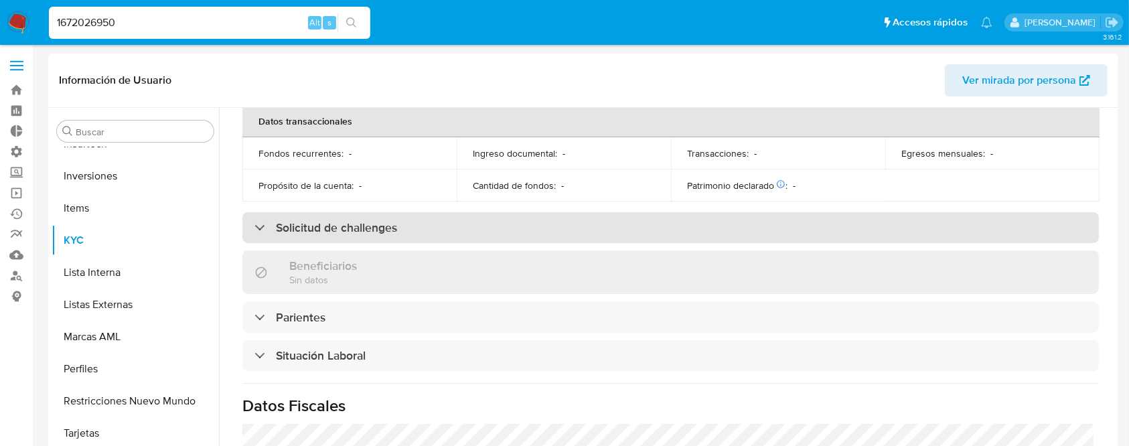
click at [493, 222] on div "Solicitud de challenges" at bounding box center [670, 227] width 856 height 31
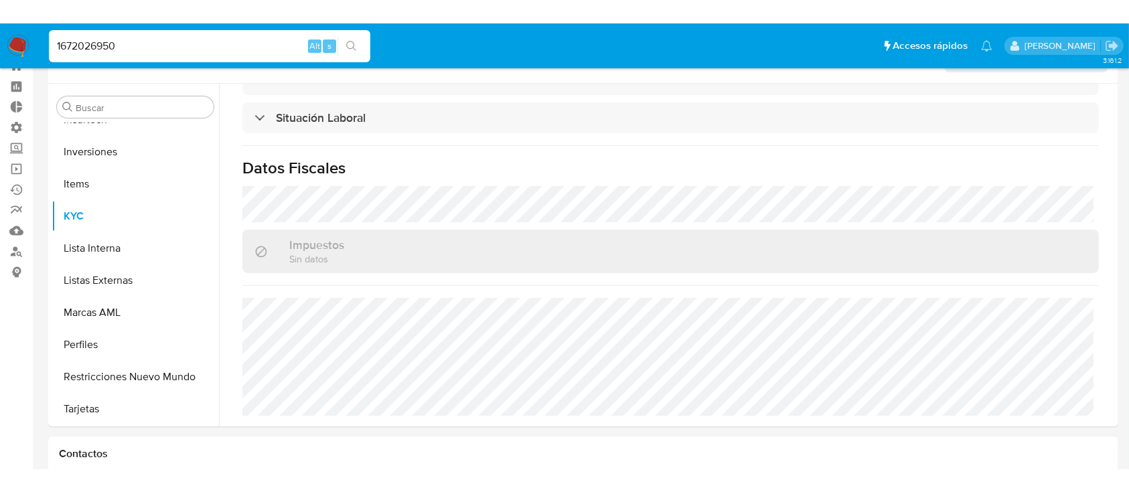
scroll to position [27, 0]
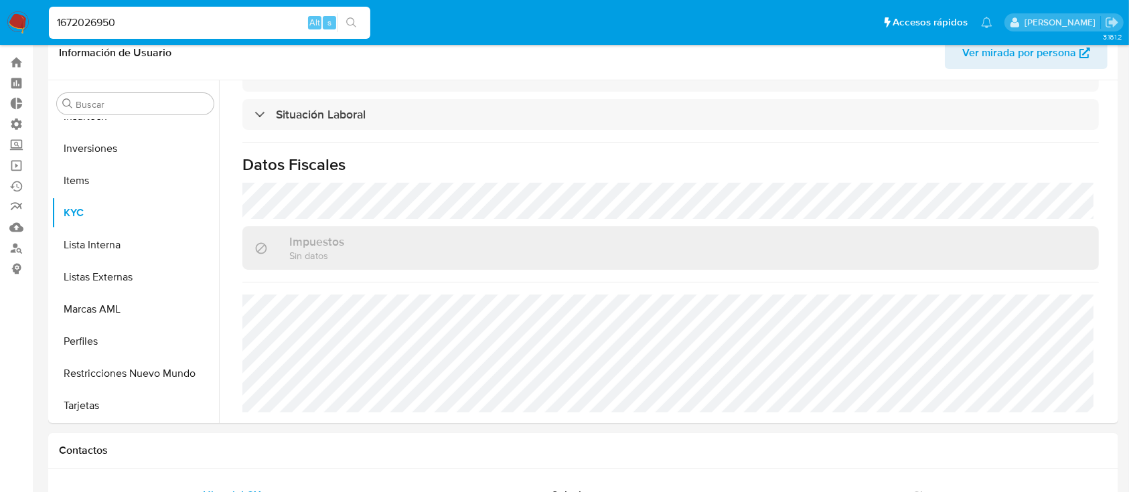
click at [265, 35] on div "1672026950 Alt s" at bounding box center [209, 23] width 321 height 32
click at [253, 24] on input "1672026950" at bounding box center [209, 22] width 321 height 17
paste input "246782954"
type input "246782954"
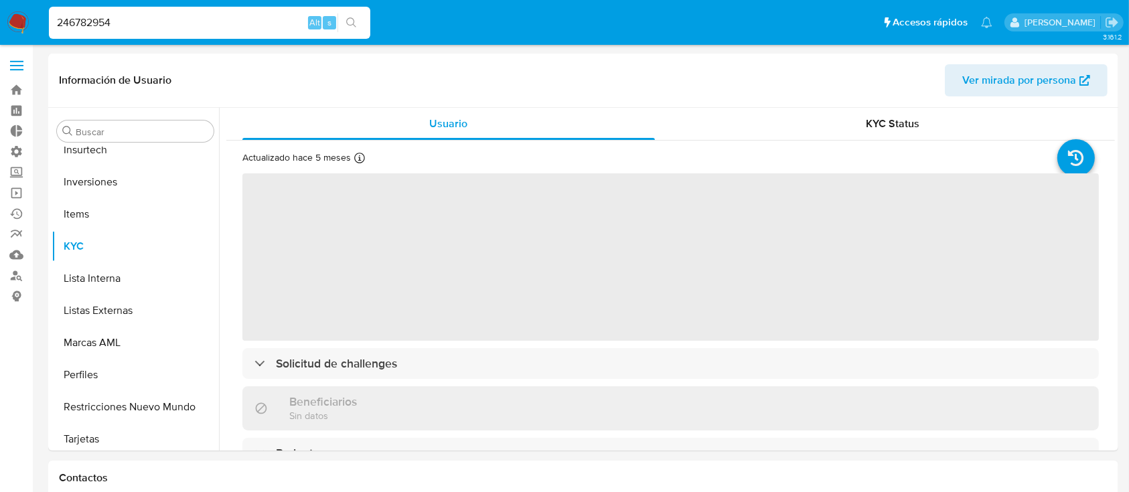
scroll to position [694, 0]
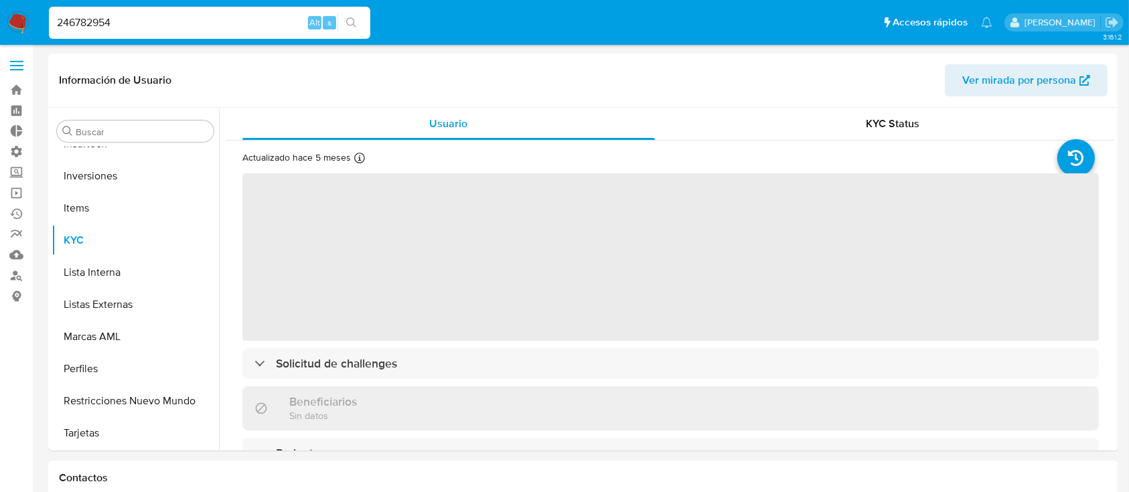
select select "10"
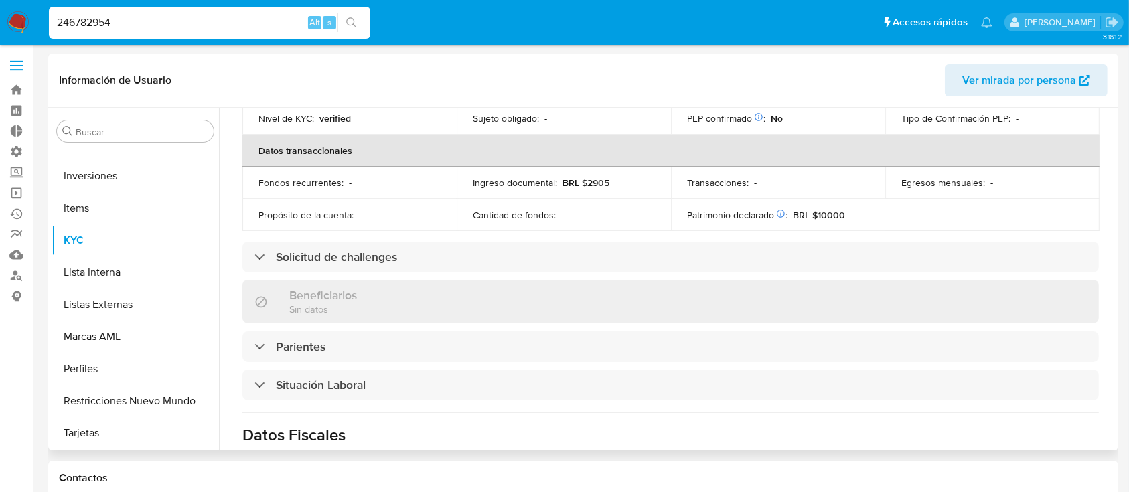
scroll to position [327, 0]
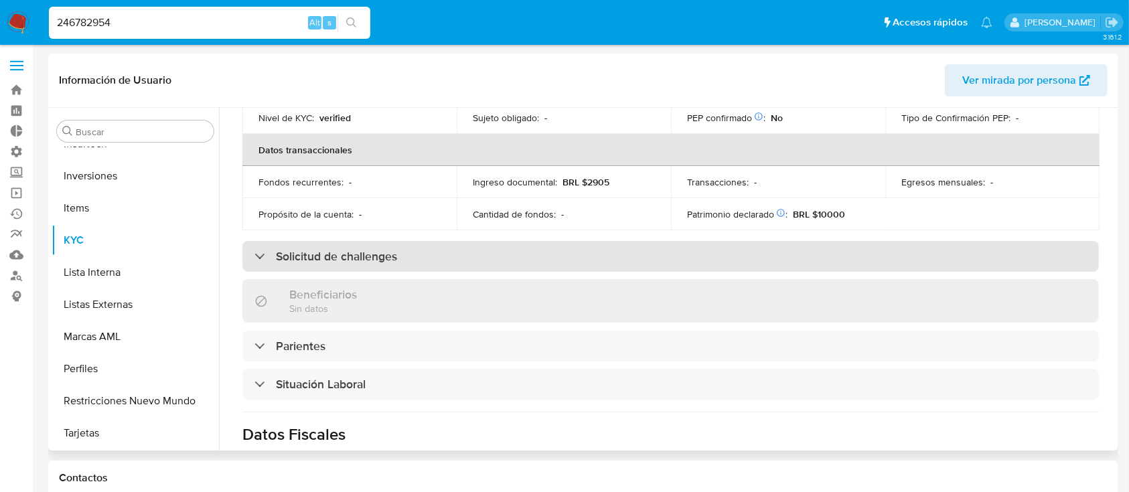
click at [362, 267] on div "Solicitud de challenges" at bounding box center [670, 256] width 856 height 31
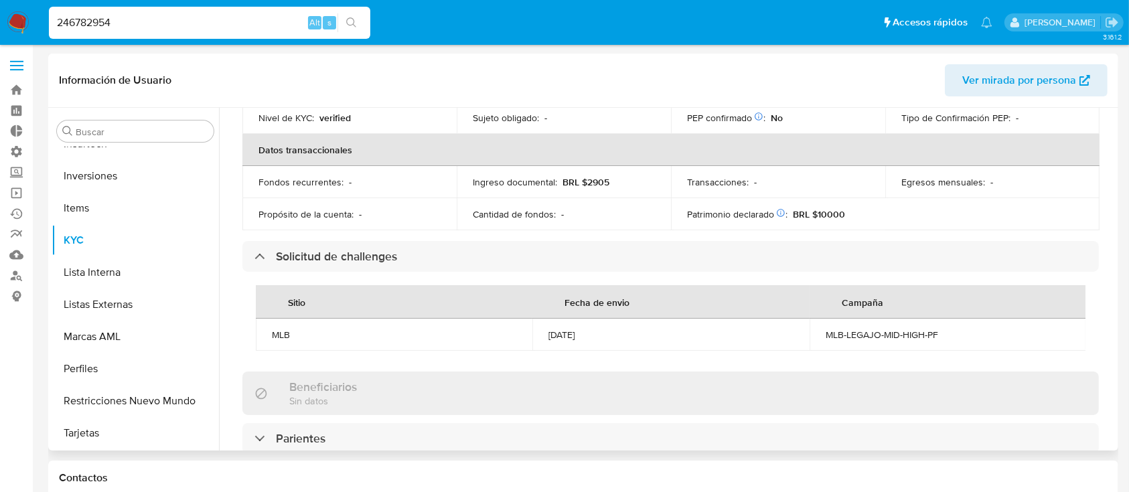
scroll to position [0, 0]
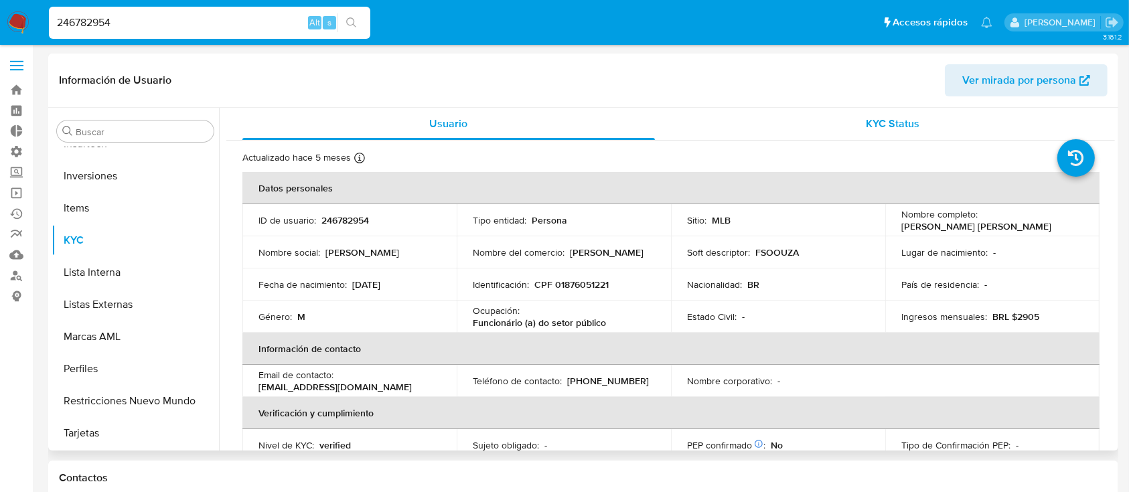
click at [898, 116] on span "KYC Status" at bounding box center [893, 123] width 54 height 15
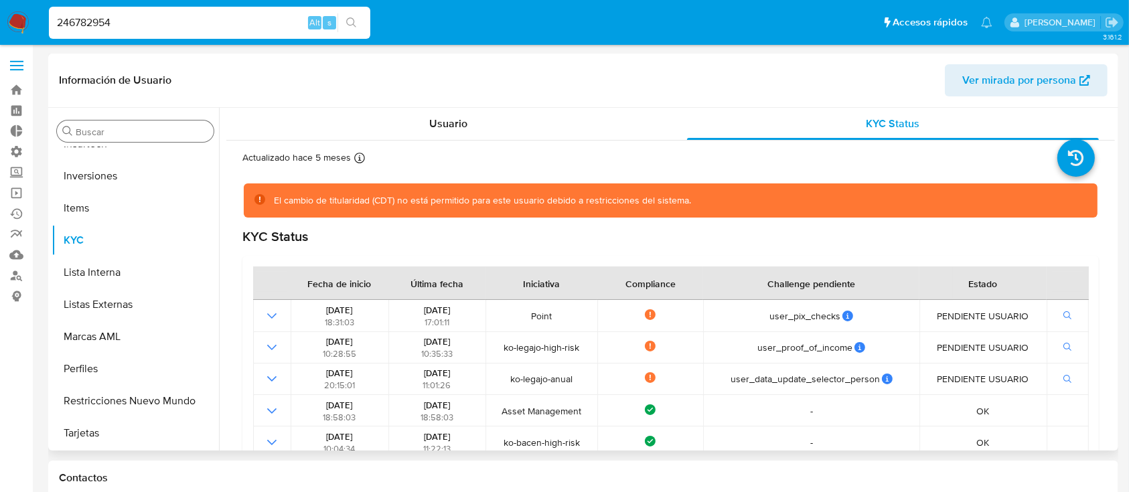
click at [131, 136] on input "Buscar" at bounding box center [142, 132] width 133 height 12
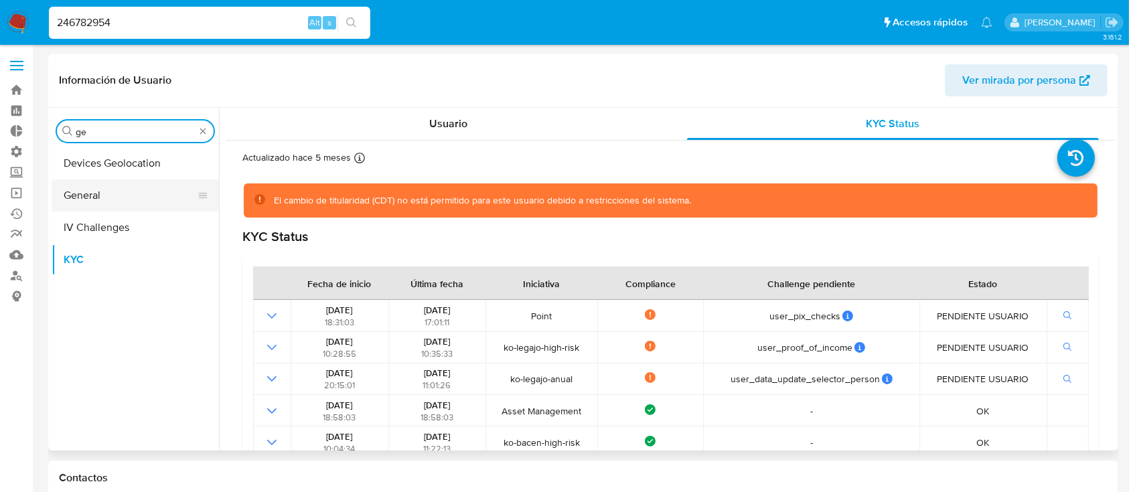
type input "ge"
click at [129, 191] on button "General" at bounding box center [130, 195] width 157 height 32
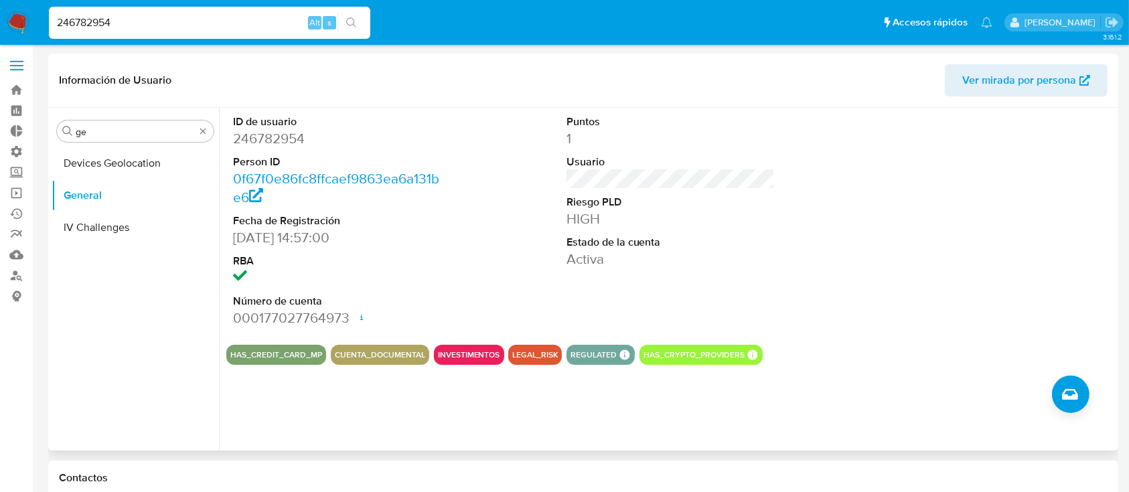
scroll to position [949, 0]
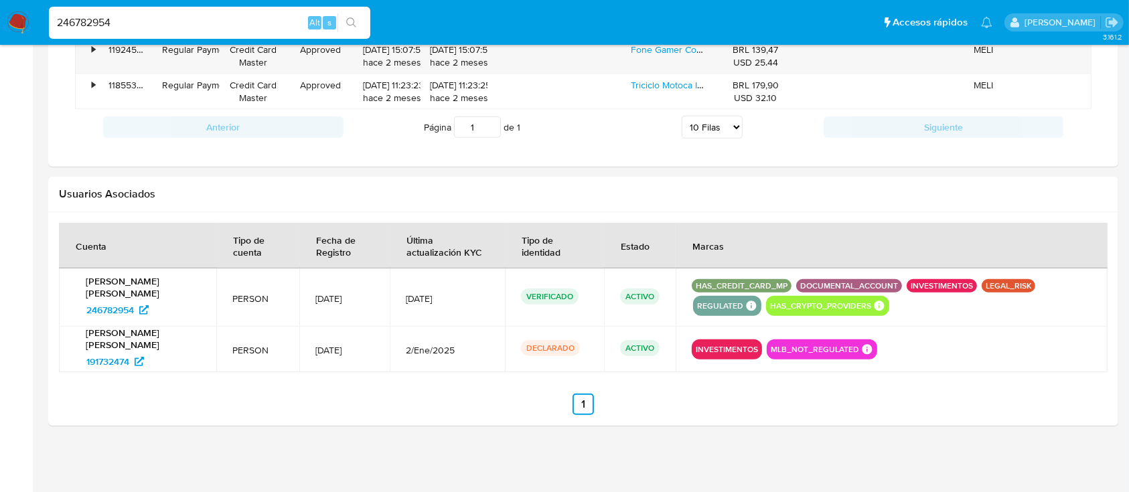
click at [273, 23] on input "246782954" at bounding box center [209, 22] width 321 height 17
paste input "114424752"
type input "114424752"
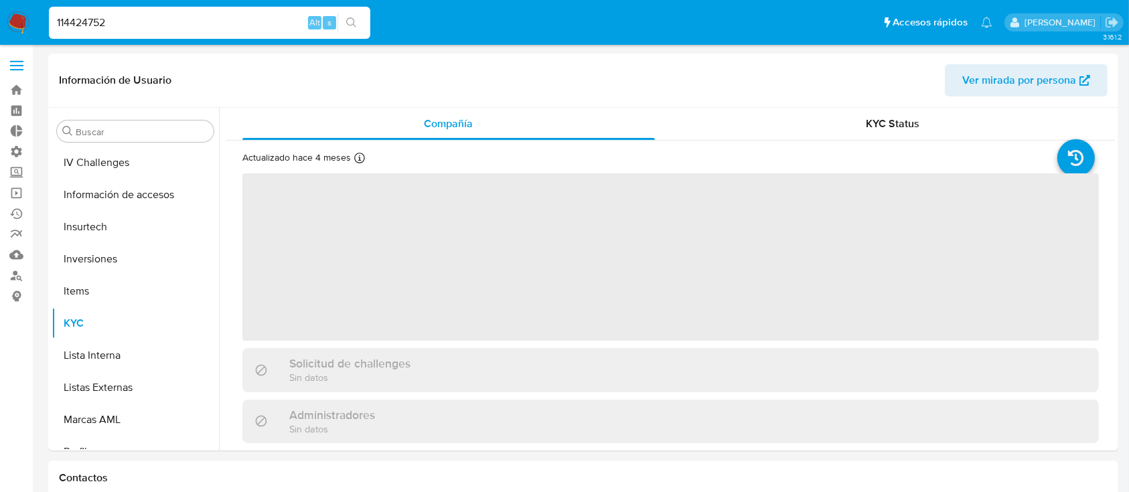
scroll to position [694, 0]
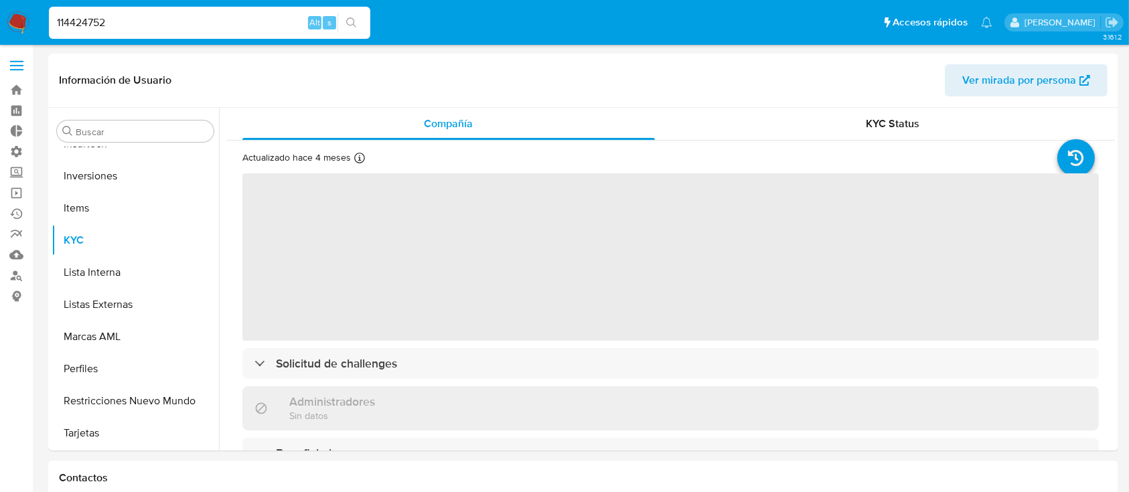
select select "10"
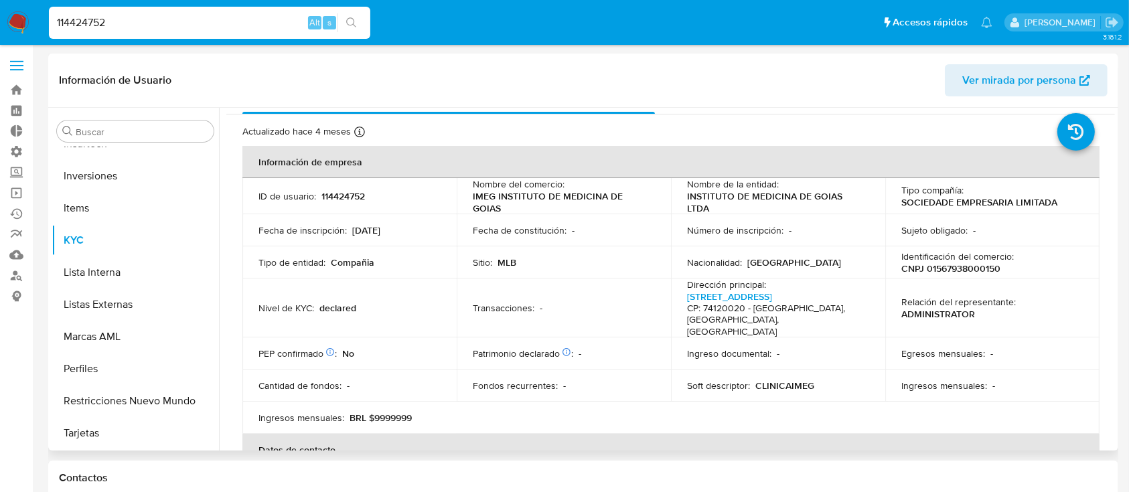
scroll to position [27, 0]
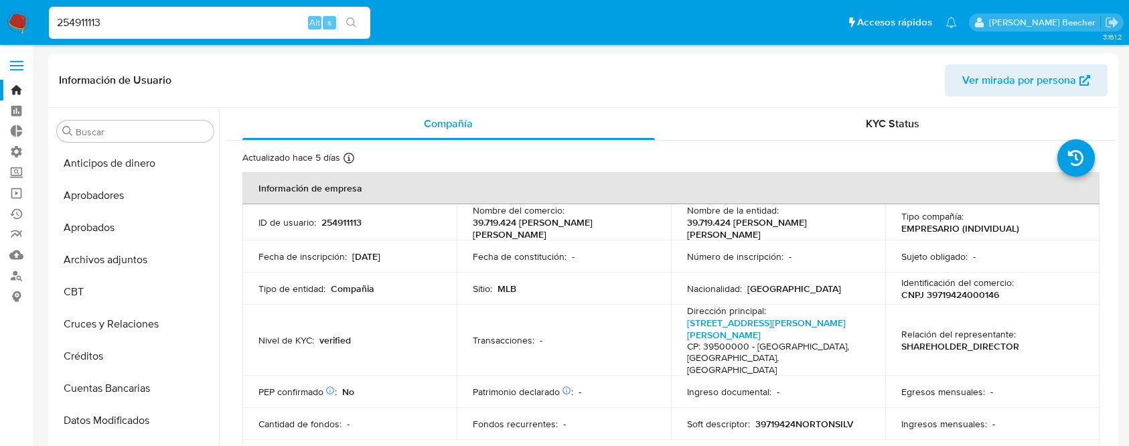
select select "10"
click at [263, 24] on input "254911113" at bounding box center [209, 22] width 321 height 17
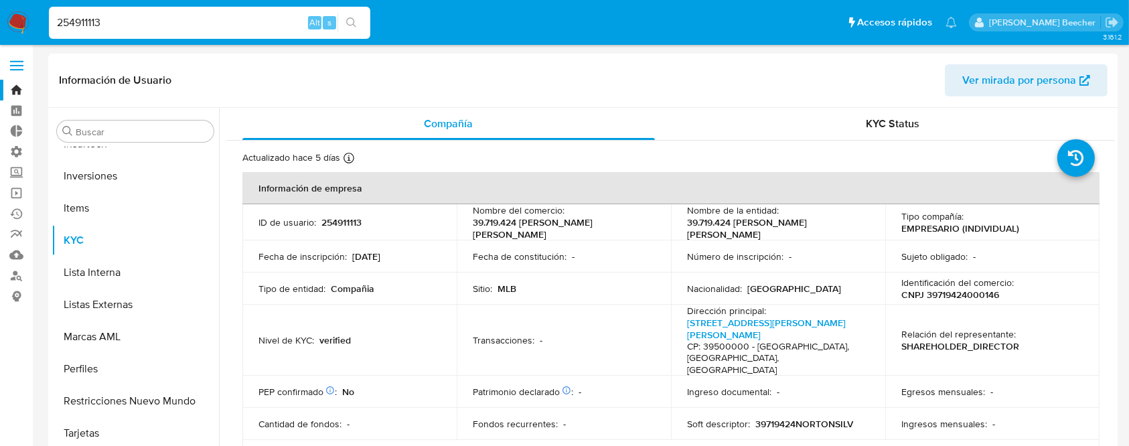
scroll to position [445, 0]
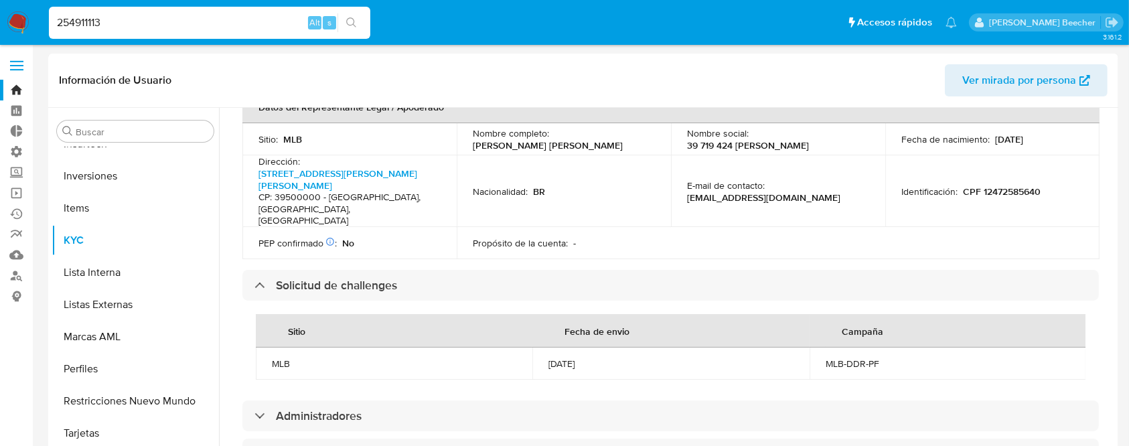
click at [263, 24] on input "254911113" at bounding box center [209, 22] width 321 height 17
click at [241, 22] on input "254911113" at bounding box center [209, 22] width 321 height 17
paste input "1936896142"
type input "1936896142"
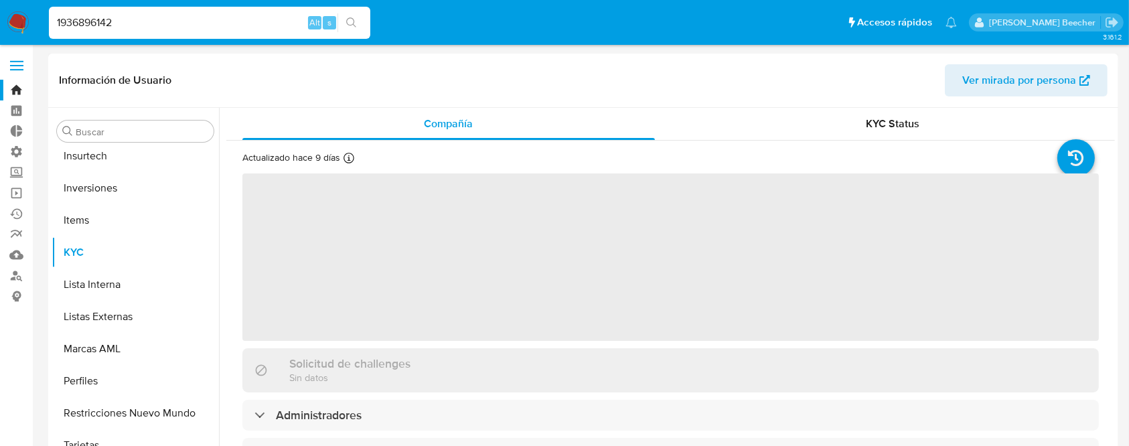
scroll to position [694, 0]
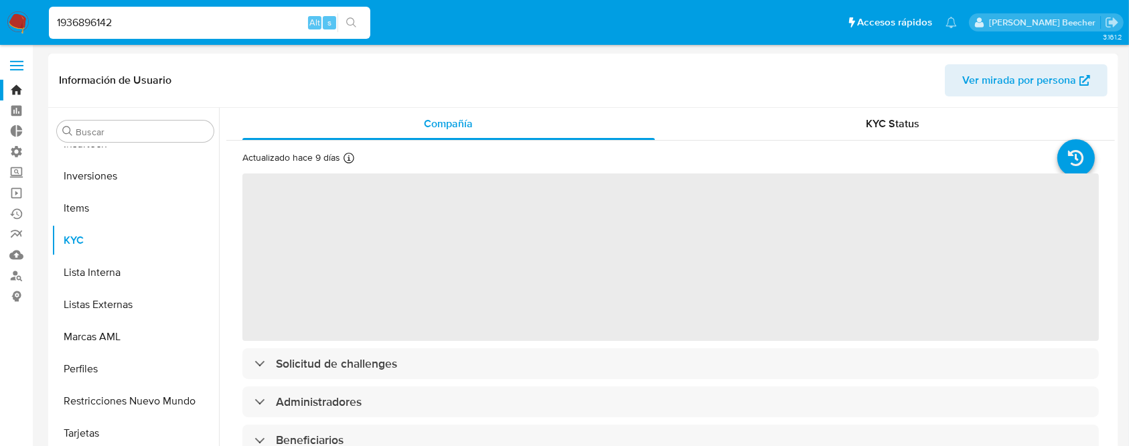
select select "10"
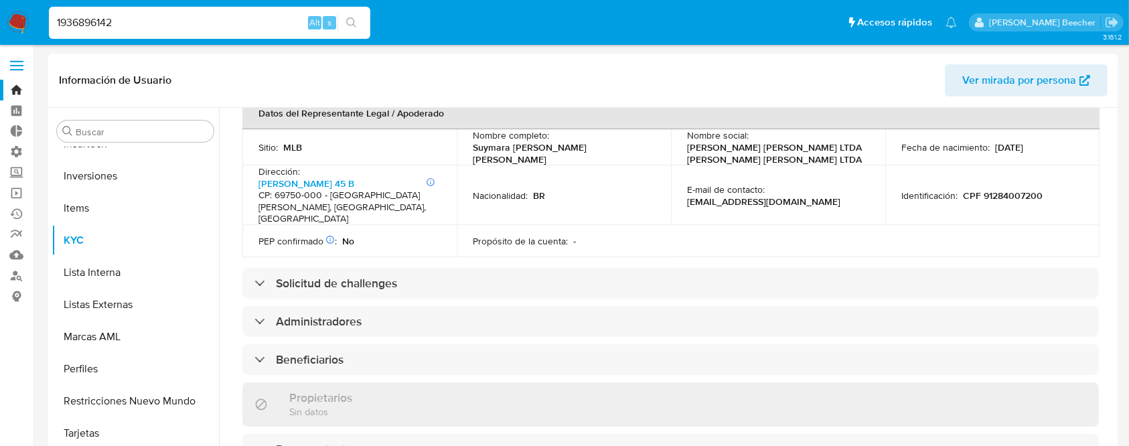
scroll to position [424, 0]
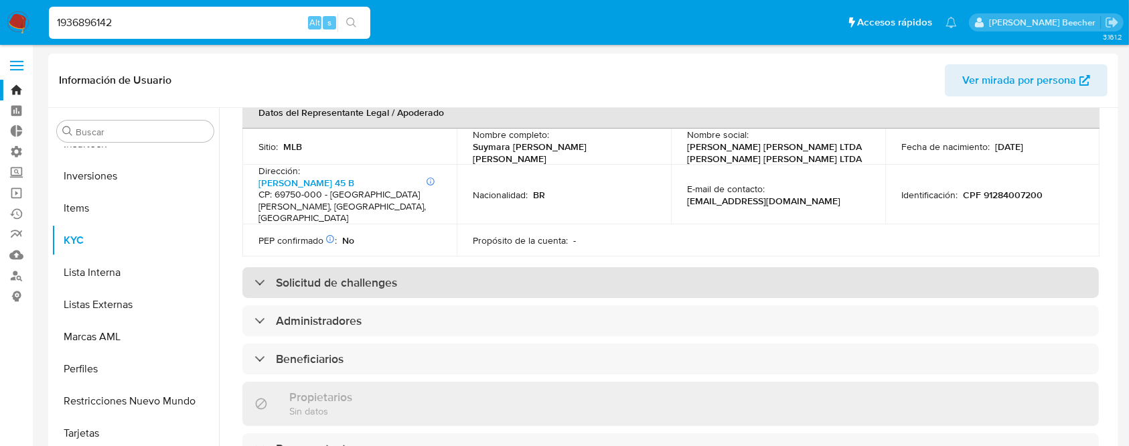
click at [401, 272] on div "Solicitud de challenges" at bounding box center [670, 282] width 856 height 31
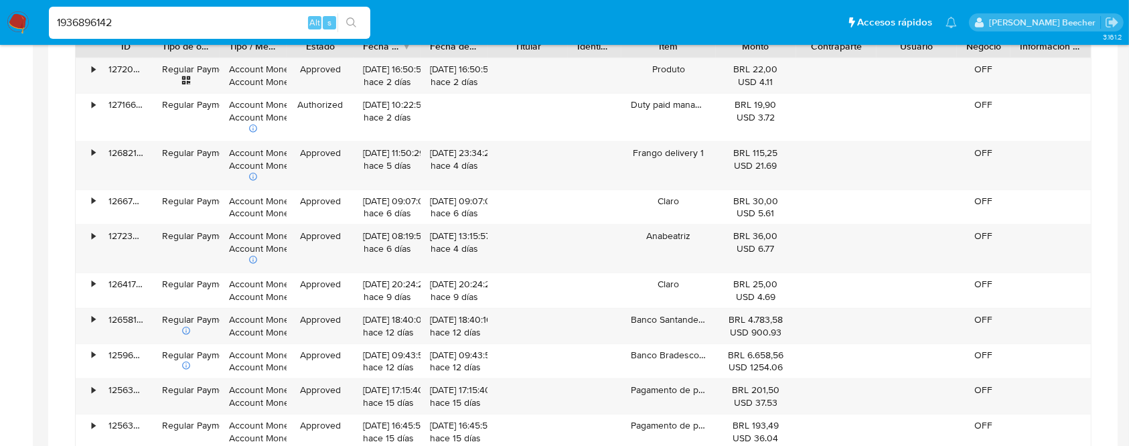
scroll to position [1453, 0]
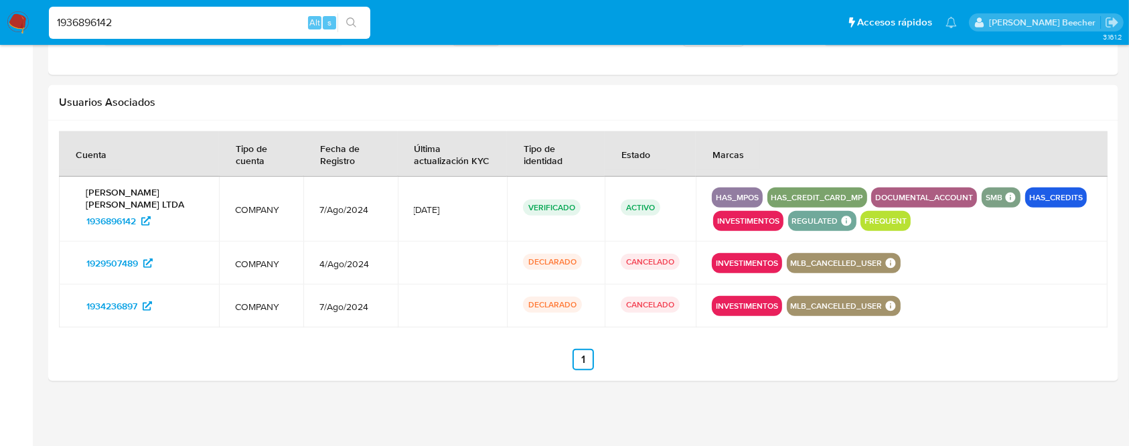
click at [241, 26] on input "1936896142" at bounding box center [209, 22] width 321 height 17
paste input "897033994"
type input "1897033994"
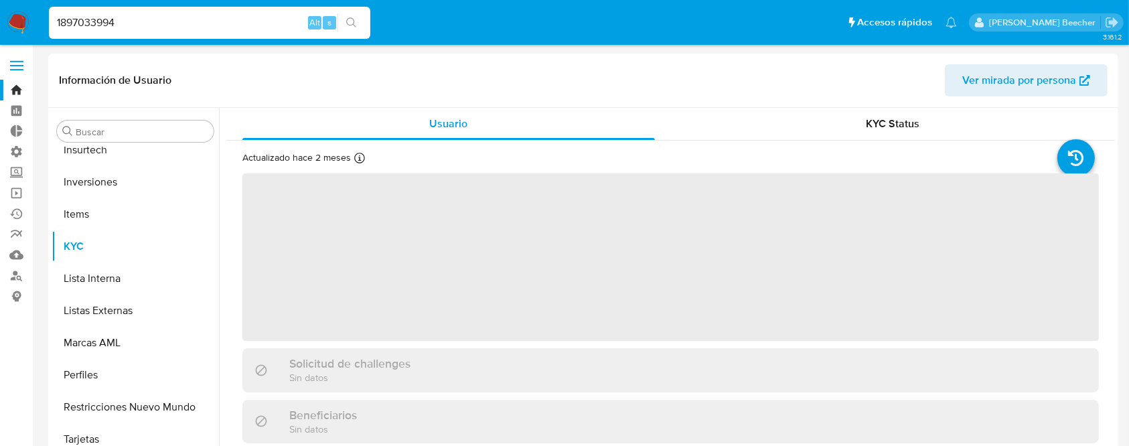
scroll to position [694, 0]
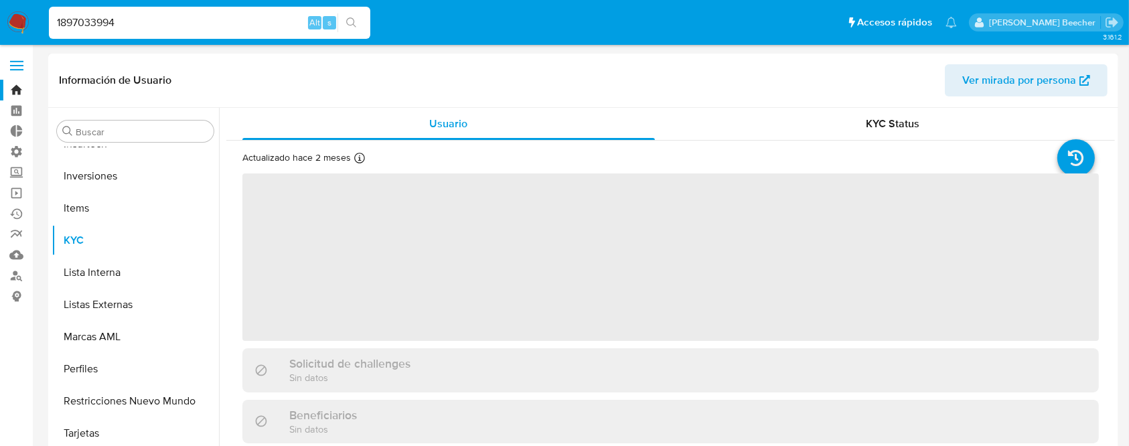
select select "10"
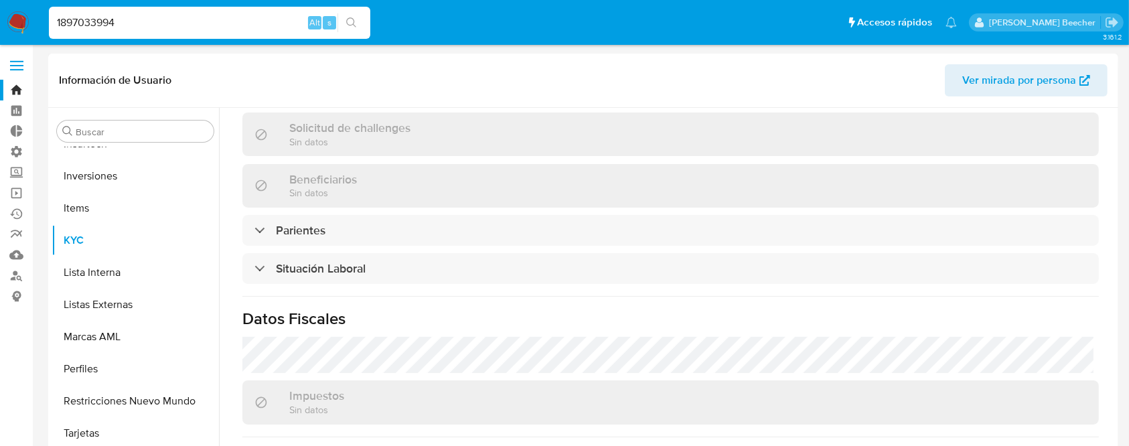
scroll to position [459, 0]
click at [159, 123] on div "Buscar" at bounding box center [135, 130] width 157 height 21
click at [177, 145] on div "Buscar Anticipos de dinero Aprobadores Aprobados Archivos adjuntos CBT Cruces y…" at bounding box center [135, 280] width 167 height 341
click at [176, 145] on div "Buscar Anticipos de dinero Aprobadores Aprobados Archivos adjuntos CBT Cruces y…" at bounding box center [135, 280] width 167 height 341
click at [172, 141] on div "Buscar" at bounding box center [135, 130] width 157 height 21
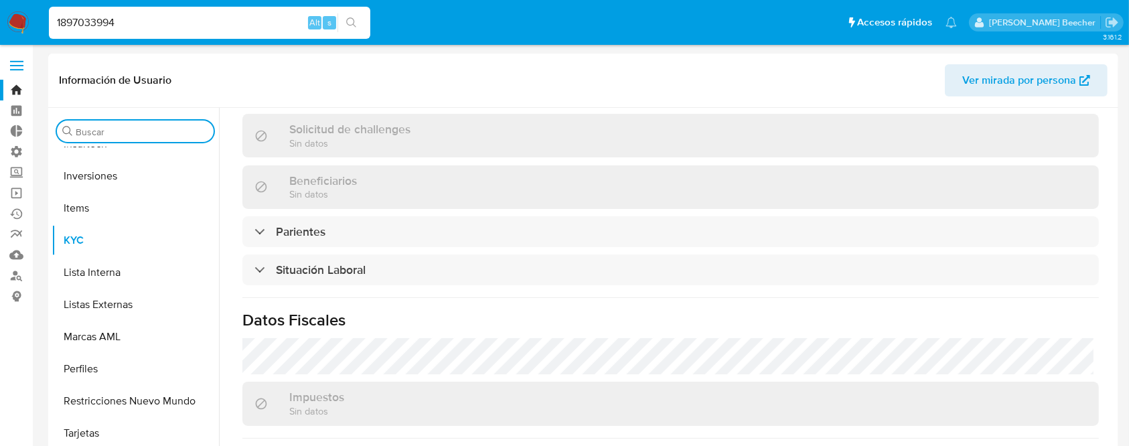
click at [144, 129] on input "Buscar" at bounding box center [142, 132] width 133 height 12
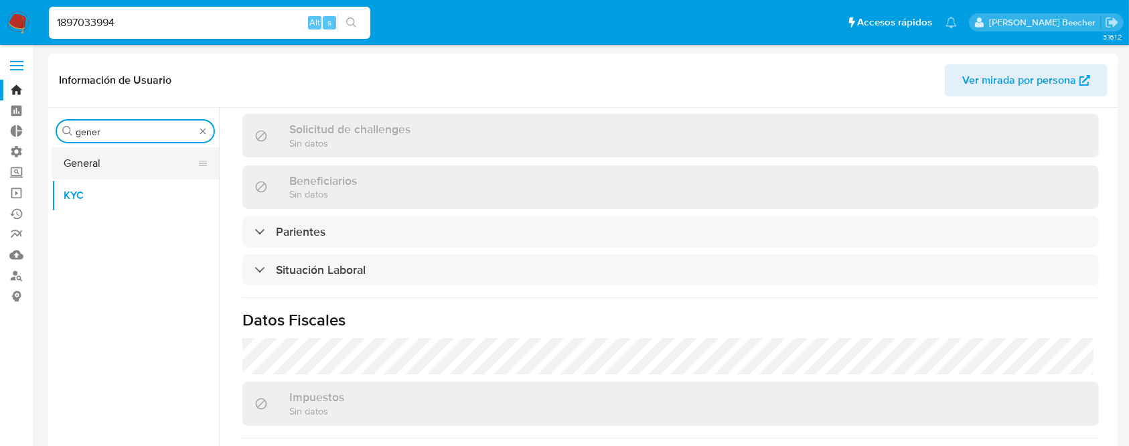
type input "gener"
click at [143, 159] on button "General" at bounding box center [130, 163] width 157 height 32
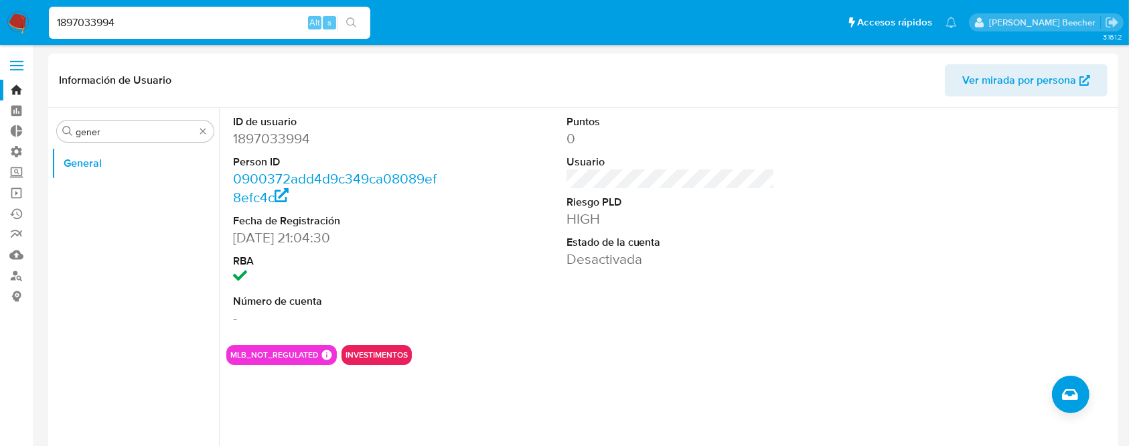
click at [266, 19] on input "1897033994" at bounding box center [209, 22] width 321 height 17
paste input "163591269"
type input "1163591269"
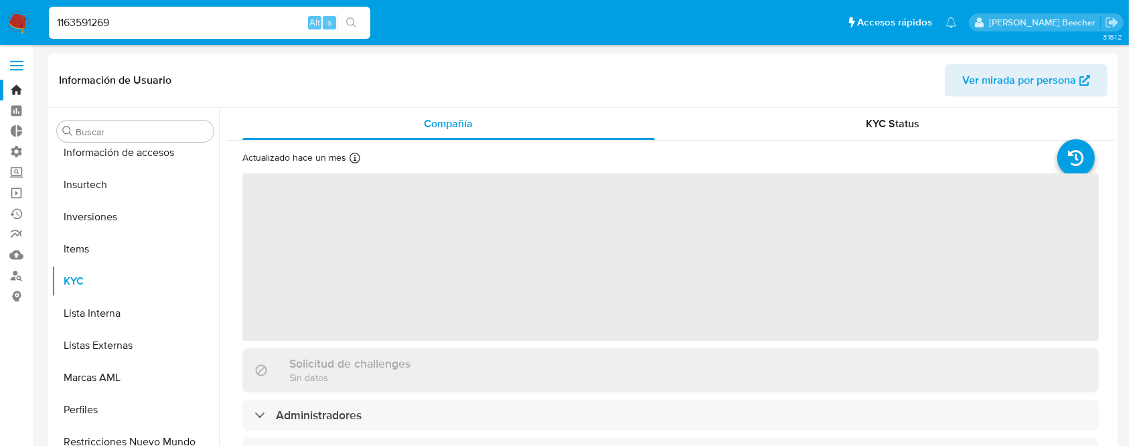
scroll to position [694, 0]
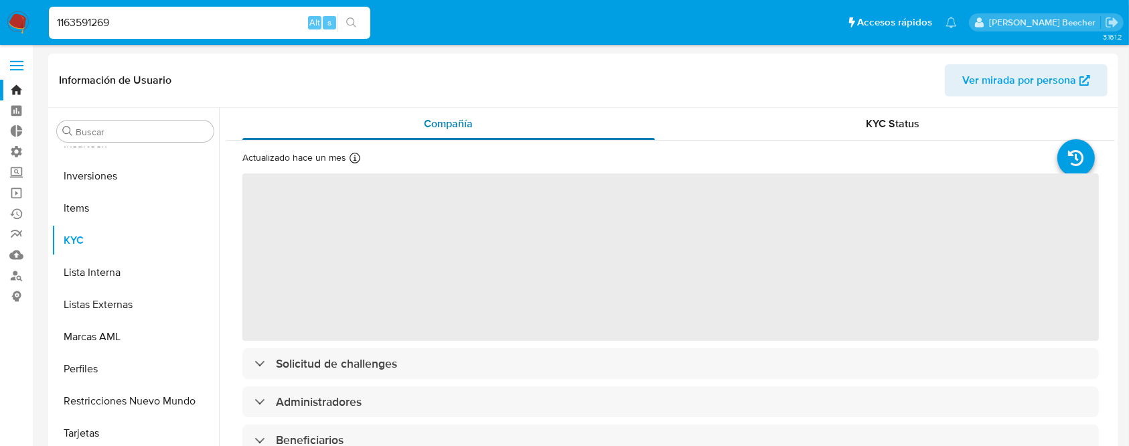
select select "10"
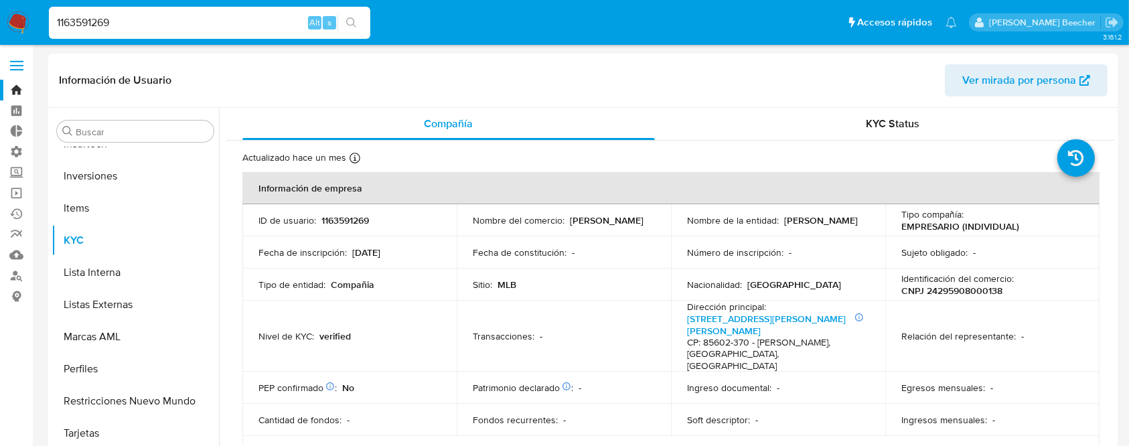
scroll to position [1299, 0]
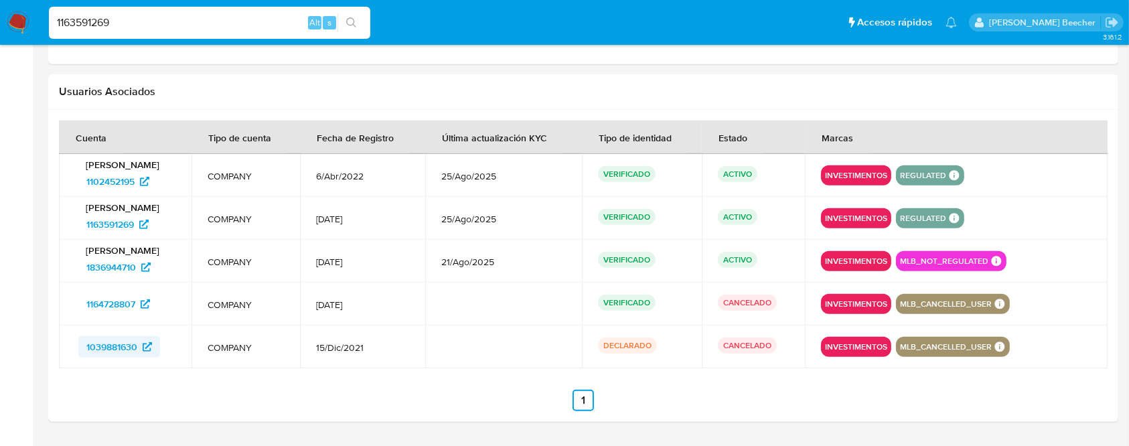
click at [129, 345] on span "1039881630" at bounding box center [111, 346] width 51 height 21
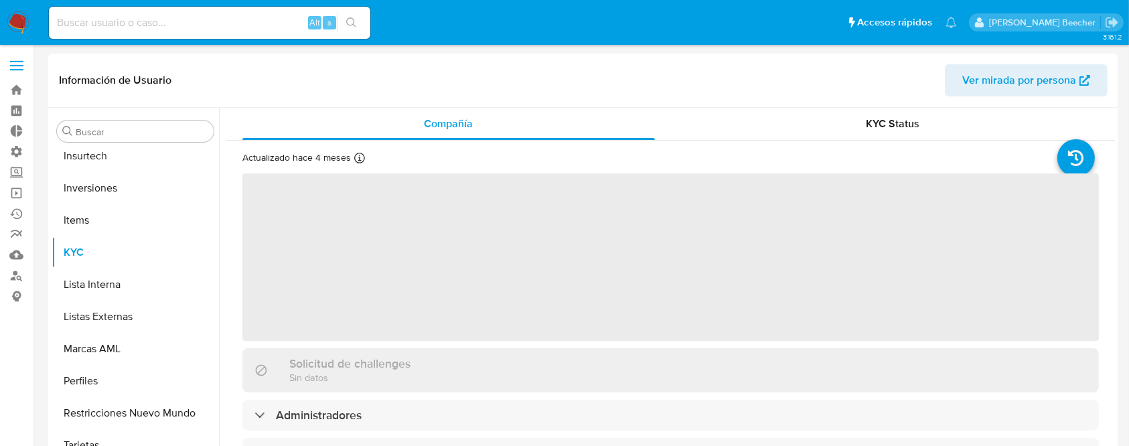
scroll to position [694, 0]
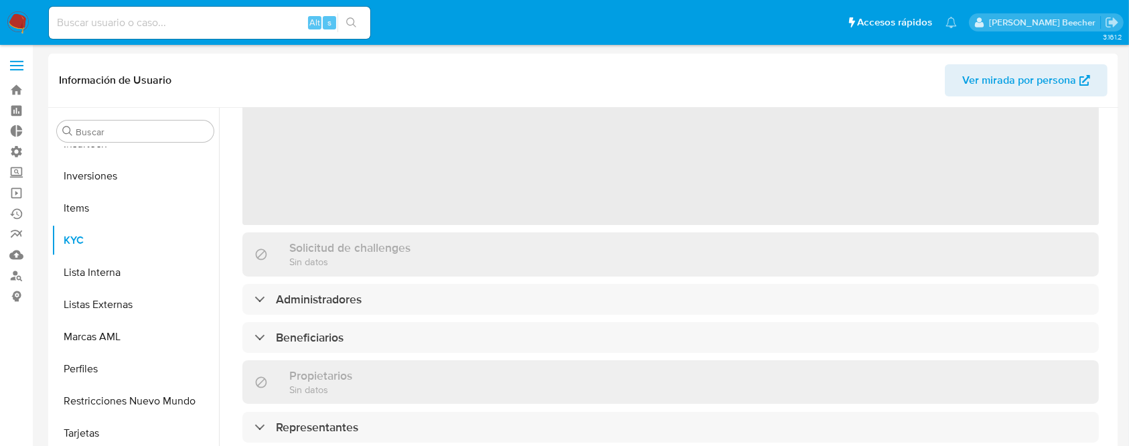
select select "10"
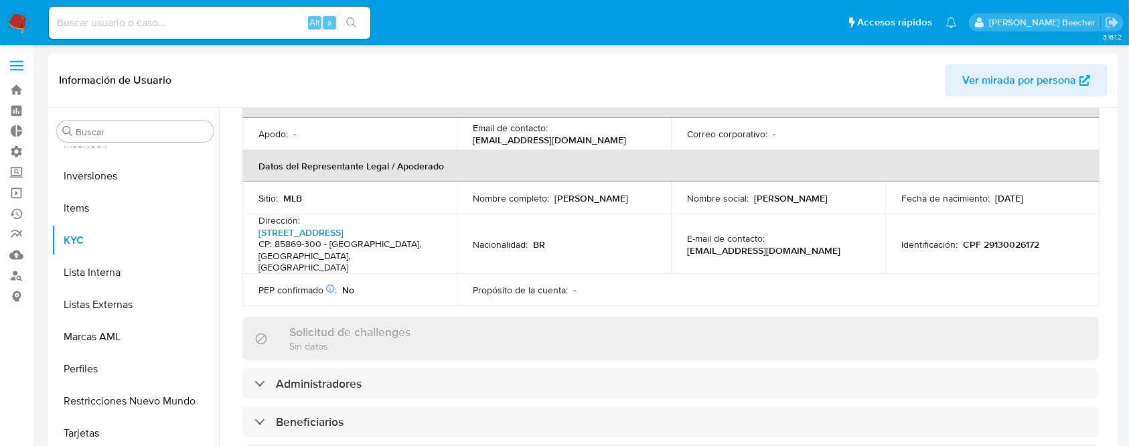
scroll to position [390, 0]
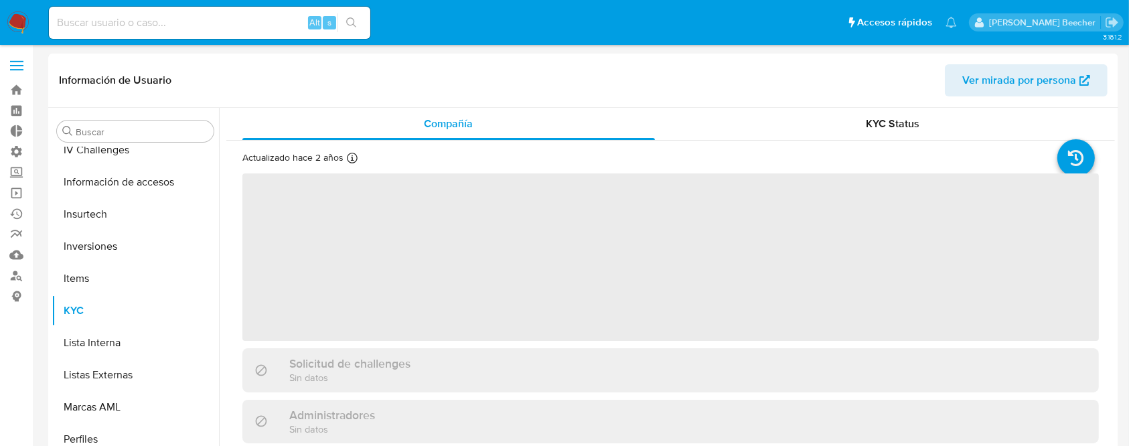
scroll to position [694, 0]
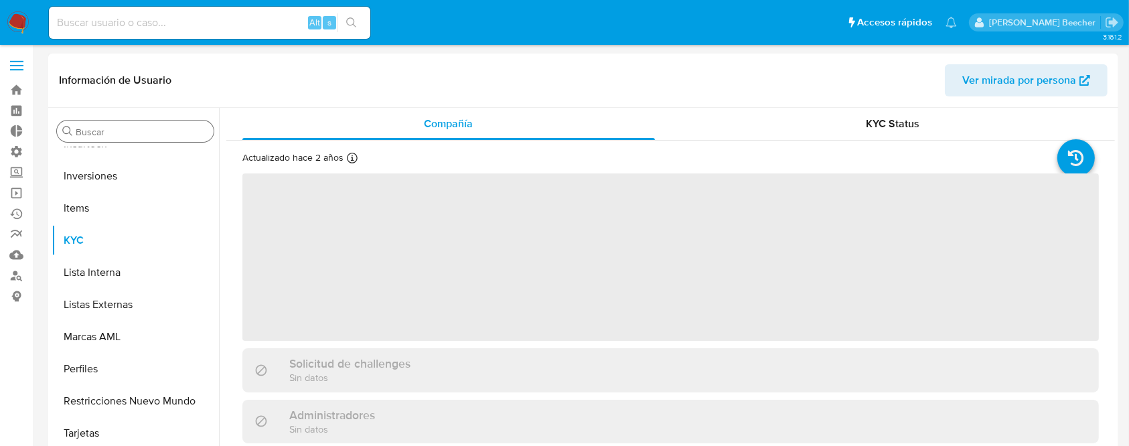
click at [118, 130] on input "Buscar" at bounding box center [142, 132] width 133 height 12
select select "10"
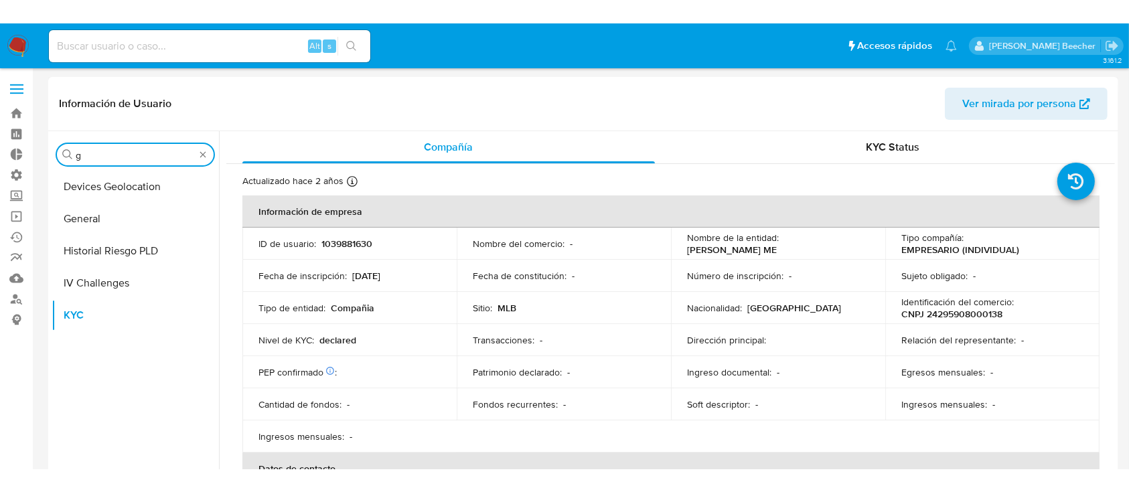
scroll to position [0, 0]
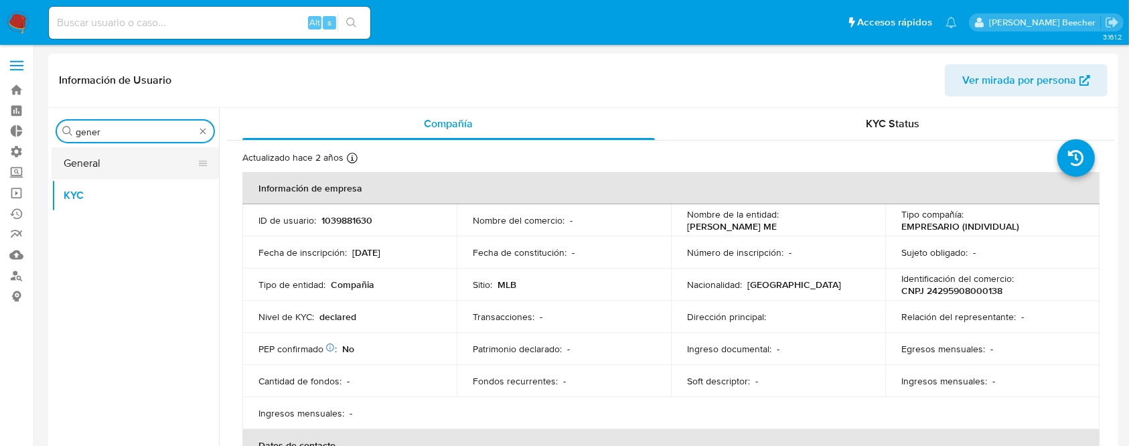
type input "gener"
click at [129, 164] on button "General" at bounding box center [130, 163] width 157 height 32
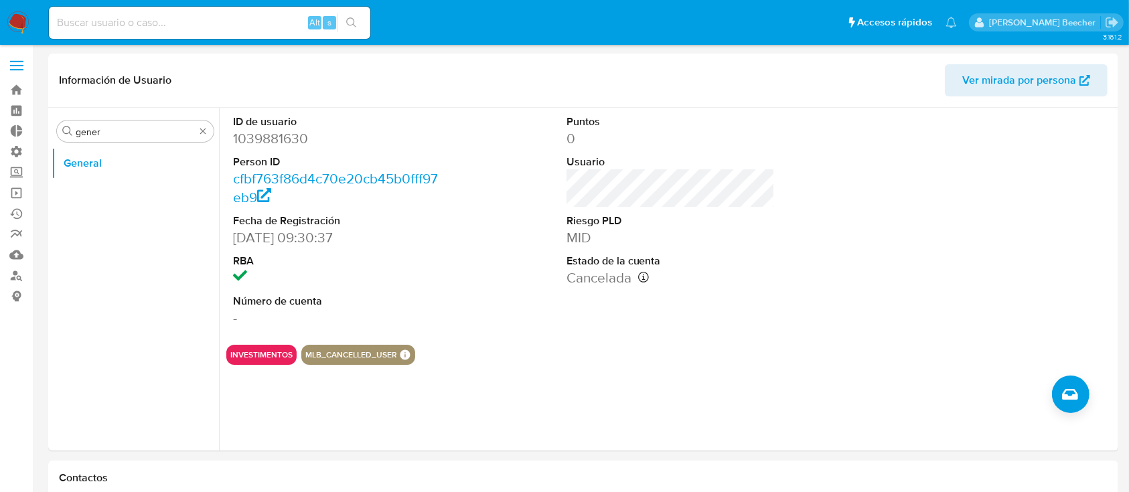
click at [238, 29] on input at bounding box center [209, 22] width 321 height 17
paste input "1956091786"
type input "1956091786"
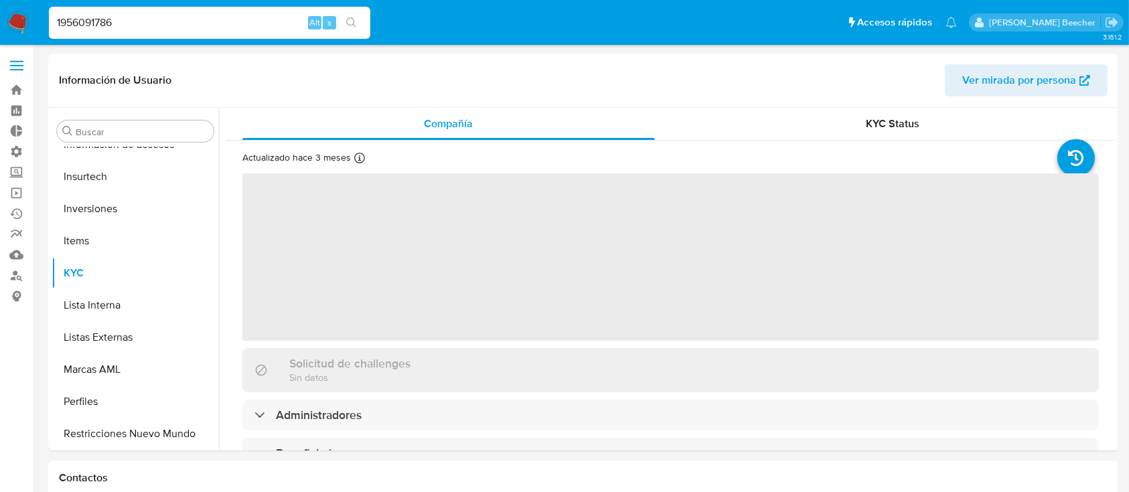
scroll to position [694, 0]
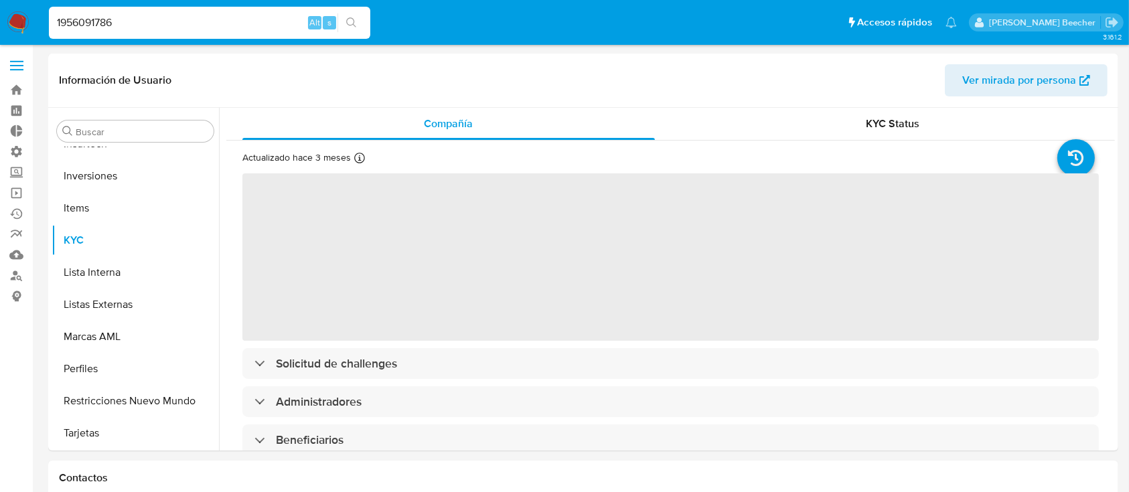
select select "10"
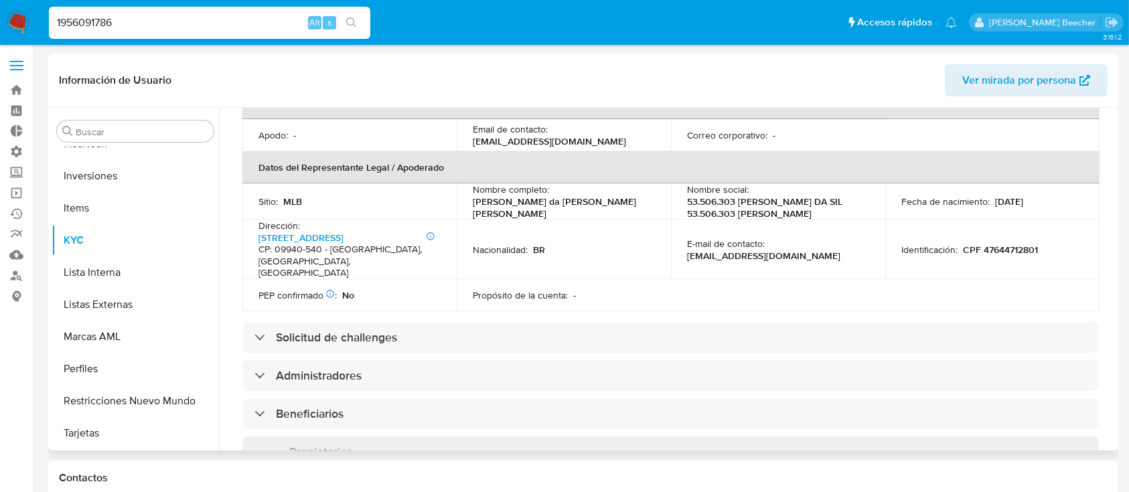
scroll to position [375, 0]
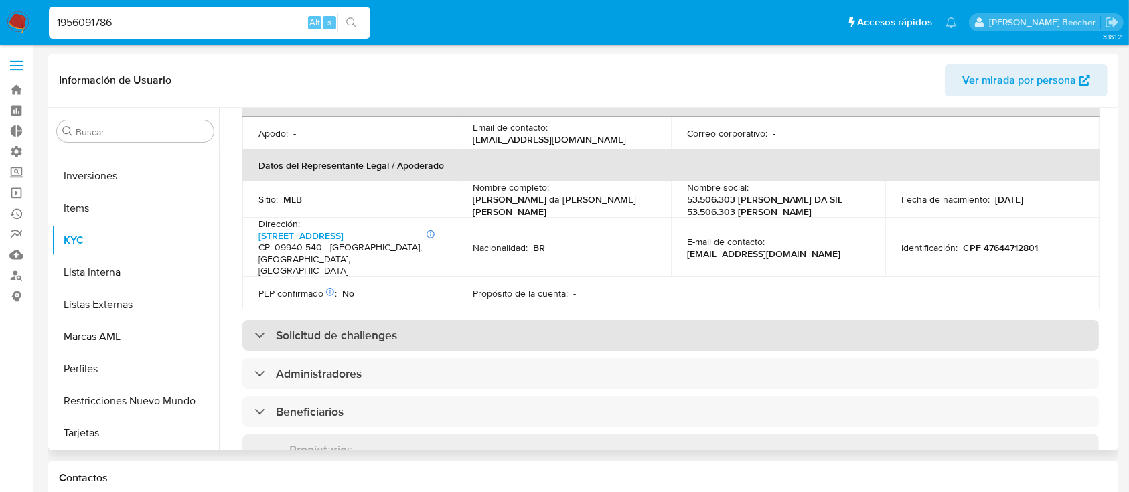
click at [414, 320] on div "Solicitud de challenges" at bounding box center [670, 335] width 856 height 31
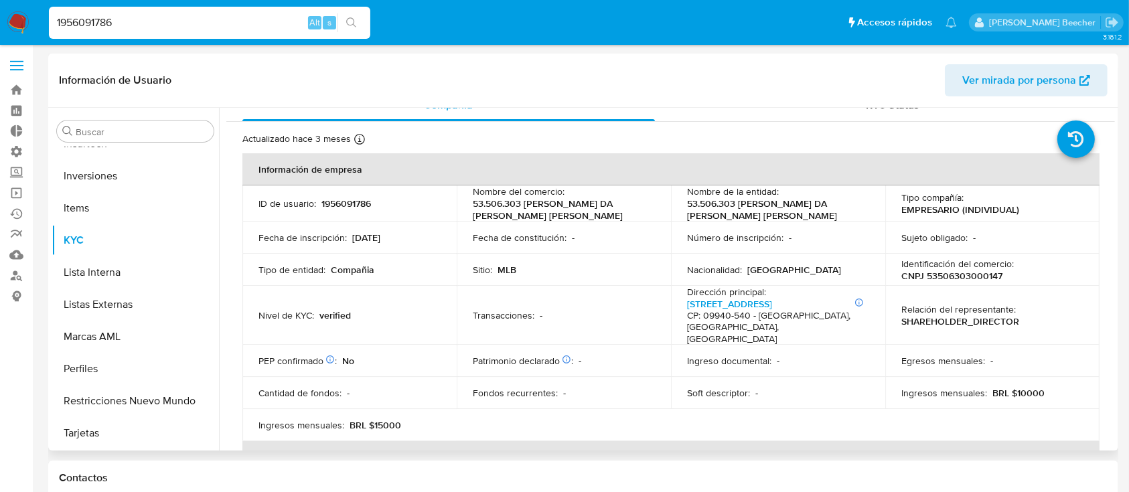
scroll to position [0, 0]
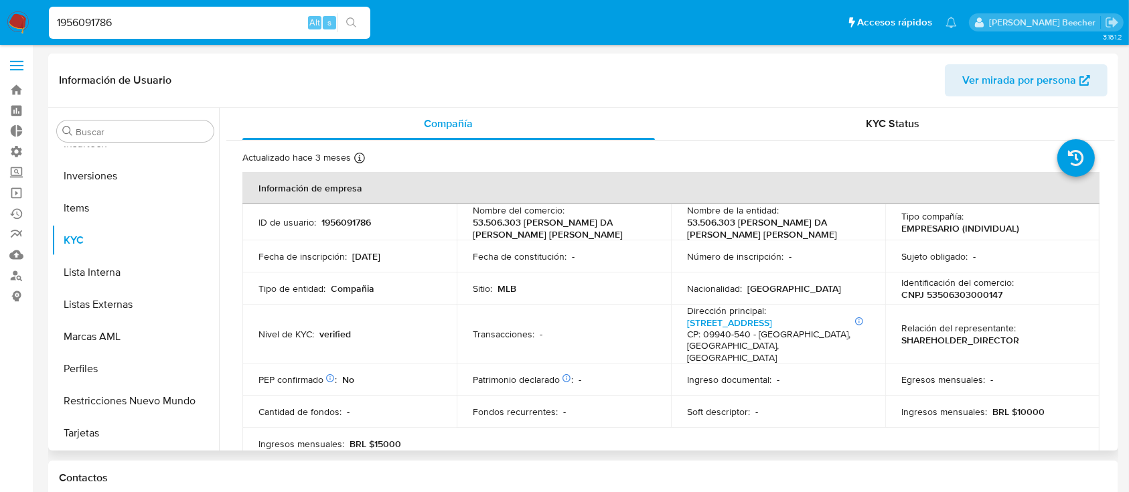
click at [120, 117] on div "Buscar Anticipos de dinero Aprobadores Aprobados Archivos adjuntos CBT Cruces y…" at bounding box center [135, 280] width 167 height 341
click at [877, 135] on div "KYC Status" at bounding box center [893, 124] width 412 height 32
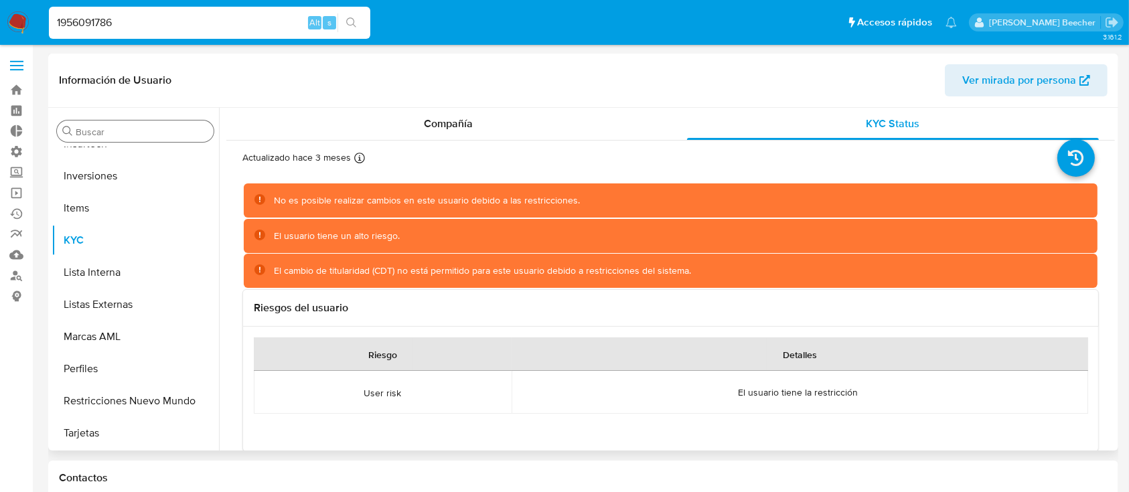
click at [177, 127] on input "Buscar" at bounding box center [142, 132] width 133 height 12
type input "a"
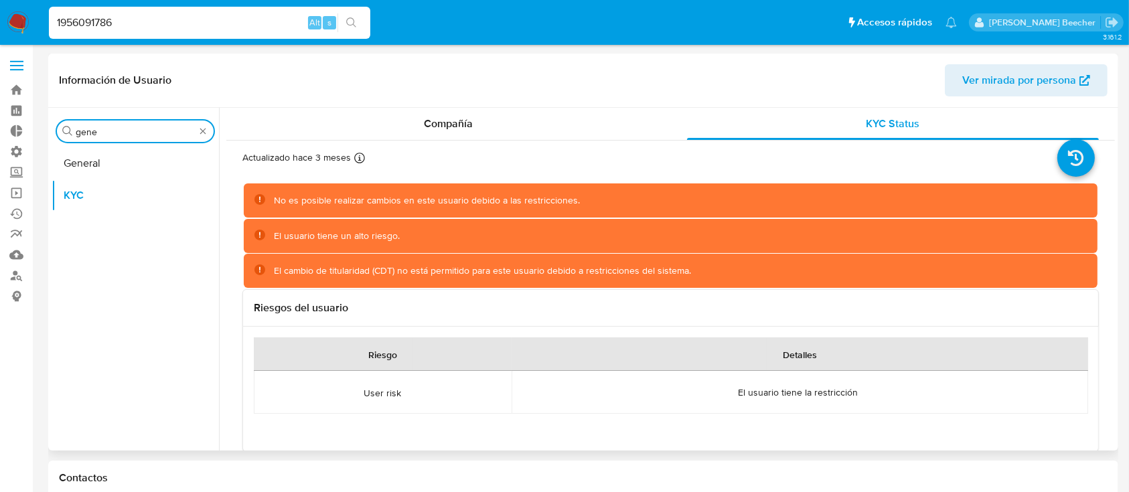
type input "gene"
click at [171, 161] on button "General" at bounding box center [135, 163] width 167 height 32
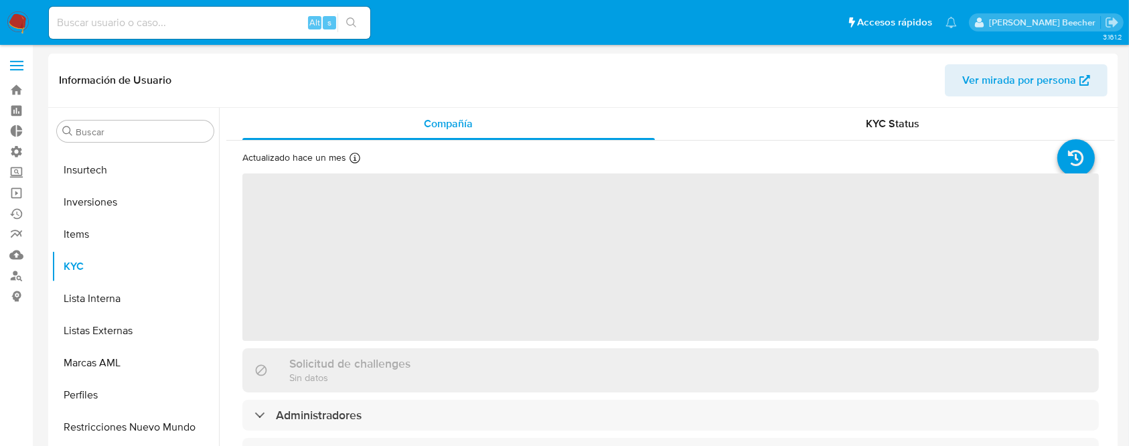
scroll to position [694, 0]
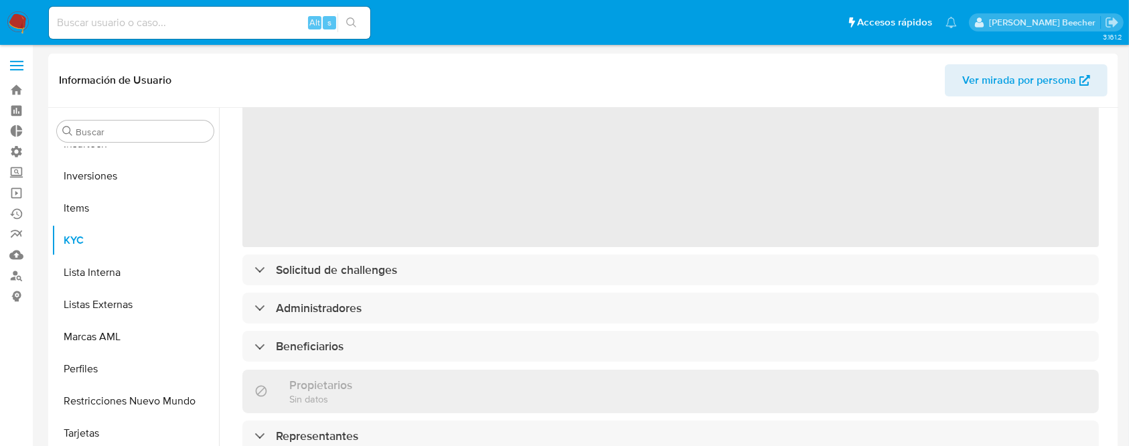
select select "10"
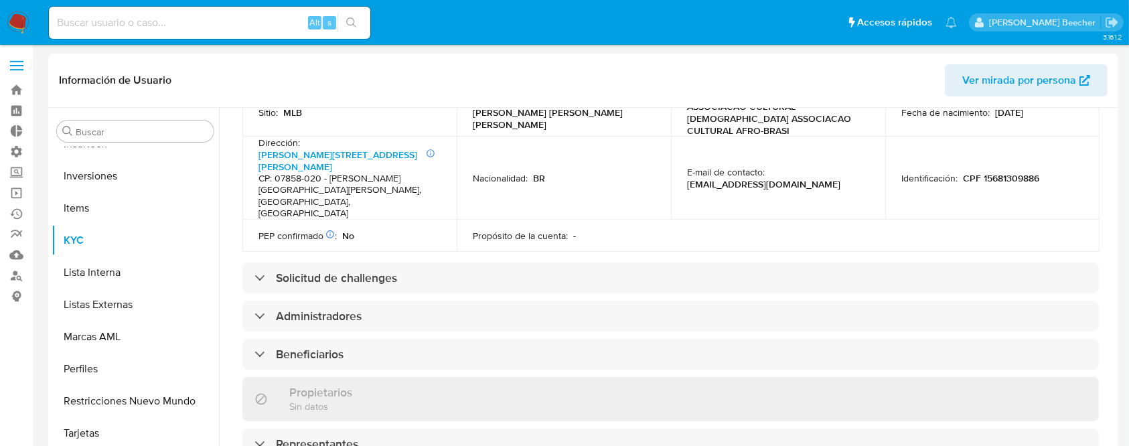
scroll to position [833, 0]
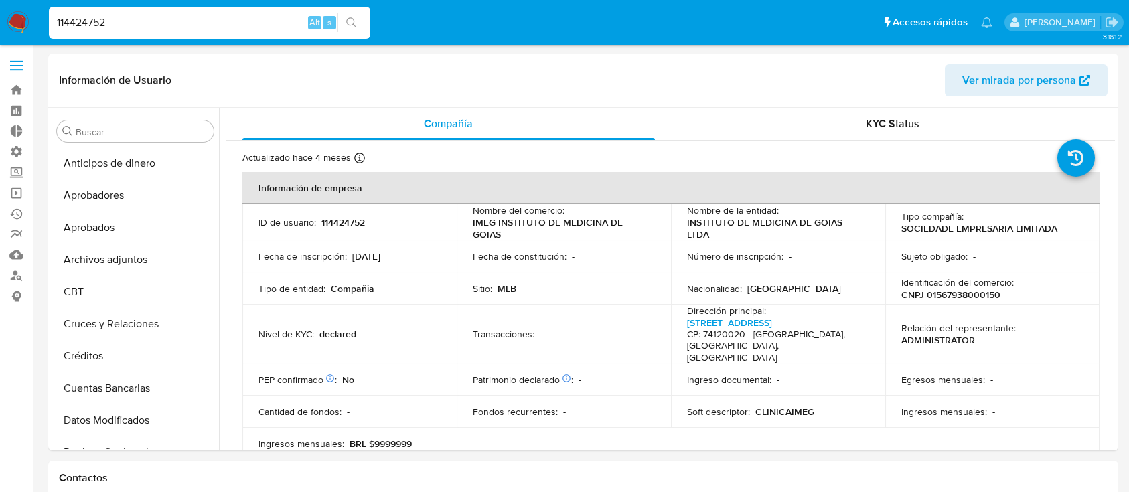
select select "10"
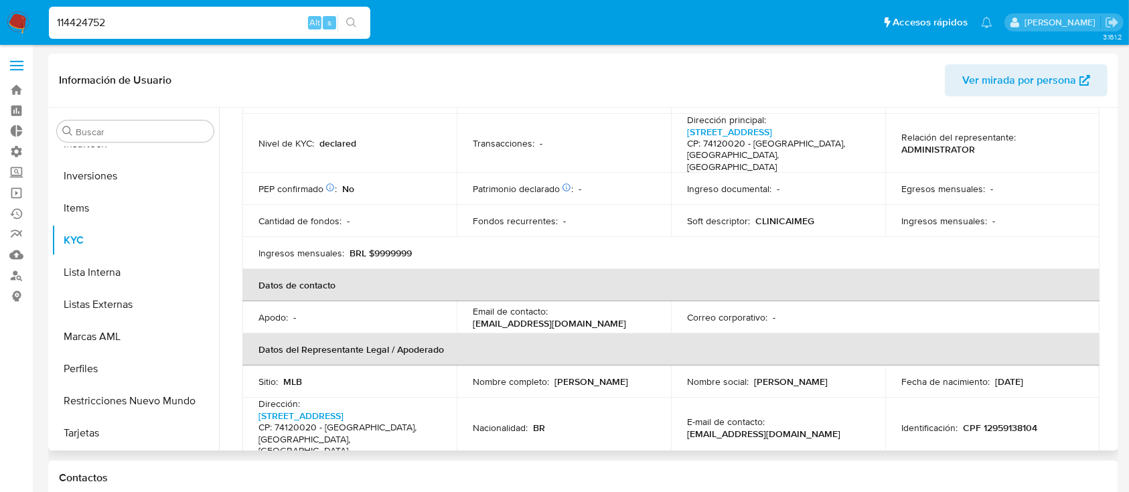
scroll to position [327, 0]
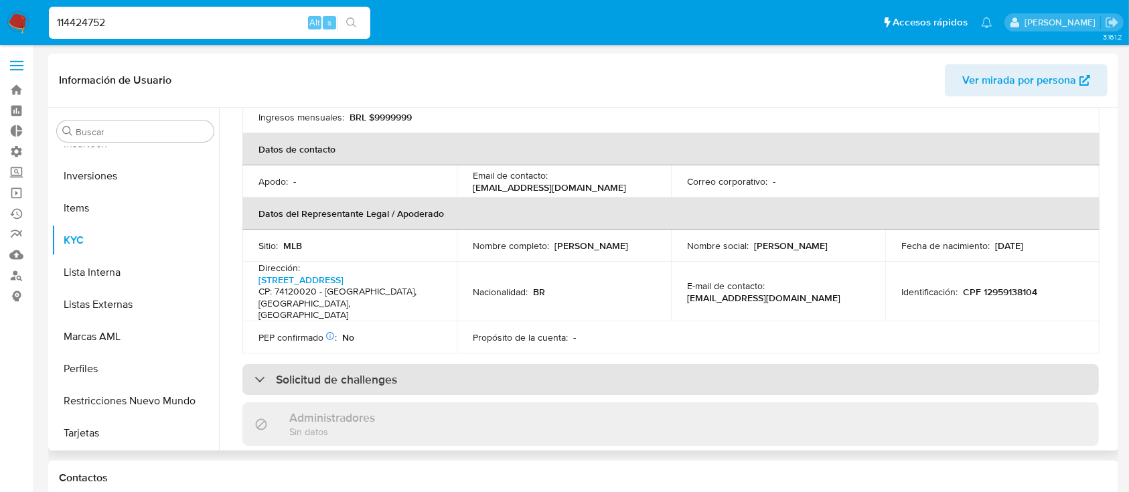
click at [399, 364] on div "Solicitud de challenges" at bounding box center [670, 379] width 856 height 31
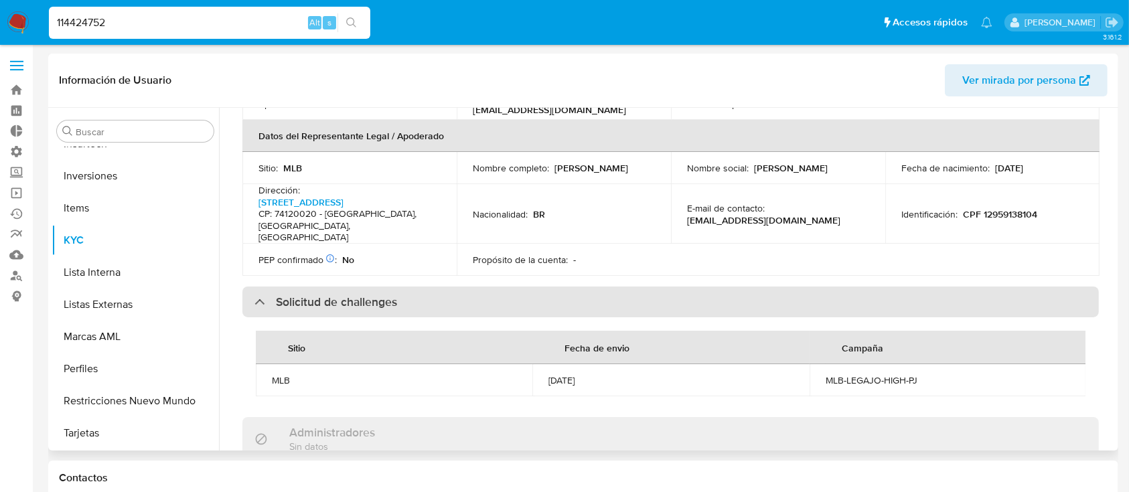
scroll to position [0, 0]
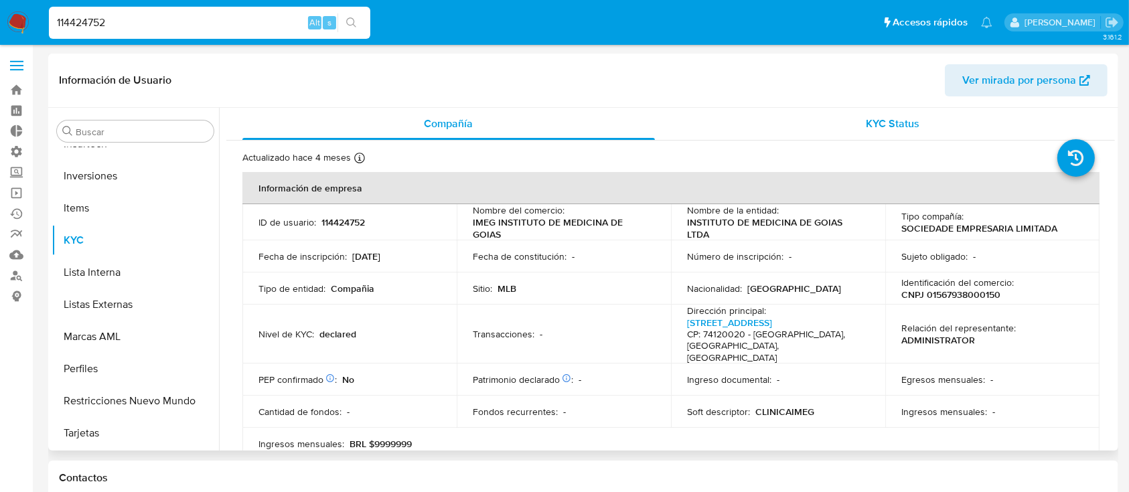
click at [876, 120] on span "KYC Status" at bounding box center [893, 123] width 54 height 15
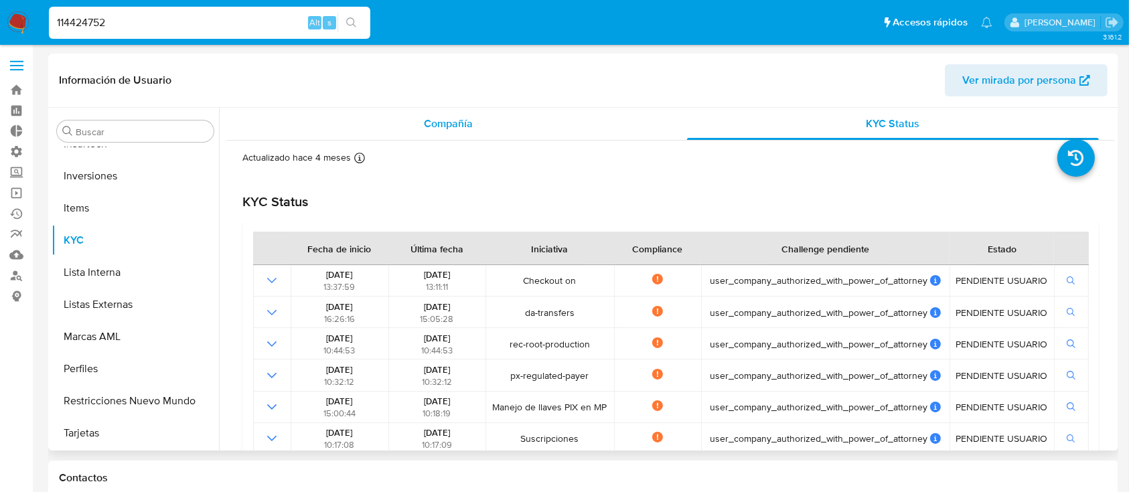
click at [450, 114] on div "Compañía" at bounding box center [448, 124] width 412 height 32
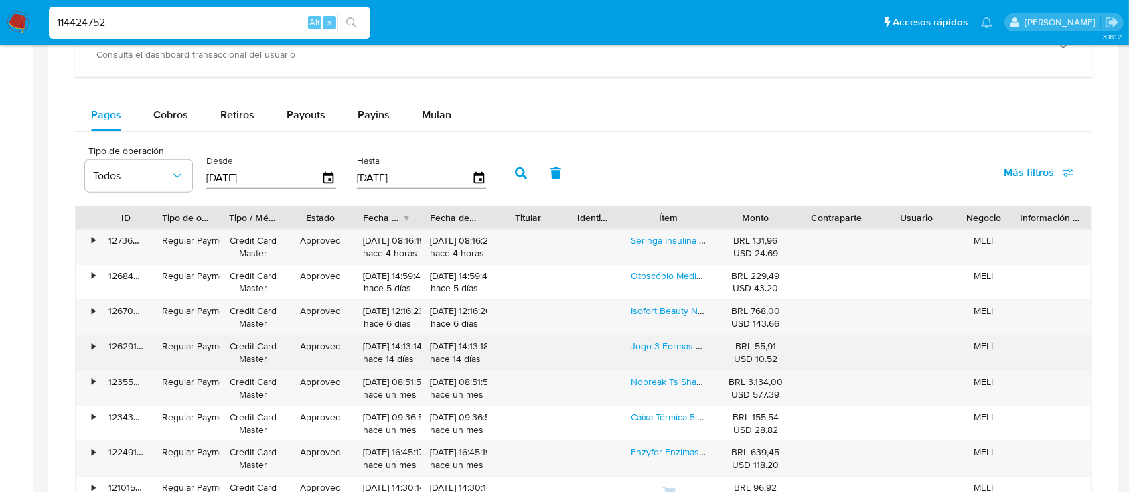
scroll to position [1260, 0]
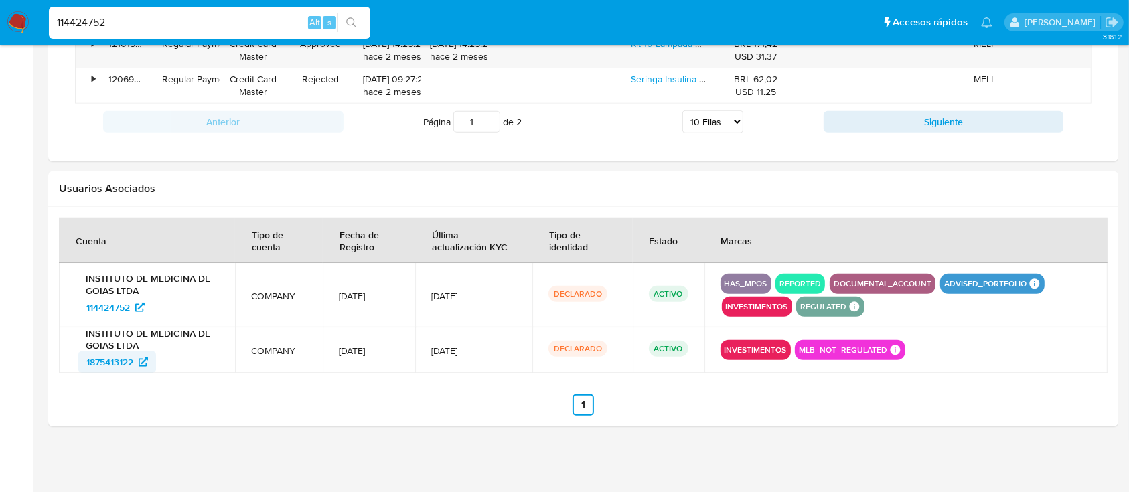
click at [133, 361] on span "1875413122" at bounding box center [109, 361] width 47 height 21
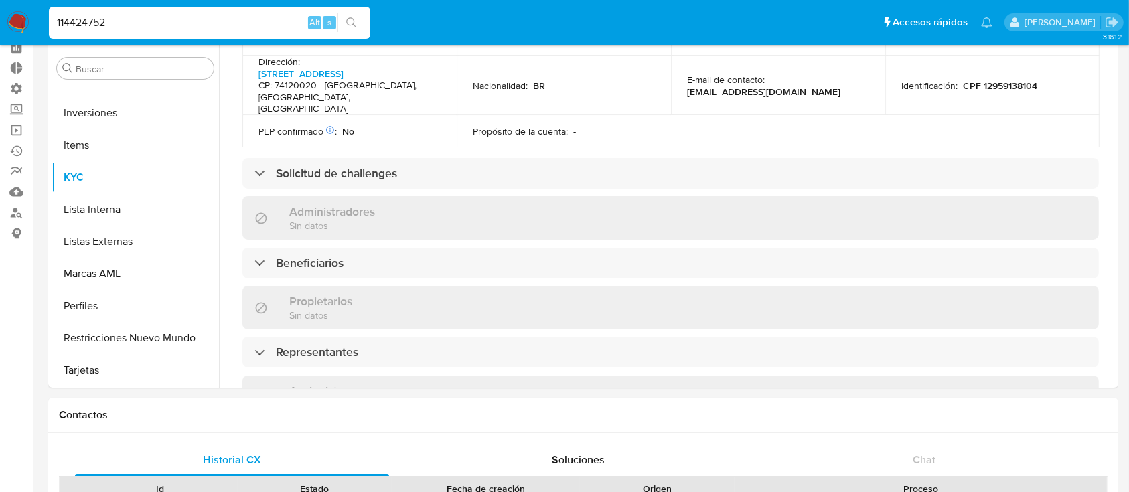
scroll to position [475, 0]
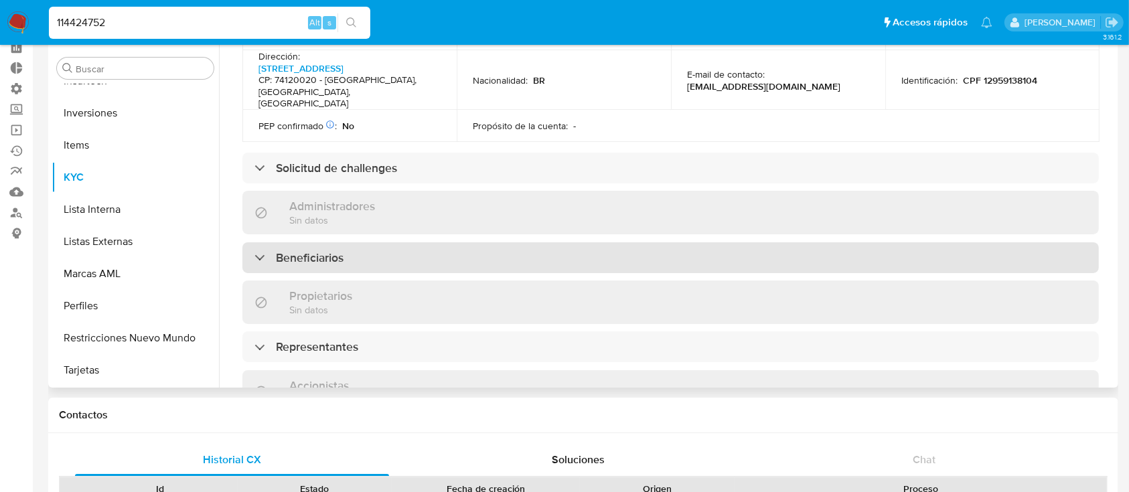
click at [368, 242] on div "Beneficiarios" at bounding box center [670, 257] width 856 height 31
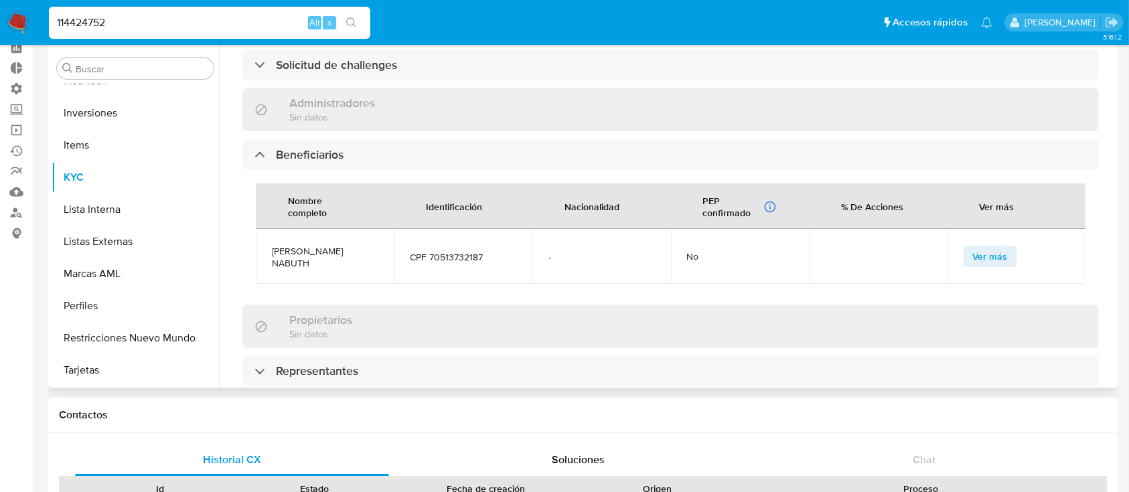
scroll to position [683, 0]
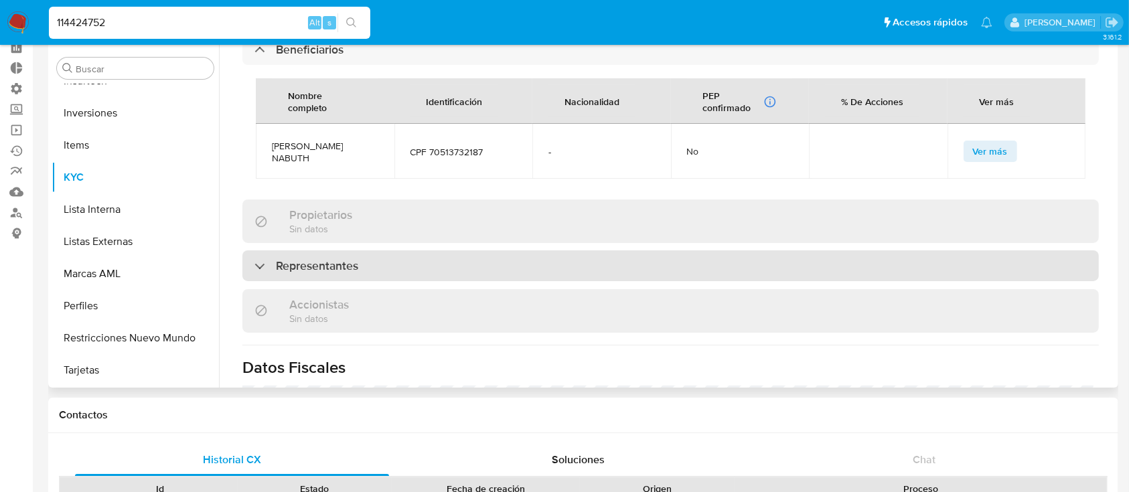
click at [420, 250] on div "Representantes" at bounding box center [670, 265] width 856 height 31
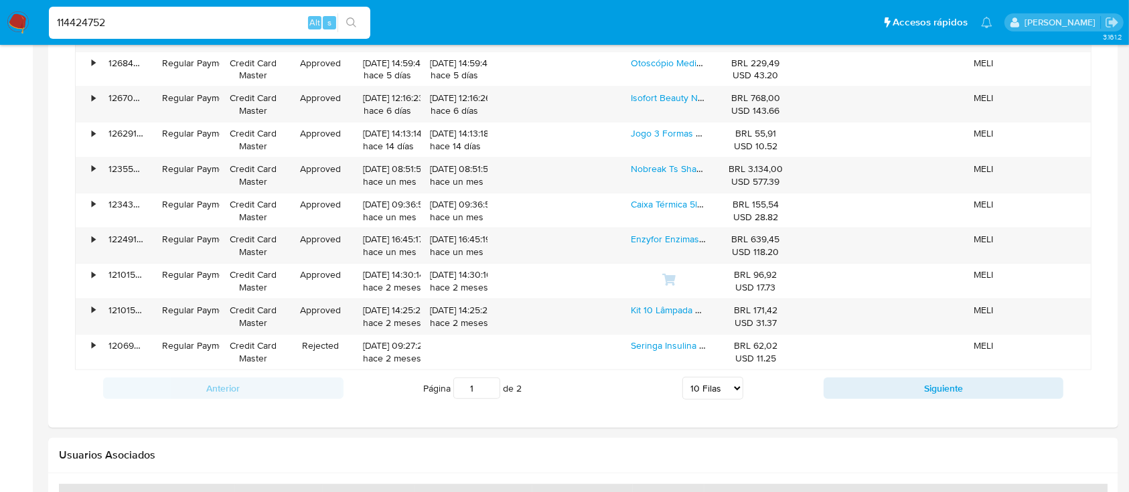
scroll to position [1260, 0]
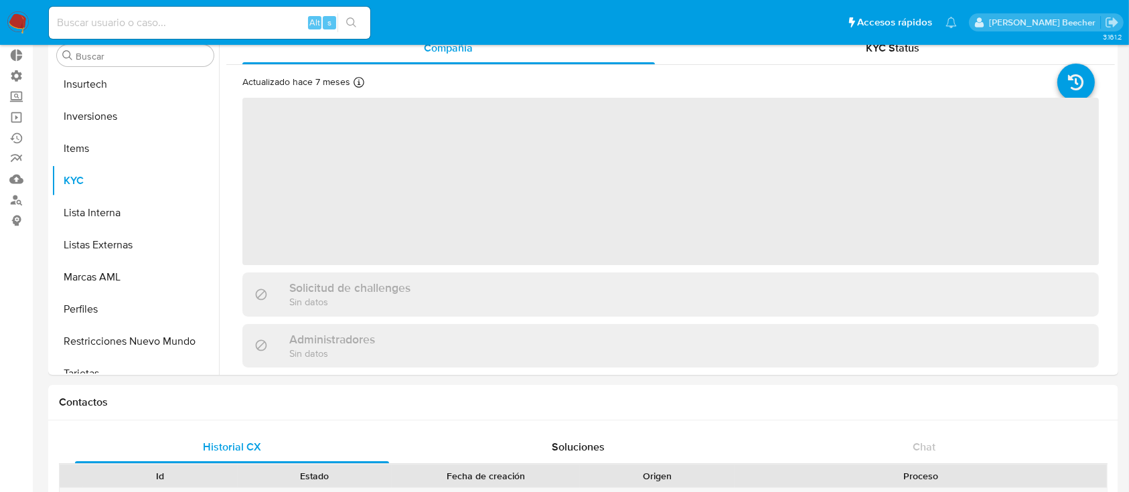
scroll to position [694, 0]
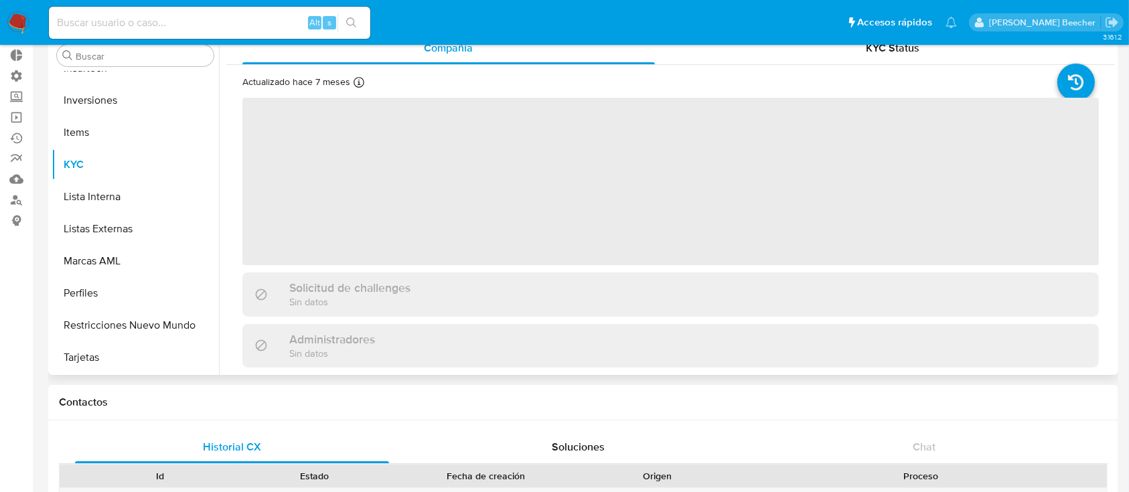
select select "10"
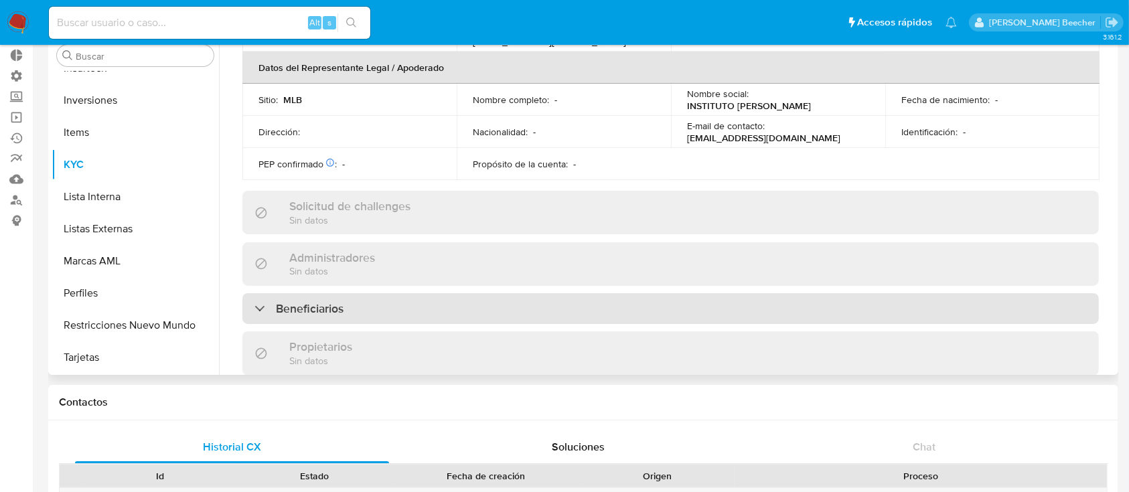
scroll to position [372, 0]
click at [429, 308] on div "Beneficiarios" at bounding box center [670, 306] width 856 height 31
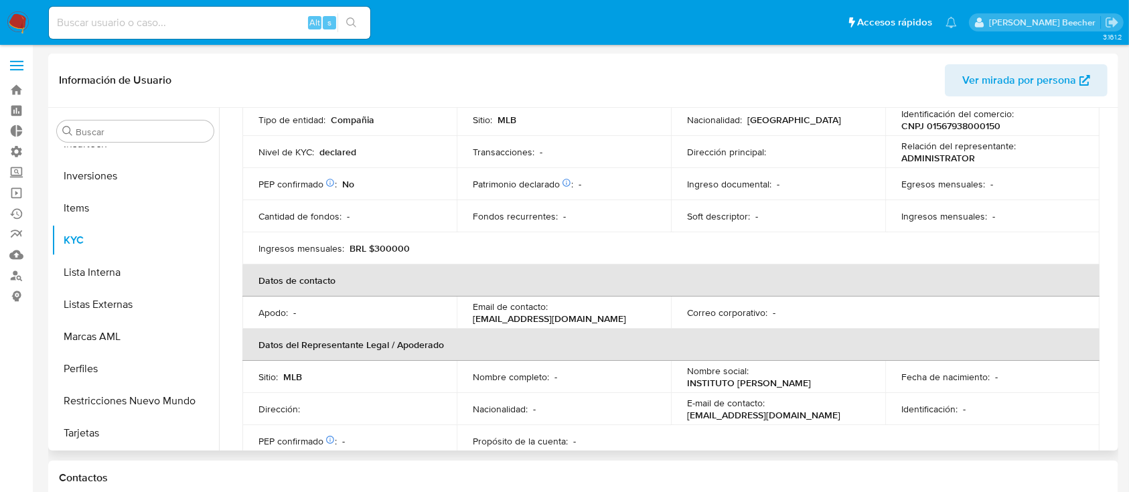
scroll to position [167, 0]
